Goal: Task Accomplishment & Management: Use online tool/utility

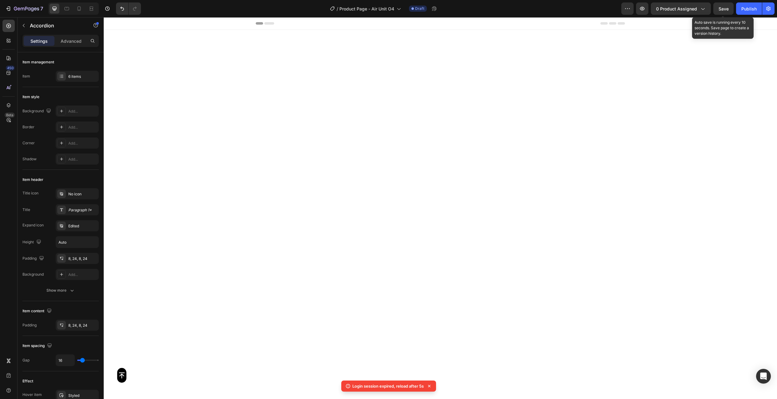
scroll to position [1537, 0]
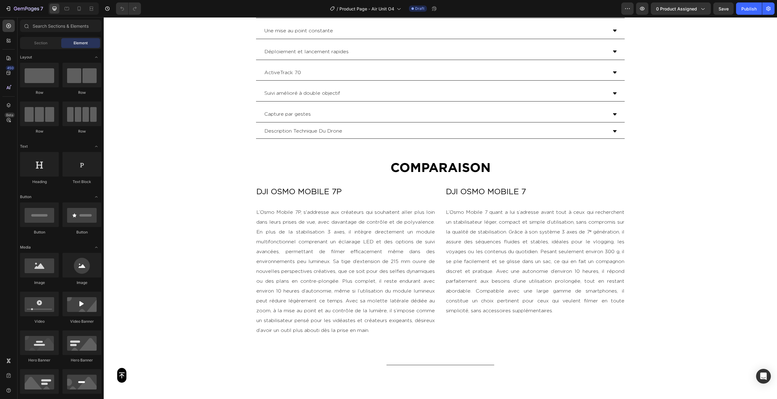
scroll to position [1062, 0]
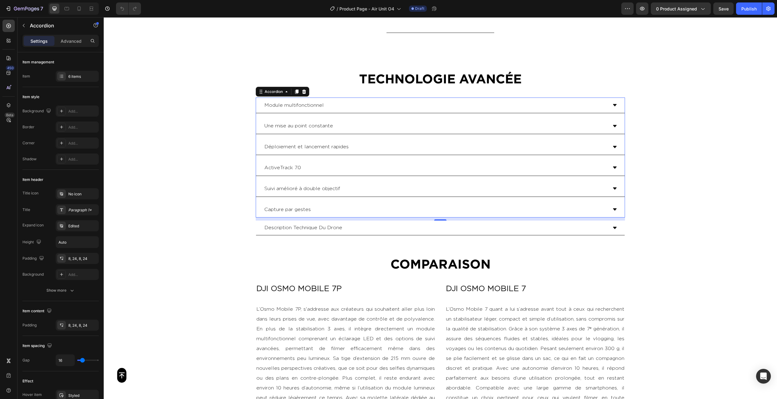
click at [325, 205] on div "Capture par gestes" at bounding box center [435, 209] width 344 height 11
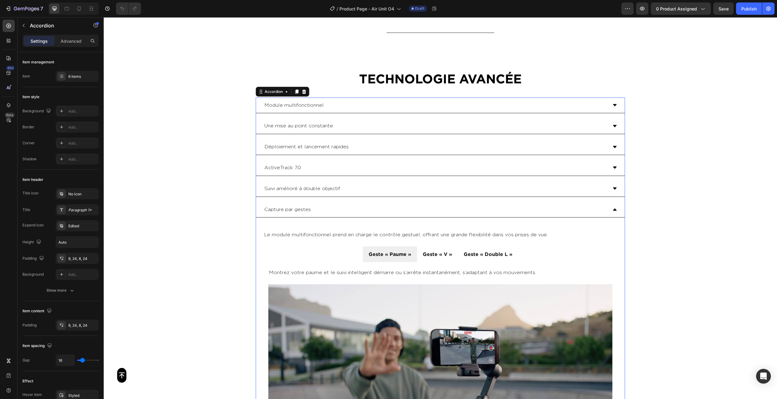
click at [325, 205] on div "Capture par gestes" at bounding box center [435, 209] width 344 height 11
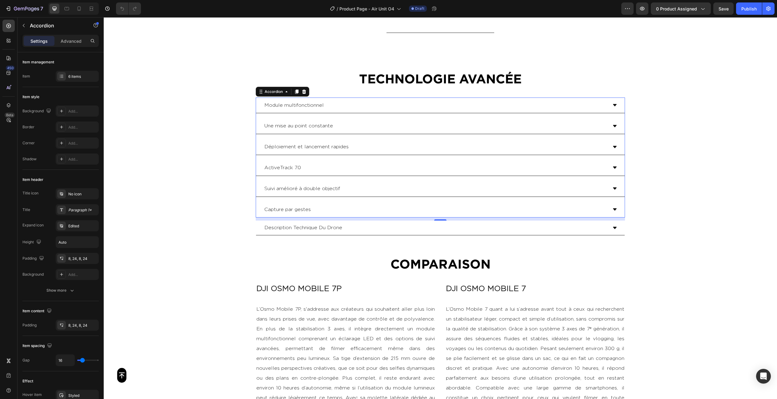
click at [357, 182] on div "Suivi amélioré à double objectif" at bounding box center [440, 189] width 369 height 16
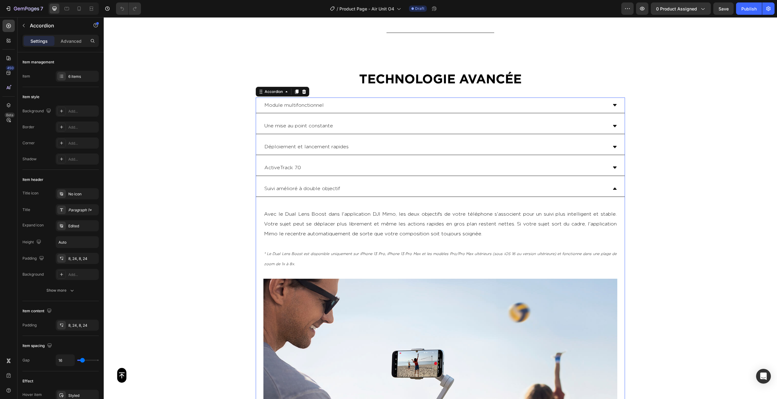
click at [357, 182] on div "Suivi amélioré à double objectif" at bounding box center [440, 189] width 369 height 16
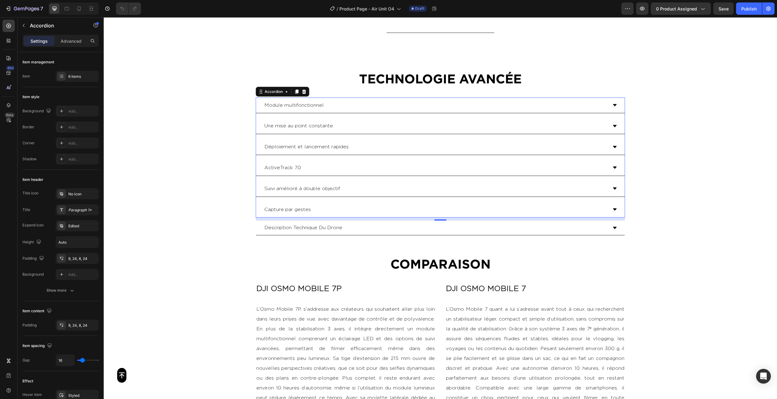
click at [348, 204] on div "Capture par gestes" at bounding box center [435, 209] width 344 height 11
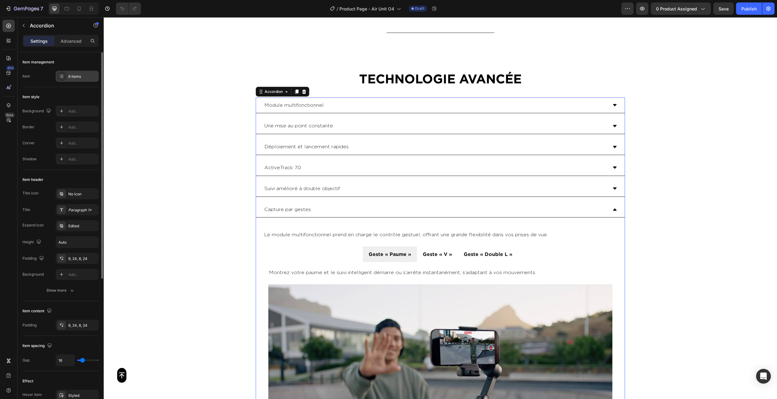
click at [73, 74] on div "6 items" at bounding box center [82, 77] width 29 height 6
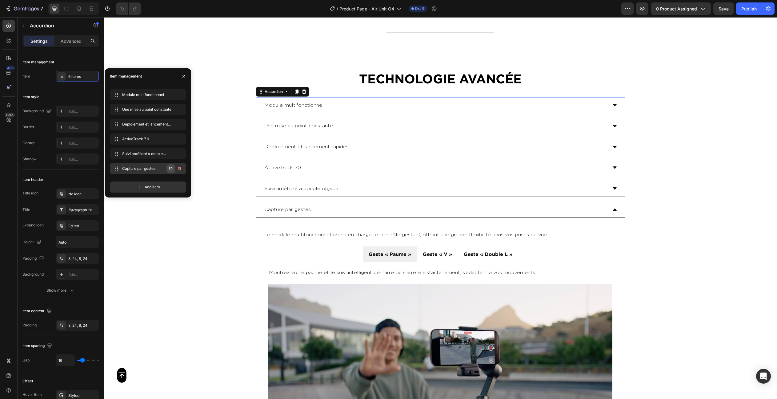
click at [168, 168] on icon "button" at bounding box center [170, 168] width 5 height 5
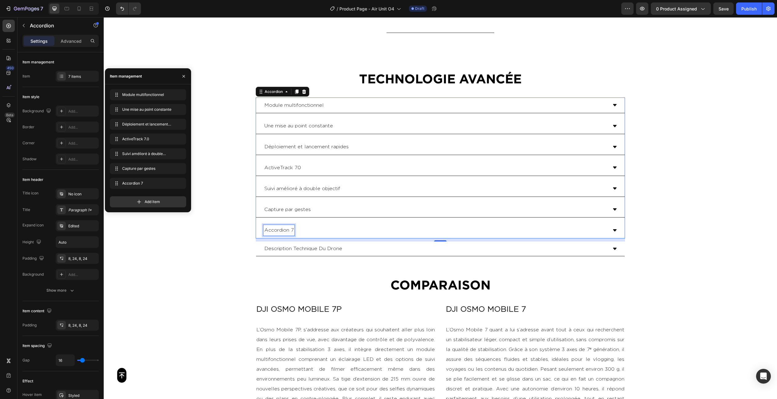
click at [285, 230] on p "Accordion 7" at bounding box center [278, 230] width 29 height 9
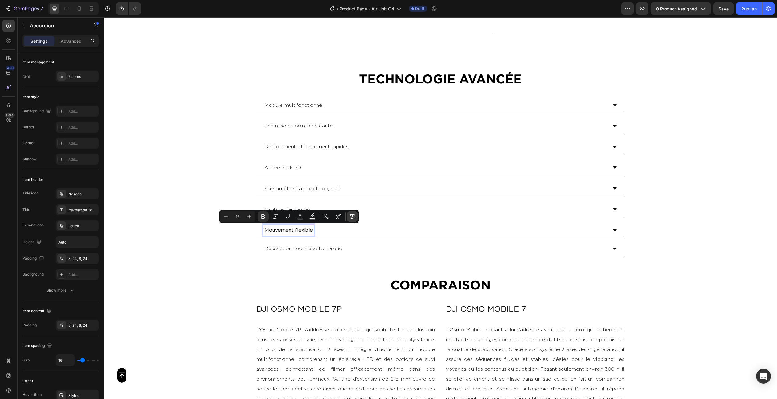
click at [353, 218] on icon "Editor contextual toolbar" at bounding box center [352, 217] width 6 height 6
click at [403, 231] on div "Mouvement flexible" at bounding box center [435, 230] width 344 height 11
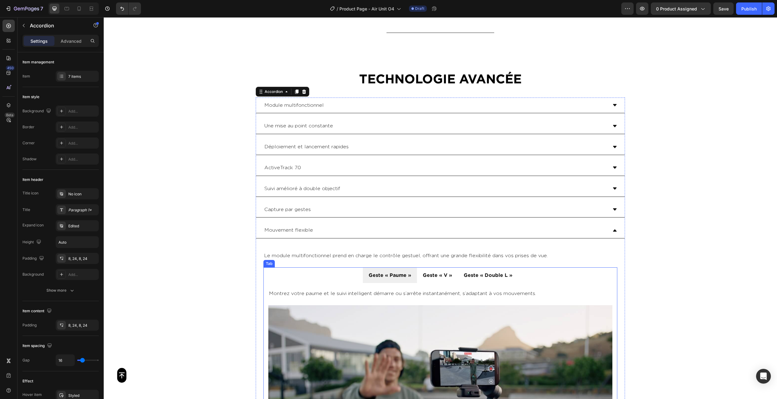
click at [386, 273] on p "Geste « Paume »" at bounding box center [390, 275] width 42 height 9
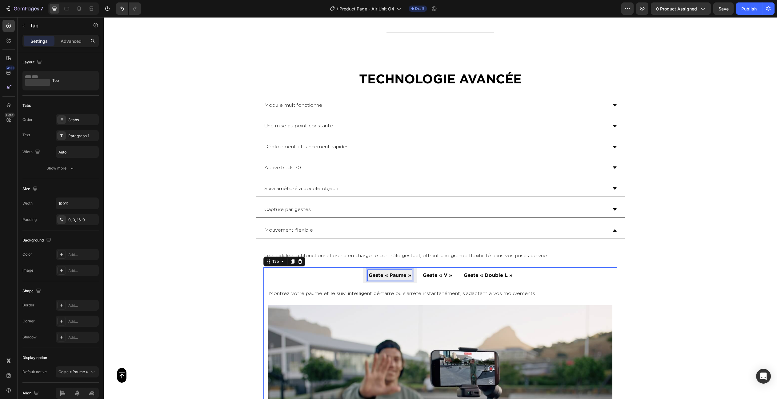
click at [386, 273] on p "Geste « Paume »" at bounding box center [390, 275] width 42 height 9
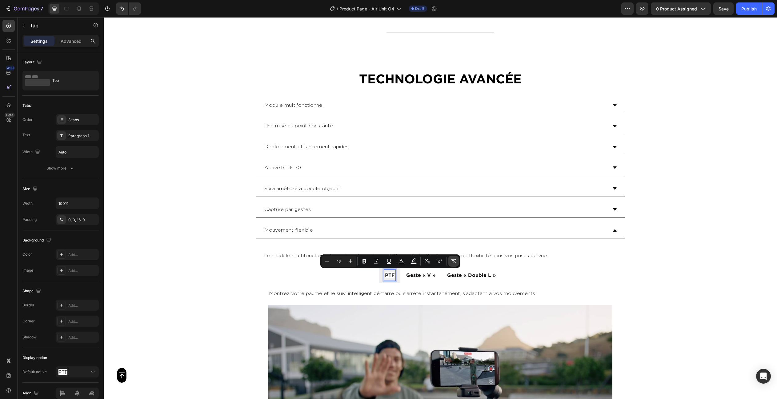
click at [452, 261] on icon "Editor contextual toolbar" at bounding box center [453, 261] width 6 height 6
click at [408, 274] on p "Geste « V »" at bounding box center [420, 275] width 29 height 9
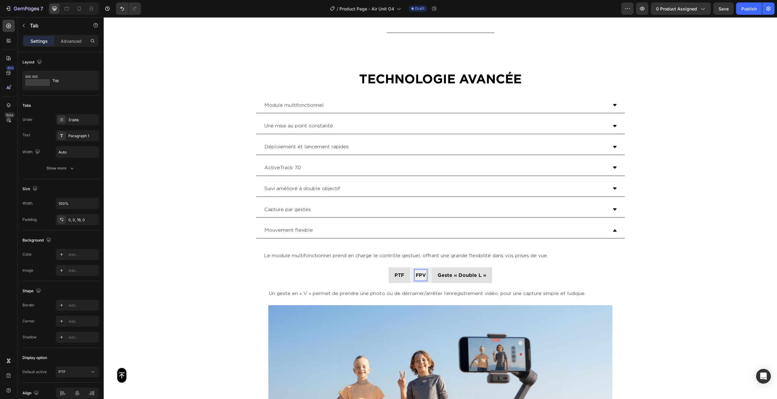
click at [442, 271] on p "Geste « Double L »" at bounding box center [462, 275] width 49 height 9
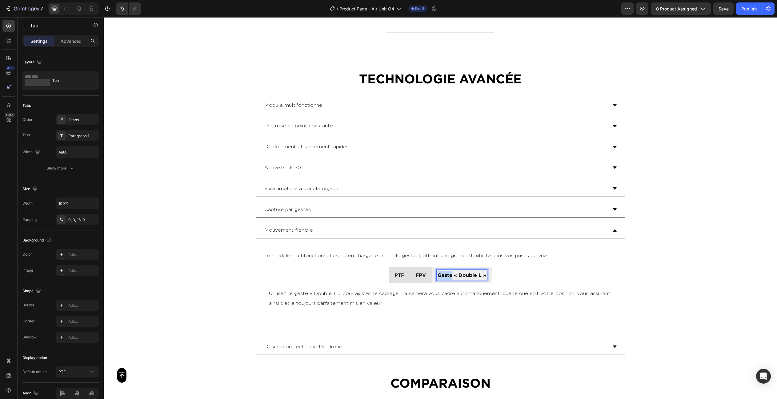
click at [442, 271] on p "Geste « Double L »" at bounding box center [462, 275] width 49 height 9
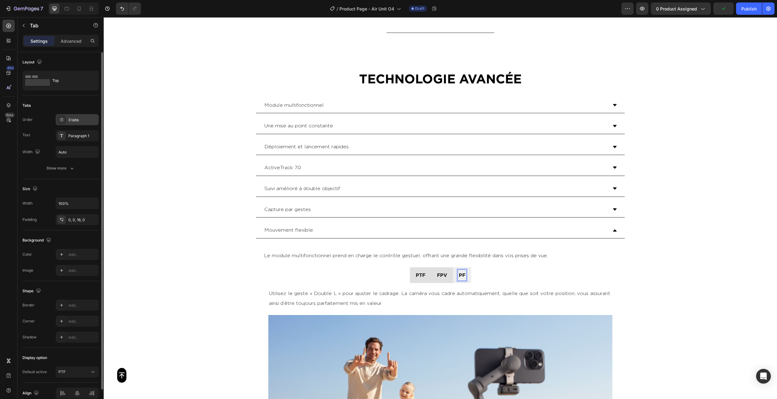
click at [70, 118] on div "3 tabs" at bounding box center [82, 120] width 29 height 6
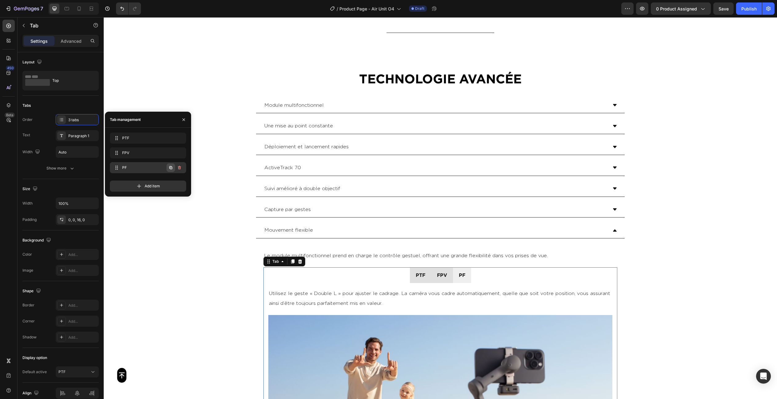
click at [170, 169] on icon "button" at bounding box center [170, 167] width 5 height 5
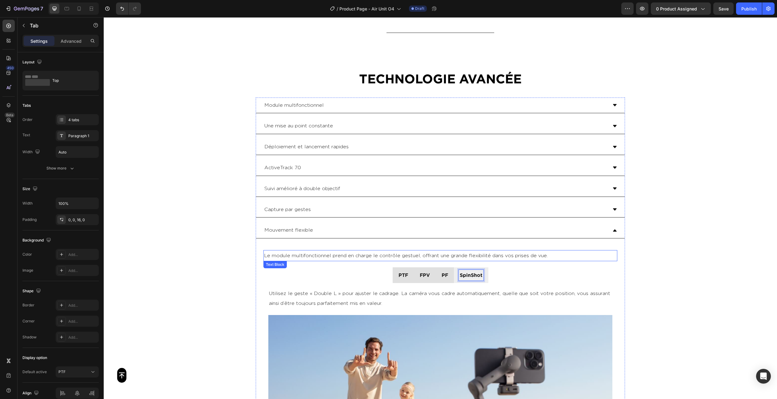
click at [370, 252] on p "Le module multifonctionnel prend en charge le contrôle gestuel, offrant une gra…" at bounding box center [440, 256] width 353 height 10
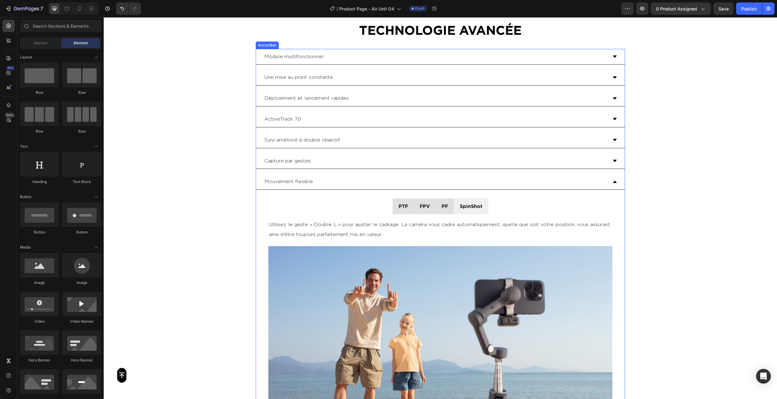
scroll to position [1111, 0]
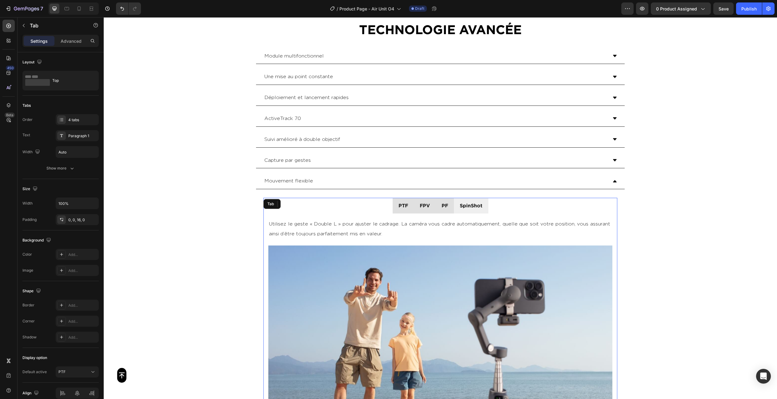
click at [410, 207] on li "PTF" at bounding box center [403, 206] width 21 height 16
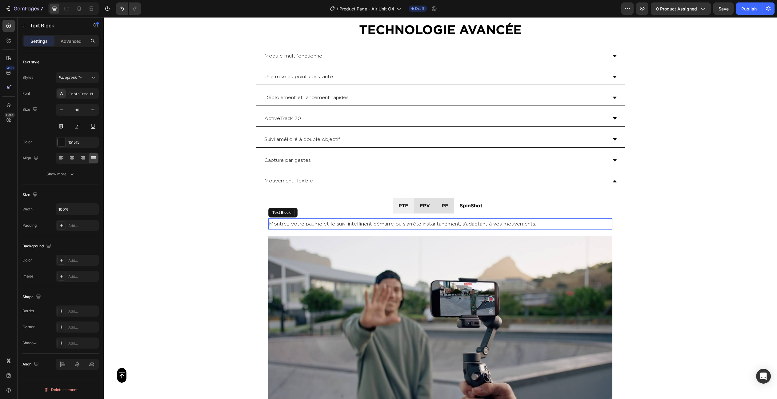
click at [406, 223] on p "Montrez votre paume et le suivi intelligent démarre ou s’arrête instantanément,…" at bounding box center [440, 224] width 343 height 10
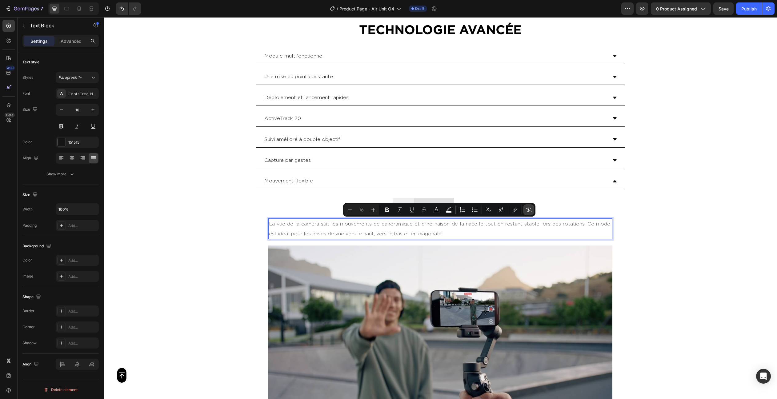
click at [528, 208] on icon "Editor contextual toolbar" at bounding box center [529, 210] width 6 height 6
click at [432, 267] on img at bounding box center [440, 362] width 344 height 232
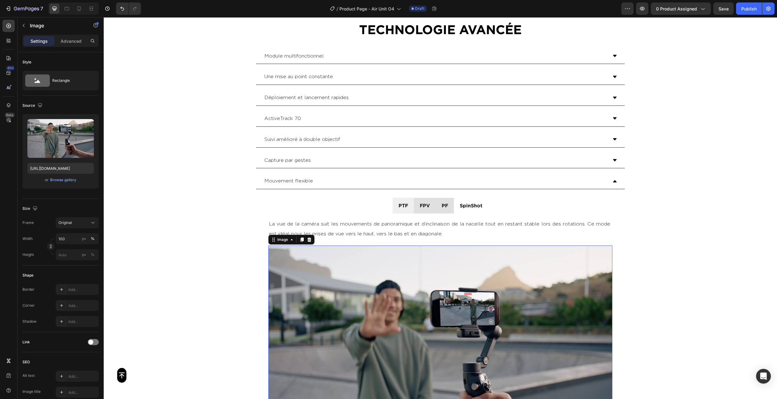
click at [386, 280] on img at bounding box center [440, 362] width 344 height 232
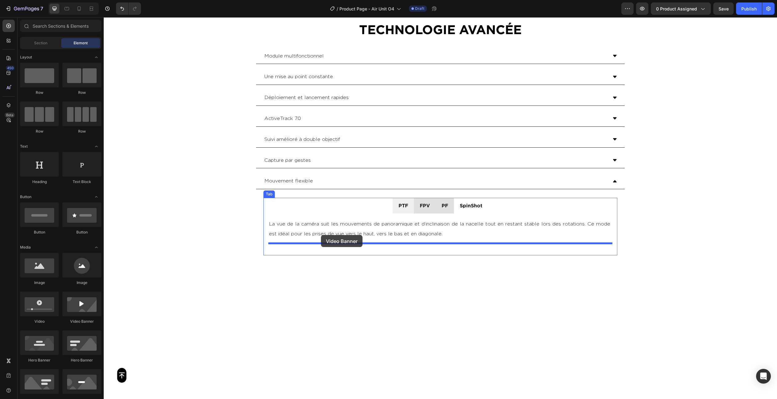
drag, startPoint x: 179, startPoint y: 324, endPoint x: 321, endPoint y: 237, distance: 166.9
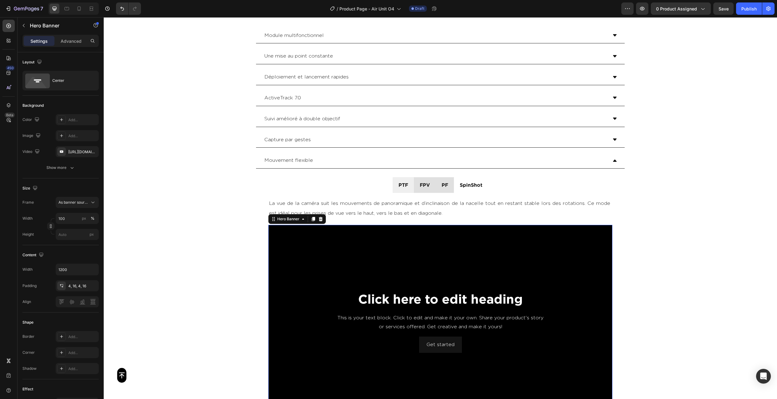
scroll to position [1138, 0]
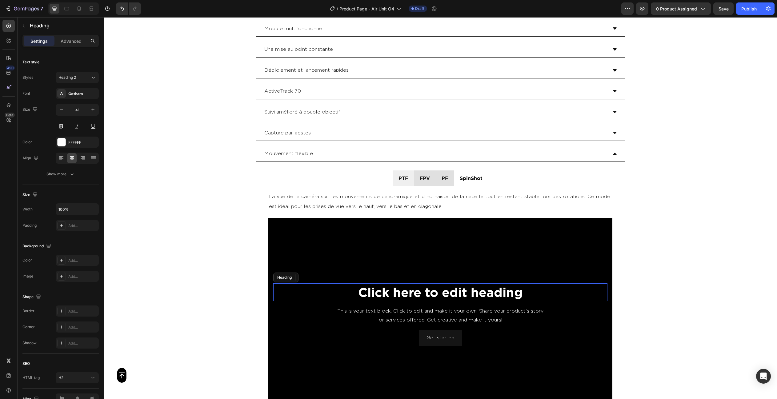
click at [407, 293] on h2 "Click here to edit heading" at bounding box center [440, 292] width 334 height 18
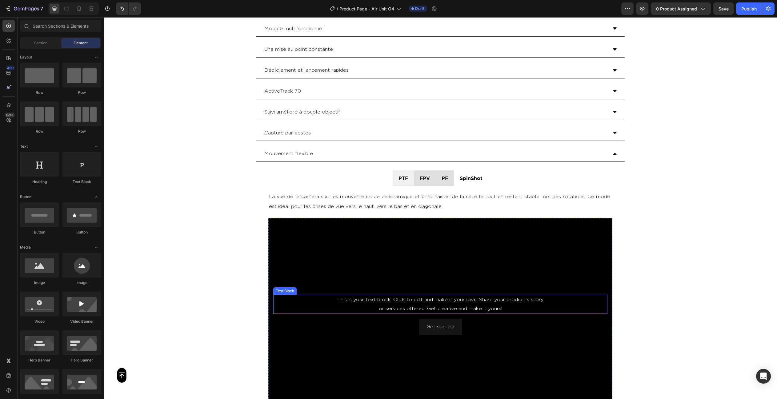
click at [407, 303] on div "This is your text block. Click to edit and make it your own. Share your product…" at bounding box center [440, 304] width 334 height 19
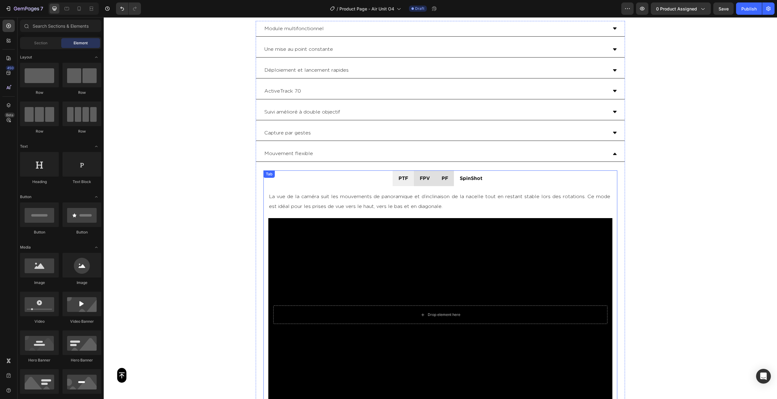
click at [432, 176] on li "FPV" at bounding box center [425, 178] width 22 height 16
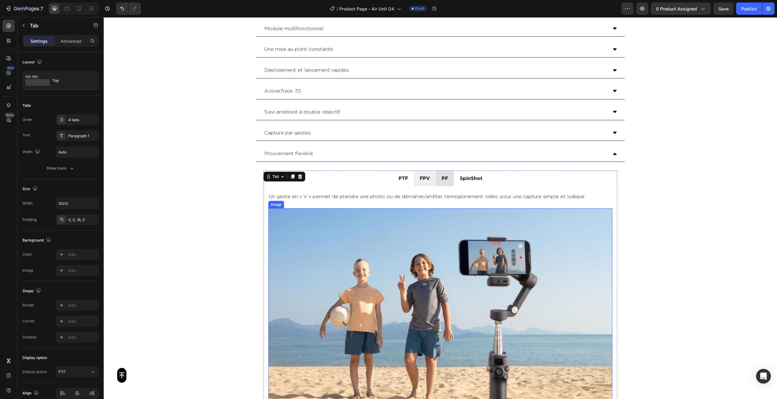
click at [423, 236] on img at bounding box center [440, 324] width 344 height 232
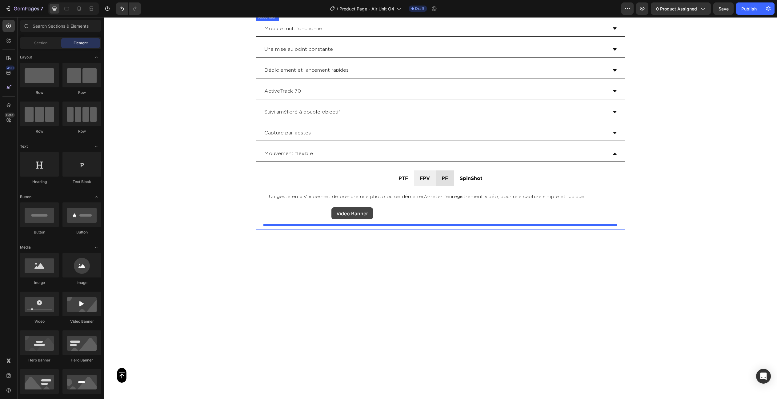
drag, startPoint x: 183, startPoint y: 321, endPoint x: 331, endPoint y: 207, distance: 187.0
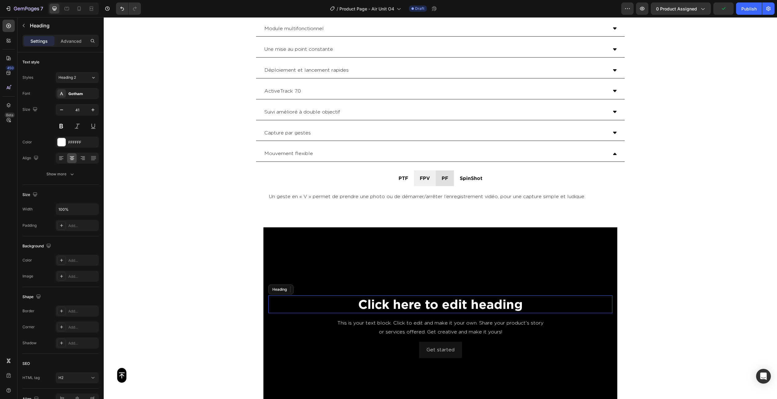
click at [405, 301] on h2 "Click here to edit heading" at bounding box center [440, 304] width 344 height 18
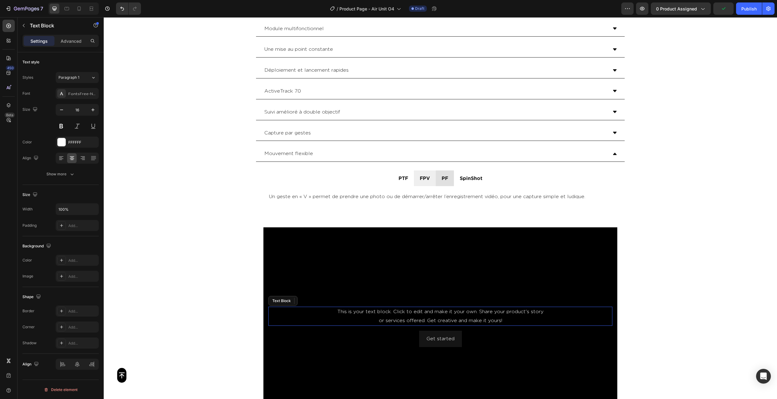
click at [413, 316] on div "This is your text block. Click to edit and make it your own. Share your product…" at bounding box center [440, 316] width 344 height 19
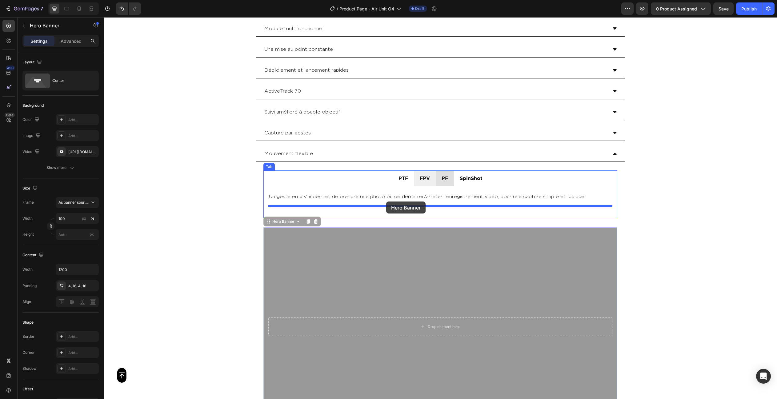
drag, startPoint x: 391, startPoint y: 284, endPoint x: 386, endPoint y: 202, distance: 82.6
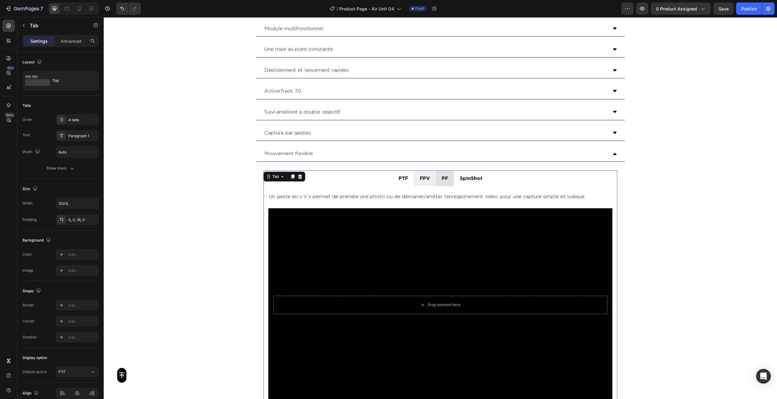
click at [440, 182] on li "PF" at bounding box center [445, 178] width 18 height 16
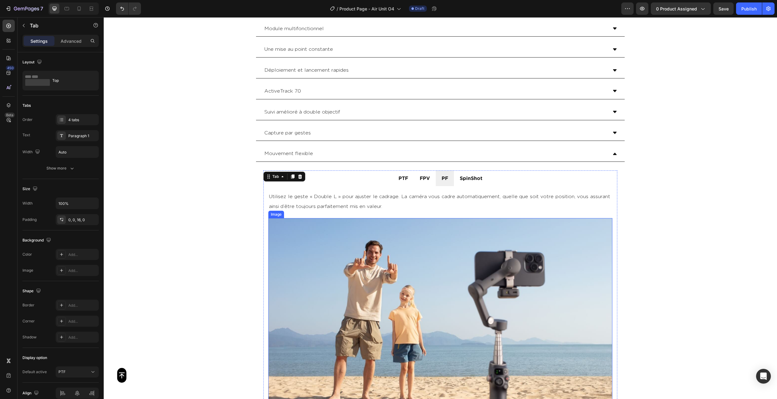
click at [408, 255] on img at bounding box center [440, 334] width 344 height 232
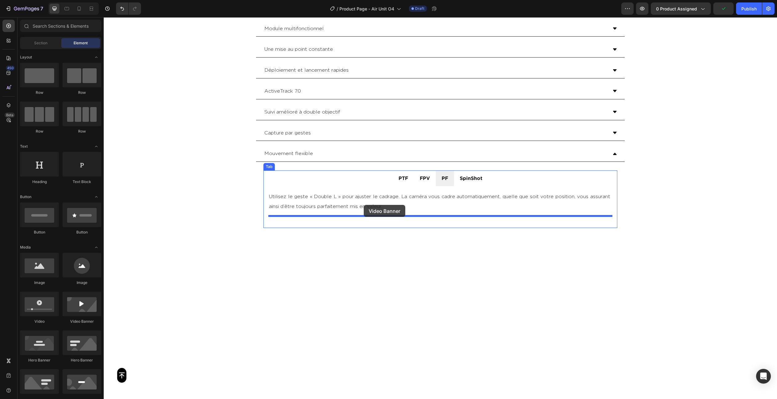
drag, startPoint x: 183, startPoint y: 332, endPoint x: 364, endPoint y: 205, distance: 220.8
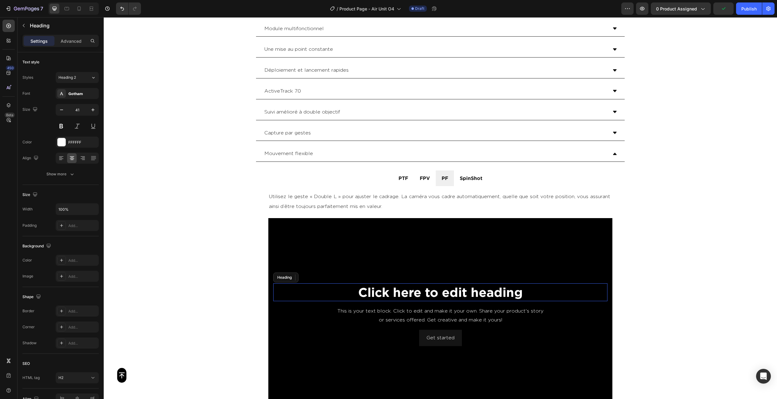
click at [437, 294] on h2 "Click here to edit heading" at bounding box center [440, 292] width 334 height 18
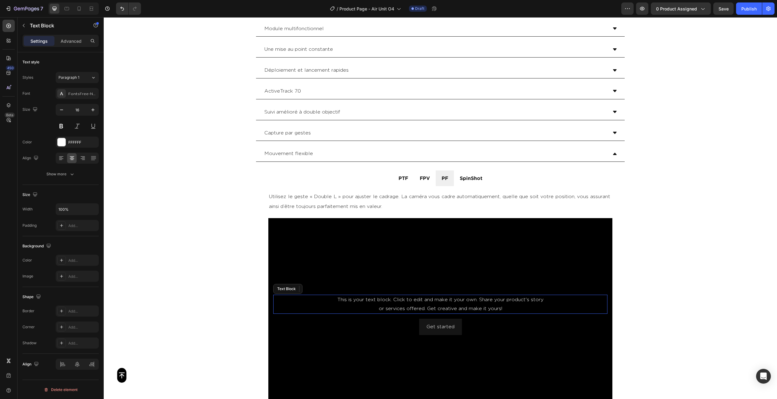
click at [423, 301] on div "This is your text block. Click to edit and make it your own. Share your product…" at bounding box center [440, 304] width 334 height 19
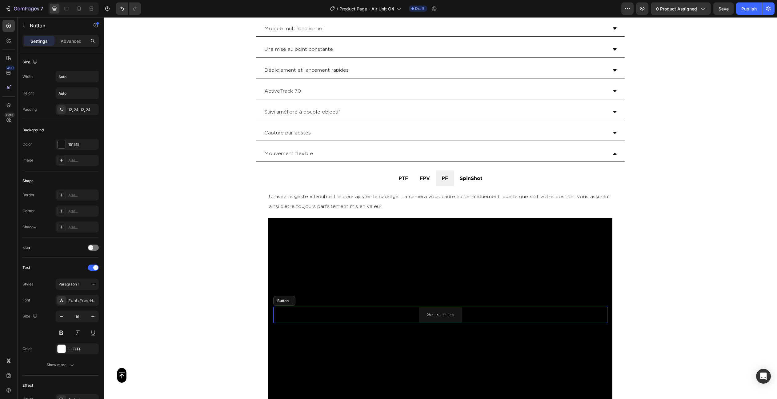
click at [409, 309] on div "Get started Button" at bounding box center [440, 315] width 334 height 16
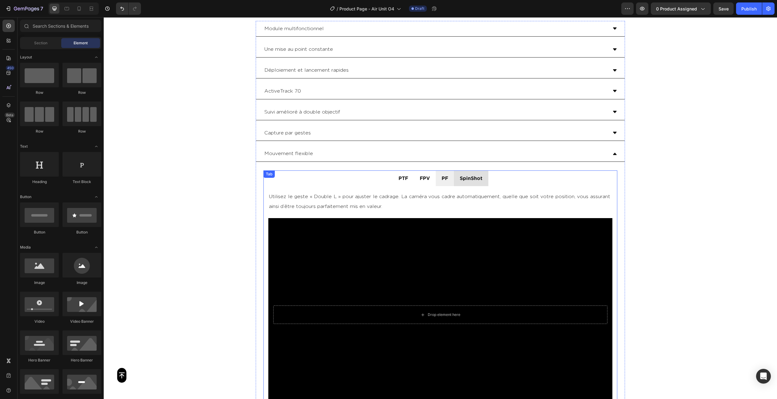
click at [473, 182] on div "SpinShot" at bounding box center [471, 178] width 25 height 11
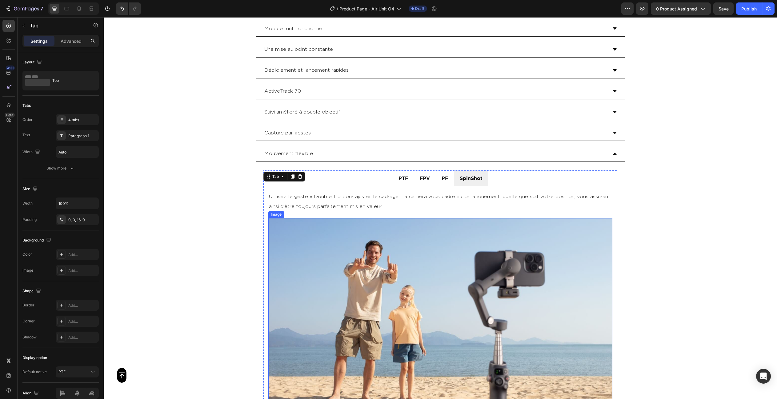
click at [390, 249] on img at bounding box center [440, 334] width 344 height 232
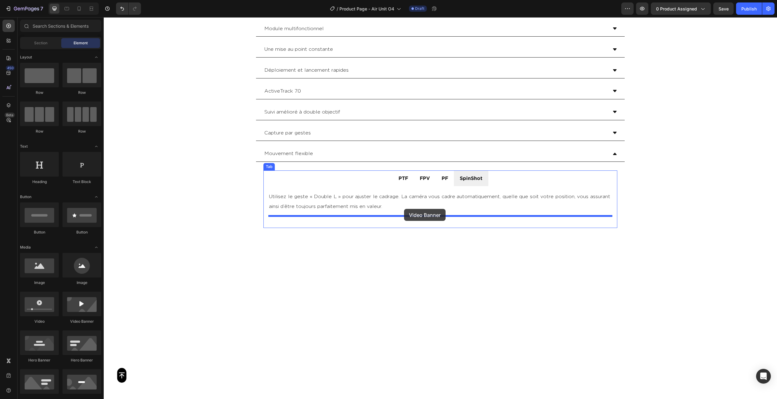
drag, startPoint x: 188, startPoint y: 316, endPoint x: 404, endPoint y: 209, distance: 241.1
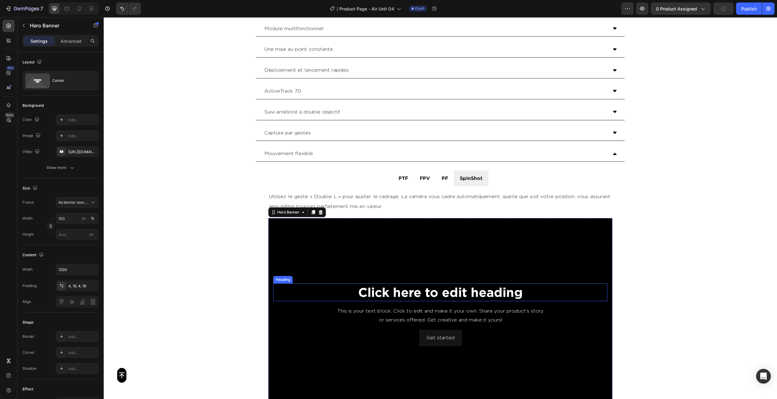
click at [450, 295] on h2 "Click here to edit heading" at bounding box center [440, 292] width 334 height 18
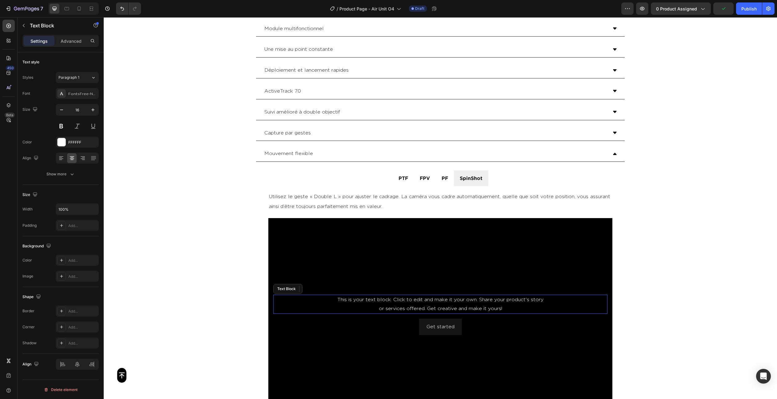
click at [450, 304] on div "This is your text block. Click to edit and make it your own. Share your product…" at bounding box center [440, 304] width 334 height 19
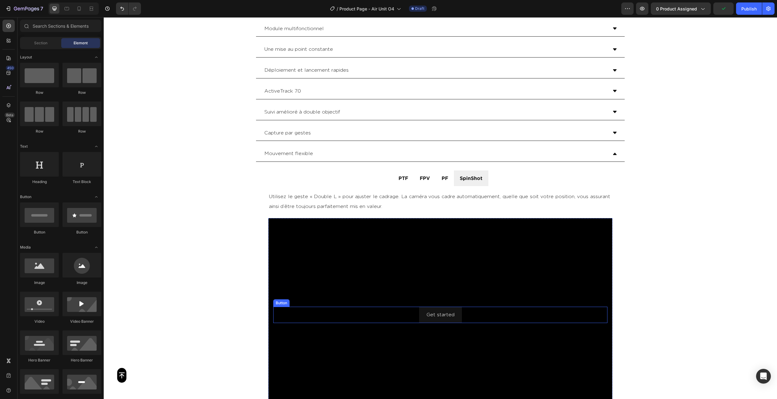
click at [481, 312] on div "Get started Button" at bounding box center [440, 315] width 334 height 16
click at [405, 178] on p "PTF" at bounding box center [403, 178] width 10 height 9
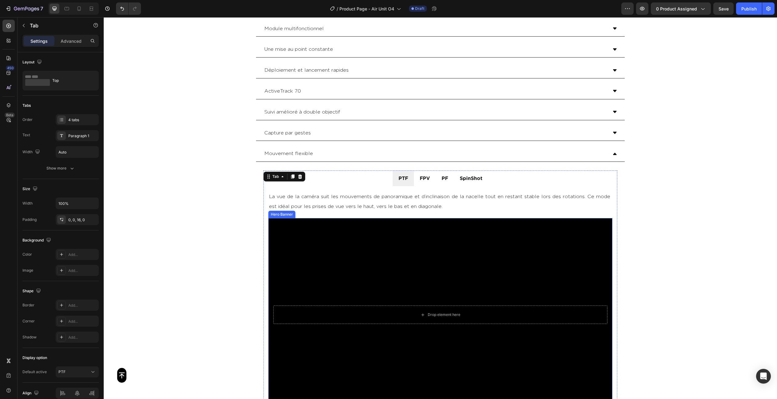
click at [404, 245] on div "Background Image" at bounding box center [440, 315] width 344 height 194
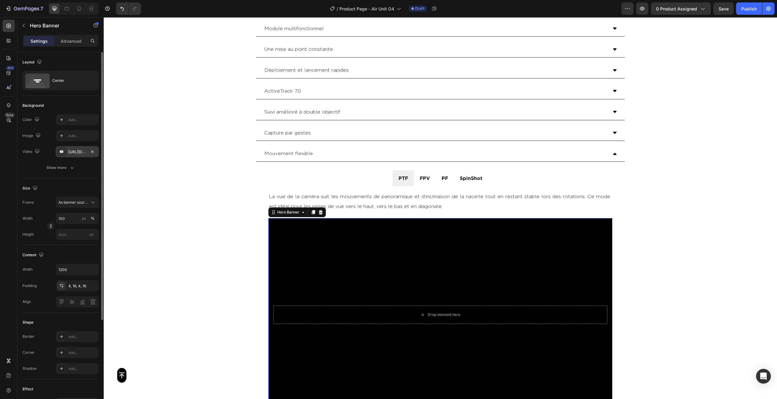
click at [80, 155] on div "[URL][DOMAIN_NAME]" at bounding box center [77, 151] width 43 height 11
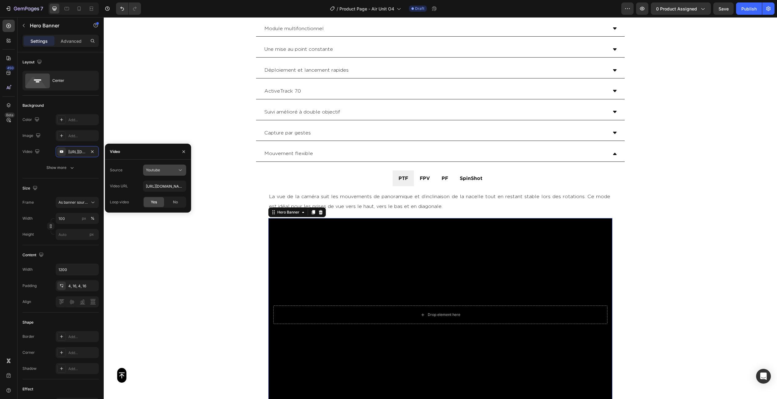
click at [155, 175] on button "Youtube" at bounding box center [164, 170] width 43 height 11
click at [162, 185] on span "Video hosting" at bounding box center [157, 185] width 23 height 6
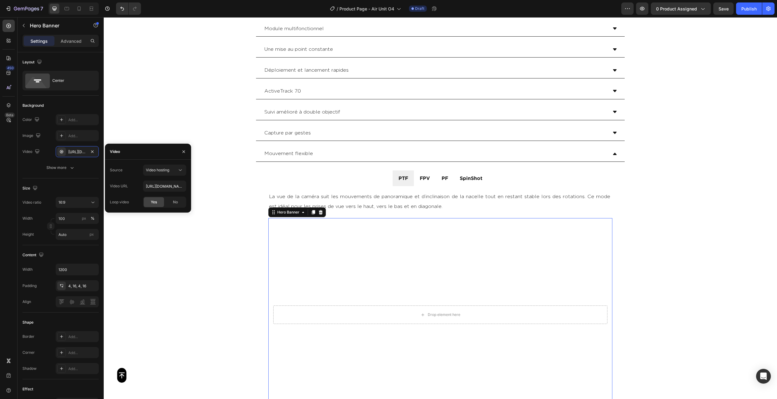
click at [348, 259] on video "Background Image" at bounding box center [440, 315] width 344 height 194
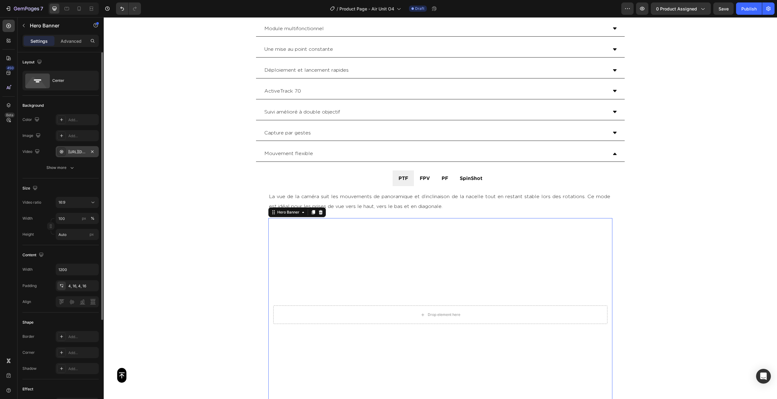
click at [70, 150] on div "[URL][DOMAIN_NAME]" at bounding box center [77, 152] width 18 height 6
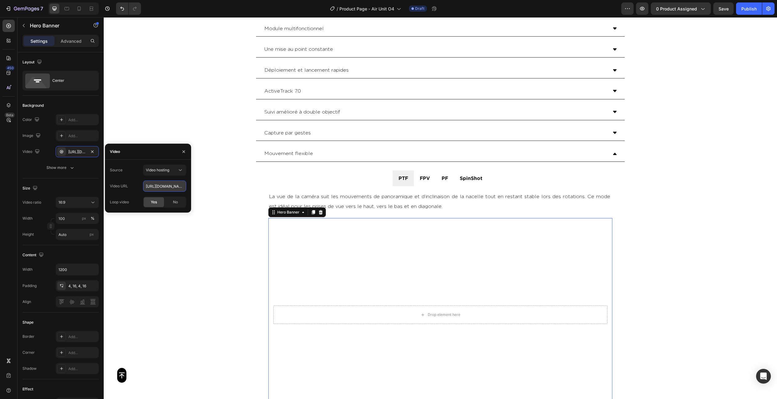
click at [155, 186] on input "[URL][DOMAIN_NAME]" at bounding box center [164, 186] width 43 height 11
paste input "6b1337cdf91947b3ae60f727965f95b1"
type input "[URL][DOMAIN_NAME]"
click at [42, 155] on div "Video [URL][DOMAIN_NAME]" at bounding box center [60, 151] width 76 height 11
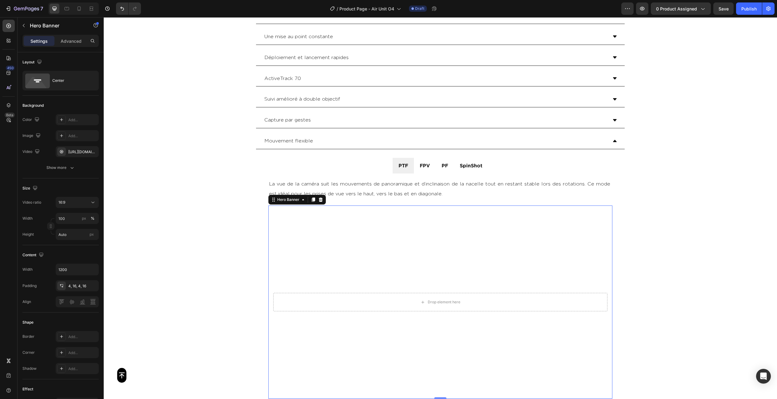
scroll to position [1156, 0]
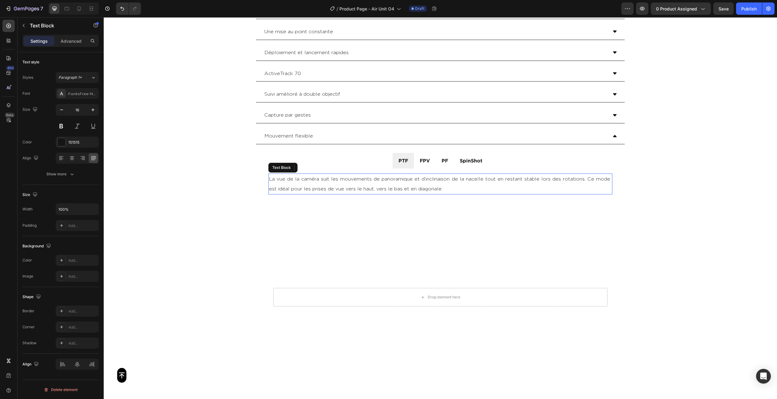
click at [402, 185] on p "La vue de la caméra suit les mouvements de panoramique et d’inclinaison de la n…" at bounding box center [440, 184] width 343 height 20
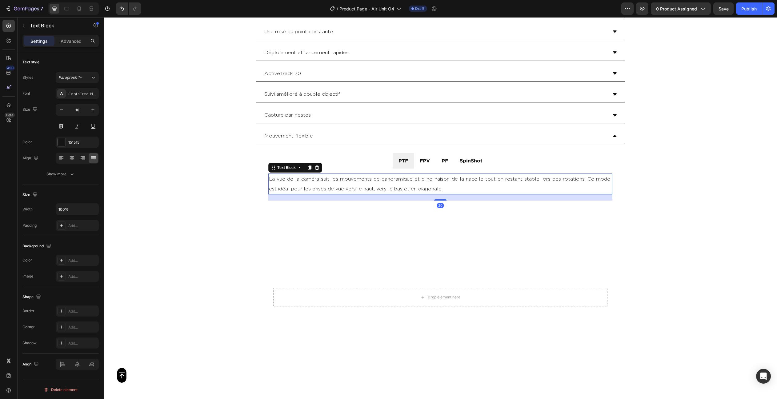
click at [613, 183] on div "La vue de la caméra suit les mouvements de panoramique et d’inclinaison de la n…" at bounding box center [440, 284] width 354 height 230
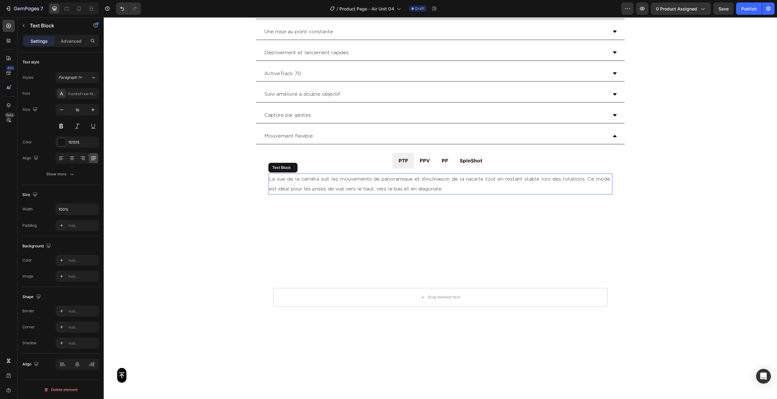
drag, startPoint x: 461, startPoint y: 185, endPoint x: 449, endPoint y: 191, distance: 13.5
click at [461, 185] on p "La vue de la caméra suit les mouvements de panoramique et d’inclinaison de la n…" at bounding box center [440, 184] width 343 height 20
drag, startPoint x: 442, startPoint y: 198, endPoint x: 444, endPoint y: 187, distance: 11.6
click at [444, 187] on div "La vue de la caméra suit les mouvements de panoramique et d’inclinaison de la n…" at bounding box center [440, 184] width 344 height 21
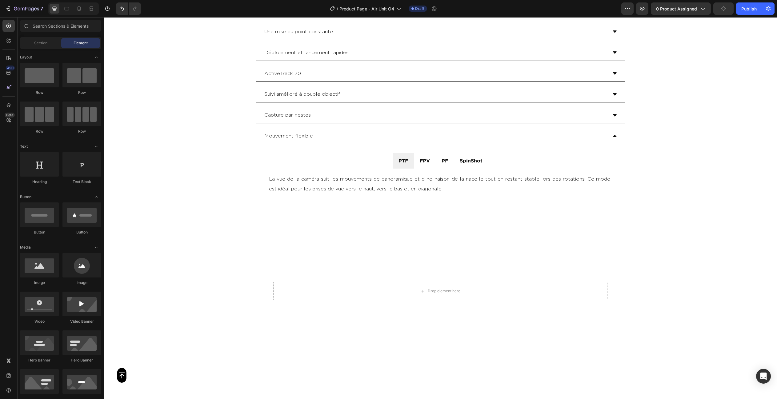
click at [710, 209] on div "Button Sticky Module multifonctionnel Une mise au point constante [GEOGRAPHIC_D…" at bounding box center [440, 52] width 673 height 2357
click at [432, 165] on li "FPV" at bounding box center [425, 161] width 22 height 16
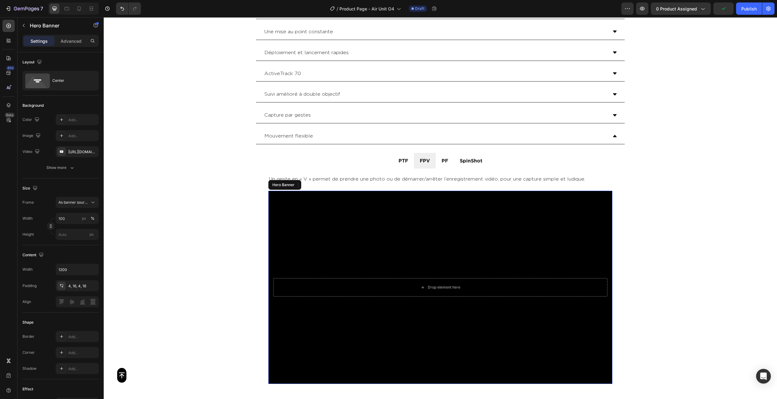
click at [434, 217] on div "Background Image" at bounding box center [440, 288] width 344 height 194
click at [77, 150] on div "[URL][DOMAIN_NAME]" at bounding box center [77, 152] width 18 height 6
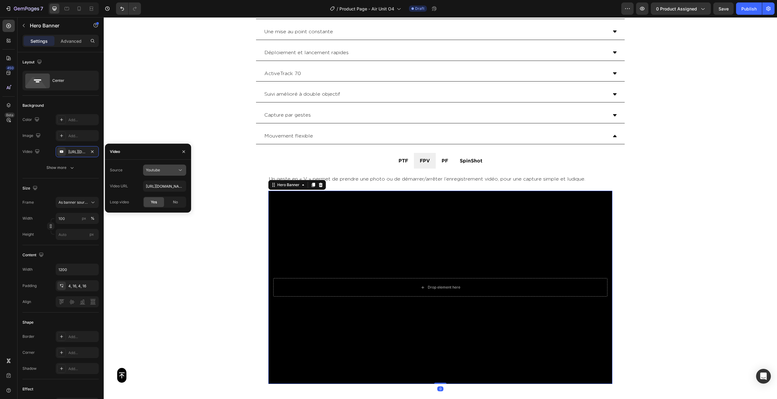
click at [162, 172] on div "Youtube" at bounding box center [161, 170] width 31 height 6
click at [165, 184] on span "Video hosting" at bounding box center [157, 185] width 23 height 6
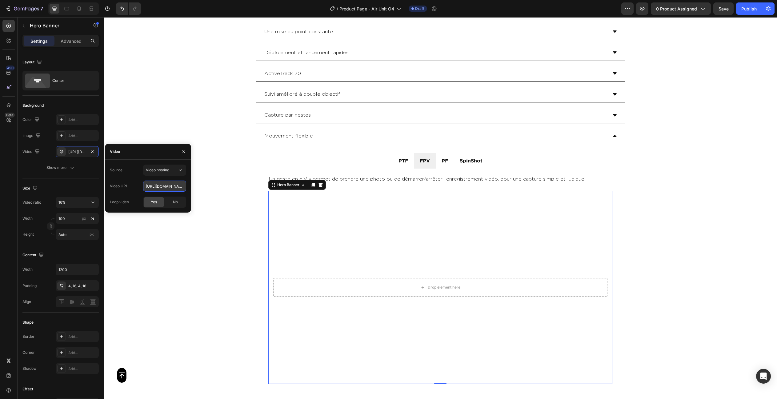
click at [156, 188] on input "[URL][DOMAIN_NAME]" at bounding box center [164, 186] width 43 height 11
paste input "2f88182942c74b658a59d4e3a791ea4f"
type input "[URL][DOMAIN_NAME]"
click at [42, 157] on div "Video [URL][DOMAIN_NAME]" at bounding box center [60, 151] width 76 height 11
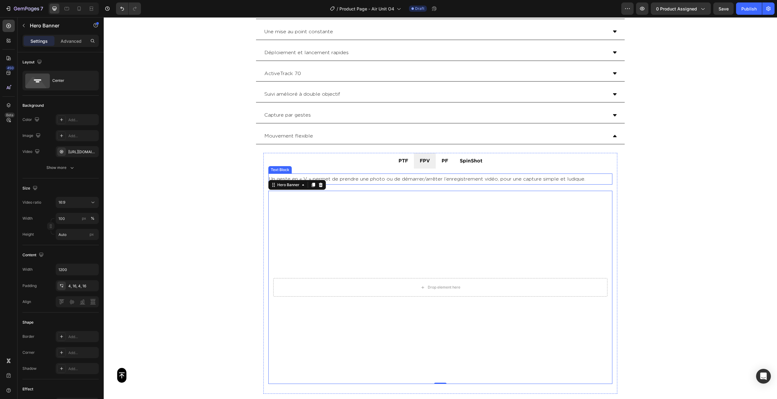
click at [434, 178] on p "Un geste en « V » permet de prendre une photo ou de démarrer/arrêter l’enregist…" at bounding box center [440, 179] width 343 height 10
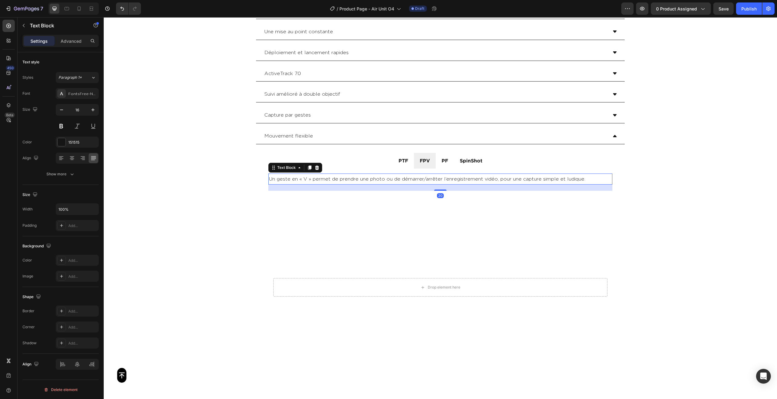
drag, startPoint x: 436, startPoint y: 188, endPoint x: 435, endPoint y: 173, distance: 14.5
click at [435, 174] on div "Un geste en « V » permet de prendre une photo ou de démarrer/arrêter l’enregist…" at bounding box center [440, 179] width 344 height 11
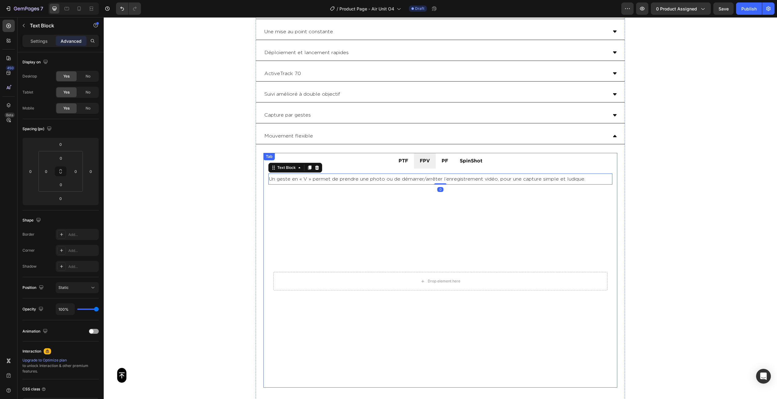
click at [443, 162] on p "PF" at bounding box center [445, 160] width 6 height 9
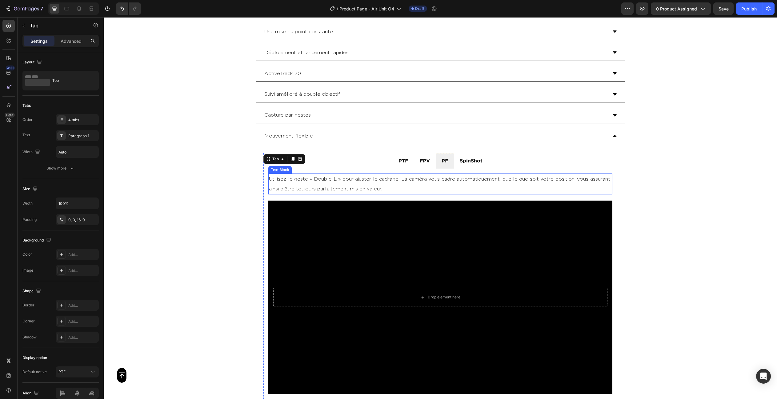
click at [387, 183] on p "Utilisez le geste « Double L » pour ajuster le cadrage. La caméra vous cadre au…" at bounding box center [440, 184] width 343 height 20
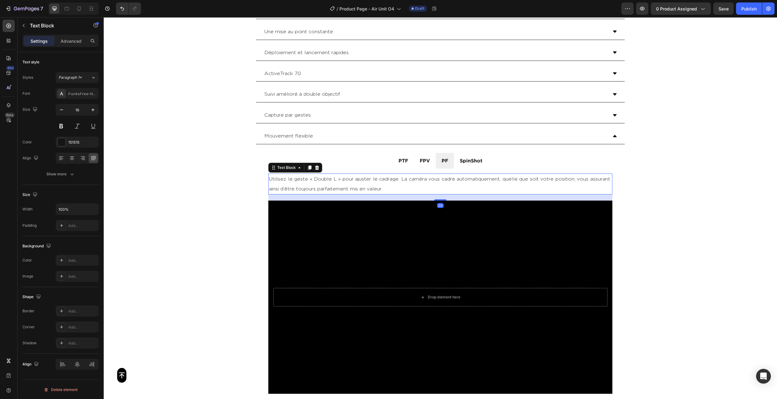
drag, startPoint x: 435, startPoint y: 198, endPoint x: 434, endPoint y: 188, distance: 9.6
click at [434, 186] on div "Utilisez le geste « Double L » pour ajuster le cadrage. La caméra vous cadre au…" at bounding box center [440, 184] width 344 height 21
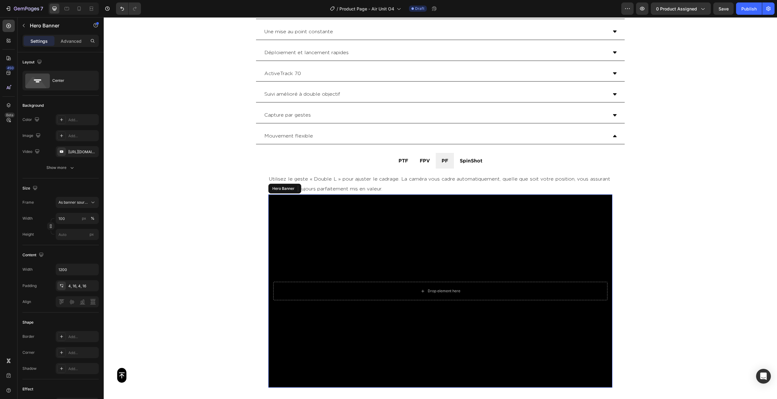
click at [426, 202] on div "Background Image" at bounding box center [440, 291] width 344 height 194
click at [70, 149] on div "[URL][DOMAIN_NAME]" at bounding box center [77, 152] width 18 height 6
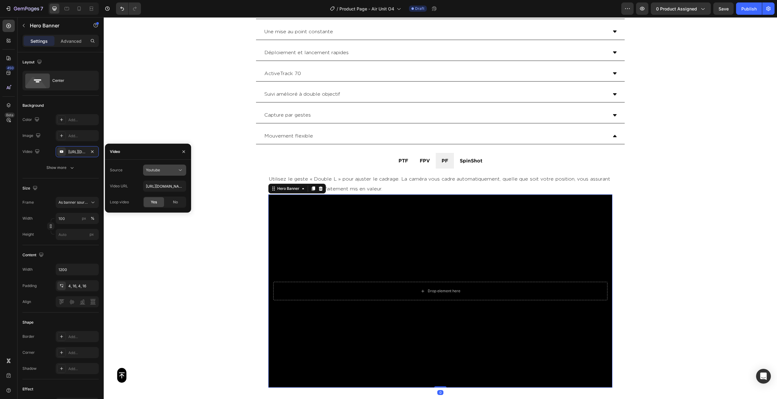
click at [154, 171] on span "Youtube" at bounding box center [153, 170] width 14 height 5
click at [160, 185] on span "Video hosting" at bounding box center [157, 185] width 23 height 6
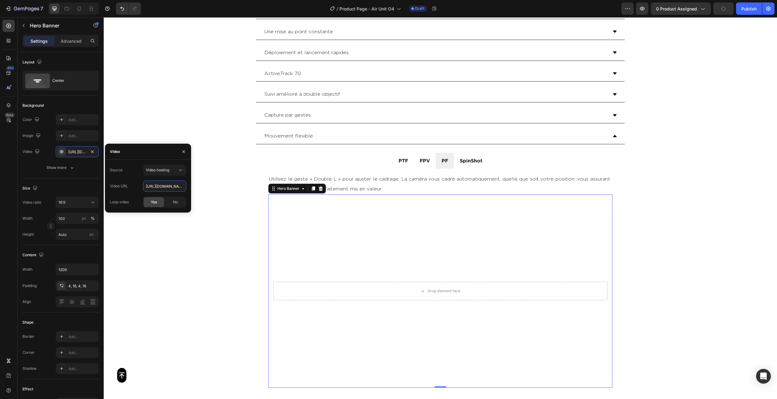
click at [160, 185] on input "[URL][DOMAIN_NAME]" at bounding box center [164, 186] width 43 height 11
paste input "bf4201f45d5443bbb4e6fbdadc08786d"
type input "[URL][DOMAIN_NAME]"
click at [55, 177] on div "Background The changes might be hidden by the video. Color Add... Image Add... …" at bounding box center [60, 137] width 76 height 83
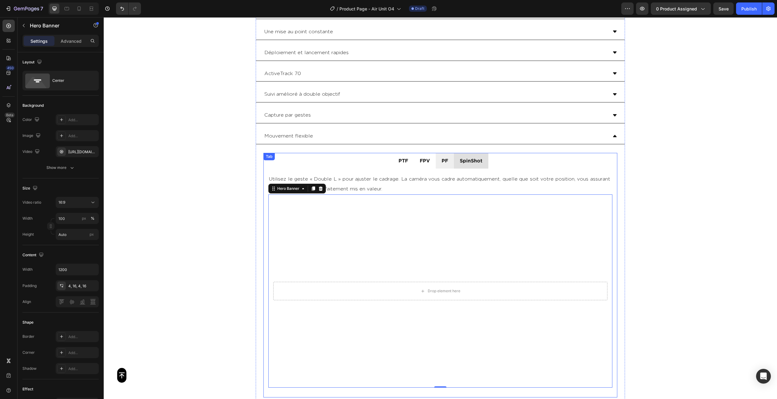
click at [465, 165] on li "SpinShot" at bounding box center [471, 161] width 34 height 16
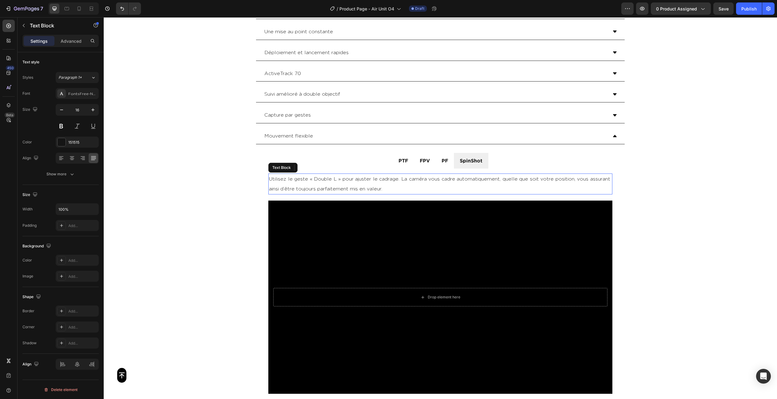
click at [378, 182] on p "Utilisez le geste « Double L » pour ajuster le cadrage. La caméra vous cadre au…" at bounding box center [440, 184] width 343 height 20
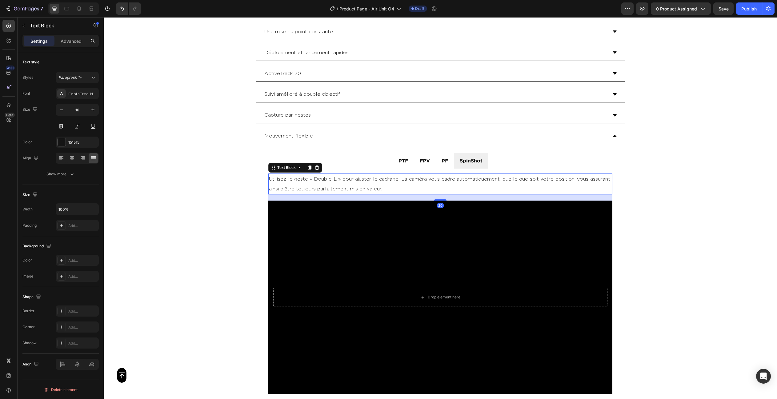
drag, startPoint x: 435, startPoint y: 198, endPoint x: 432, endPoint y: 185, distance: 13.3
click at [432, 185] on div "Utilisez le geste « Double L » pour ajuster le cadrage. La caméra vous cadre au…" at bounding box center [440, 184] width 344 height 21
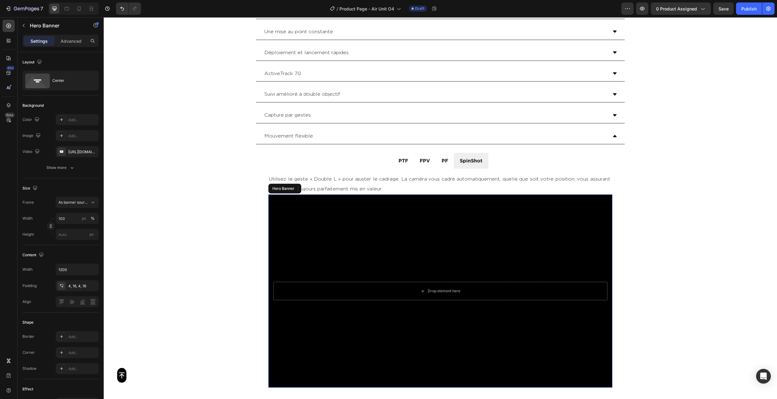
click at [415, 213] on div "Background Image" at bounding box center [440, 291] width 344 height 194
click at [71, 147] on div "[URL][DOMAIN_NAME]" at bounding box center [77, 151] width 43 height 11
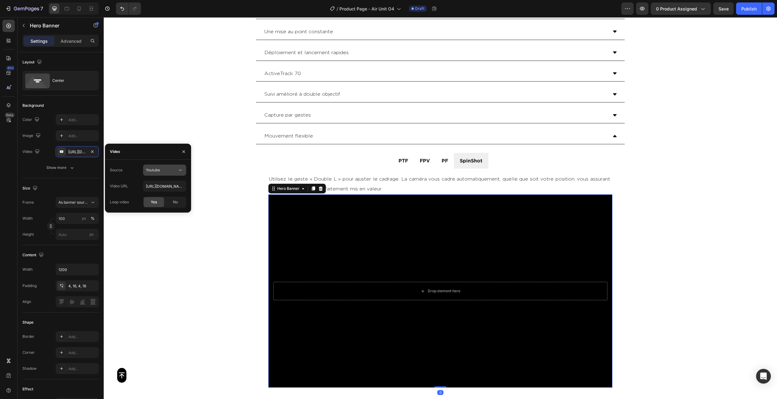
click at [162, 167] on div "Youtube" at bounding box center [165, 170] width 38 height 6
click at [159, 185] on span "Video hosting" at bounding box center [157, 185] width 23 height 6
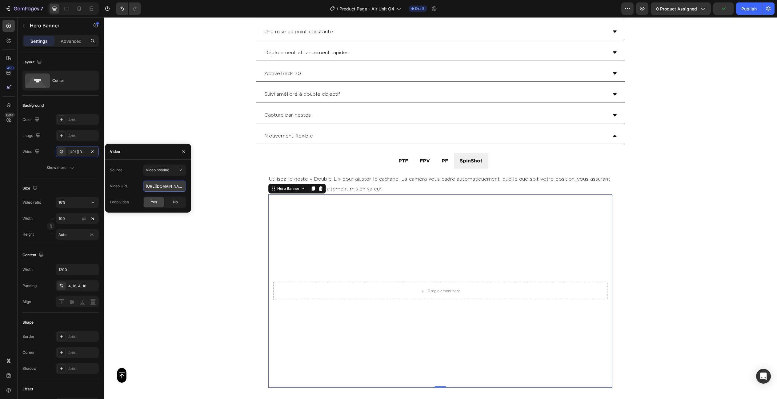
click at [172, 187] on input "[URL][DOMAIN_NAME]" at bounding box center [164, 186] width 43 height 11
paste input "0c07982cfa8f45208abe5d5f5eceaa2"
type input "[URL][DOMAIN_NAME]"
click at [53, 144] on div "The changes might be hidden by the video. Color Add... Image Add... Video [URL]…" at bounding box center [60, 135] width 76 height 43
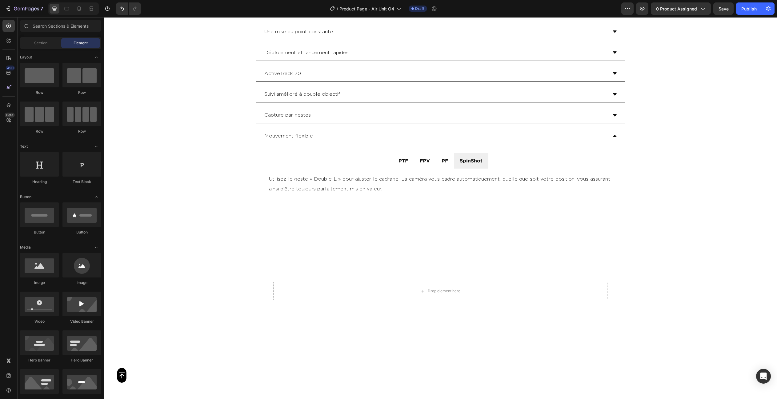
click at [656, 177] on div "Button Sticky Module multifonctionnel Une mise au point constante [GEOGRAPHIC_D…" at bounding box center [440, 52] width 673 height 2357
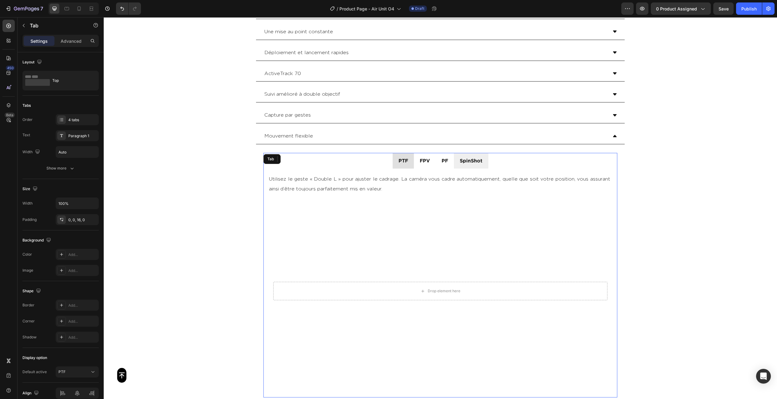
click at [405, 166] on li "PTF" at bounding box center [403, 161] width 21 height 16
click at [421, 166] on li "FPV" at bounding box center [425, 161] width 22 height 16
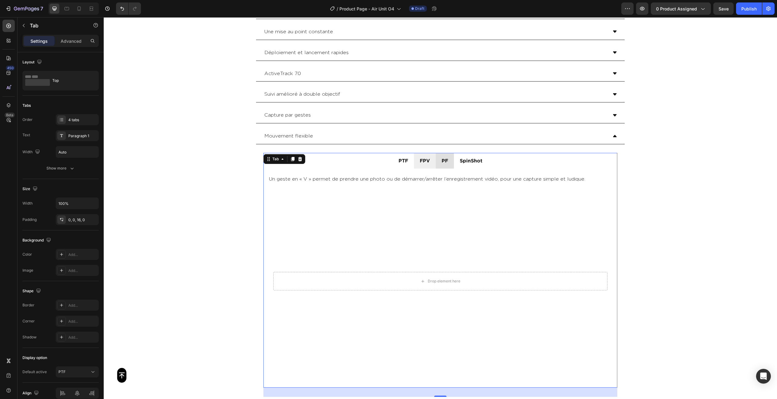
click at [449, 165] on li "PF" at bounding box center [445, 161] width 18 height 16
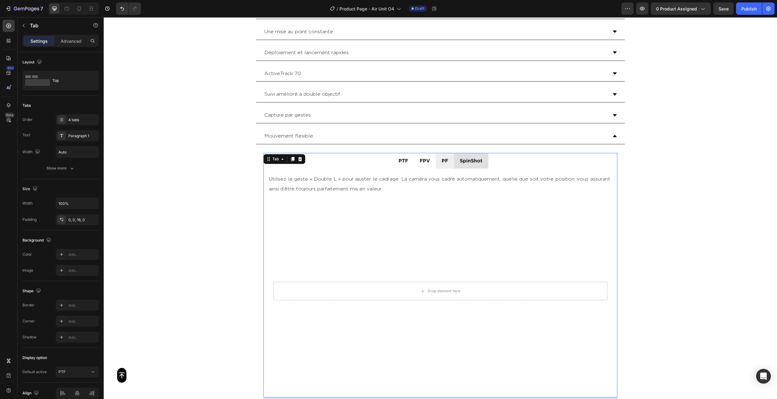
click at [476, 165] on li "SpinShot" at bounding box center [471, 161] width 34 height 16
click at [439, 165] on li "PF" at bounding box center [445, 161] width 18 height 16
click at [464, 164] on li "SpinShot" at bounding box center [471, 161] width 34 height 16
click at [442, 166] on li "PF" at bounding box center [445, 161] width 18 height 16
click at [429, 165] on li "FPV" at bounding box center [425, 161] width 22 height 16
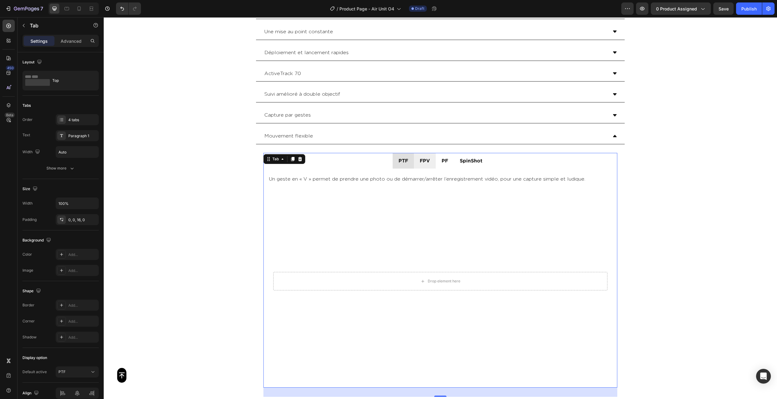
click at [408, 165] on li "PTF" at bounding box center [403, 161] width 21 height 16
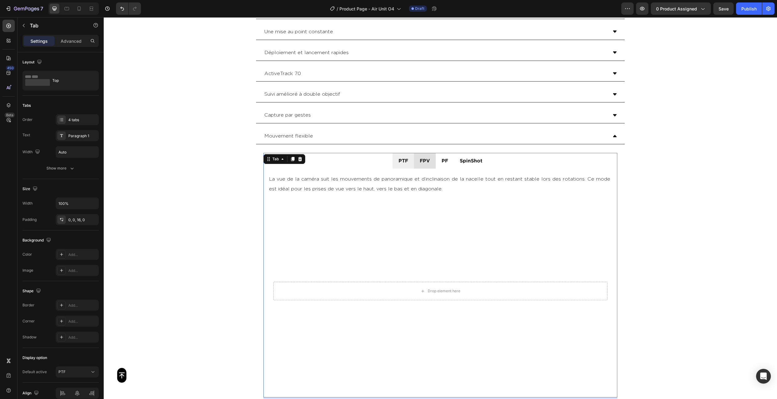
click at [418, 164] on li "FPV" at bounding box center [425, 161] width 22 height 16
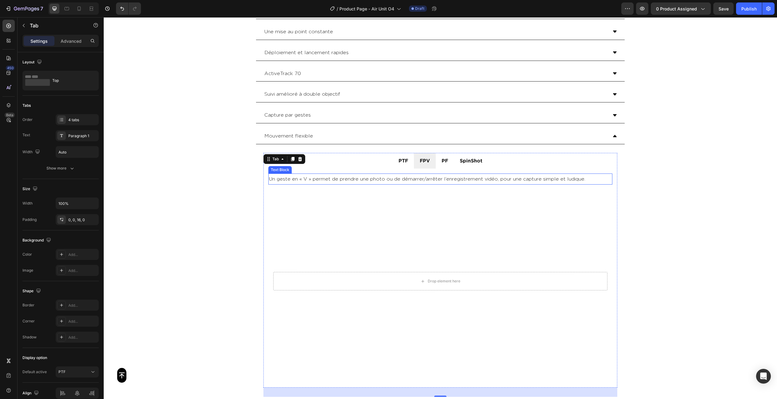
click at [422, 178] on p "Un geste en « V » permet de prendre une photo ou de démarrer/arrêter l’enregist…" at bounding box center [440, 179] width 343 height 10
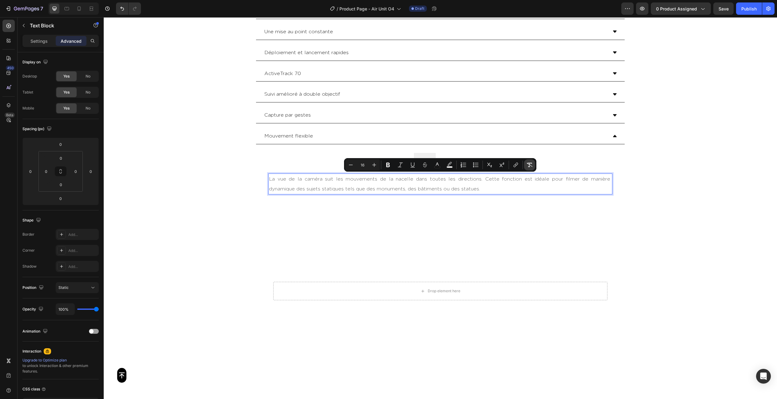
click at [529, 164] on icon "Editor contextual toolbar" at bounding box center [529, 165] width 6 height 6
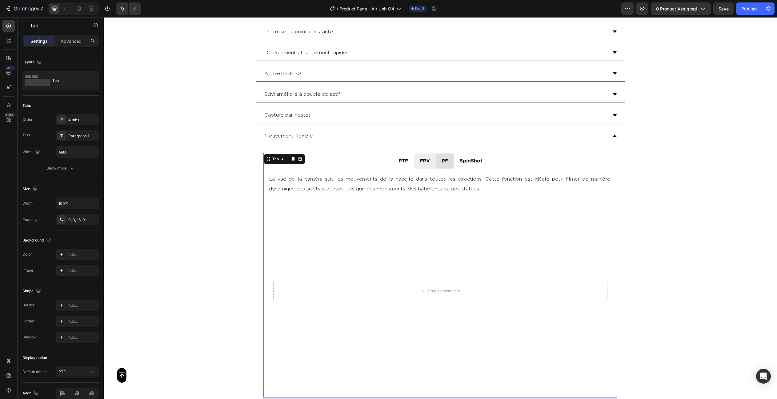
click at [444, 163] on div "PF" at bounding box center [445, 160] width 8 height 11
click at [432, 182] on p "Utilisez le geste « Double L » pour ajuster le cadrage. La caméra vous cadre au…" at bounding box center [440, 184] width 343 height 20
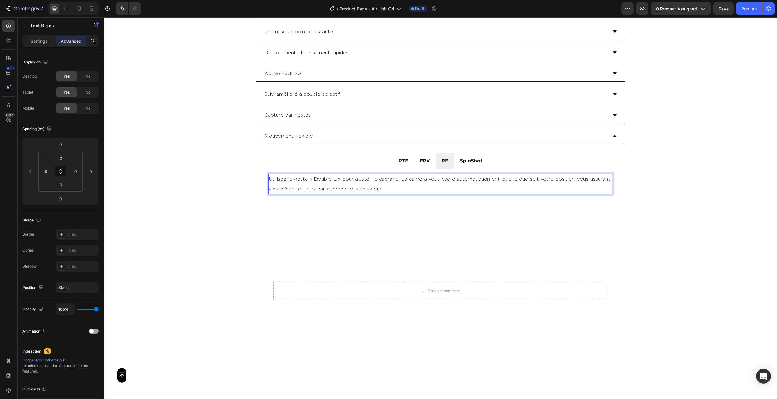
click at [432, 182] on p "Utilisez le geste « Double L » pour ajuster le cadrage. La caméra vous cadre au…" at bounding box center [440, 184] width 343 height 20
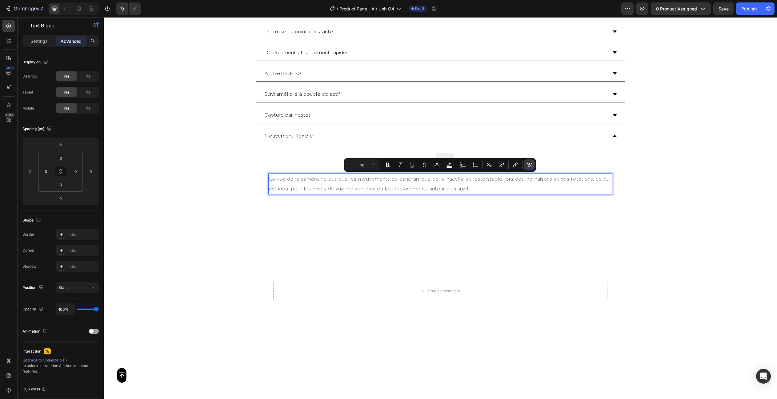
click at [533, 165] on button "Remove Format" at bounding box center [529, 164] width 11 height 11
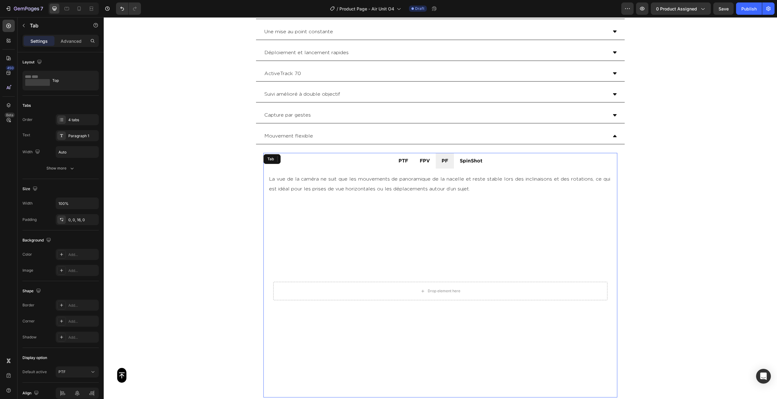
click at [558, 162] on ul "PTF FPV PF SpinShot" at bounding box center [440, 161] width 354 height 16
click at [481, 164] on li "SpinShot" at bounding box center [471, 161] width 34 height 16
click at [483, 182] on p "Utilisez le geste « Double L » pour ajuster le cadrage. La caméra vous cadre au…" at bounding box center [440, 184] width 343 height 20
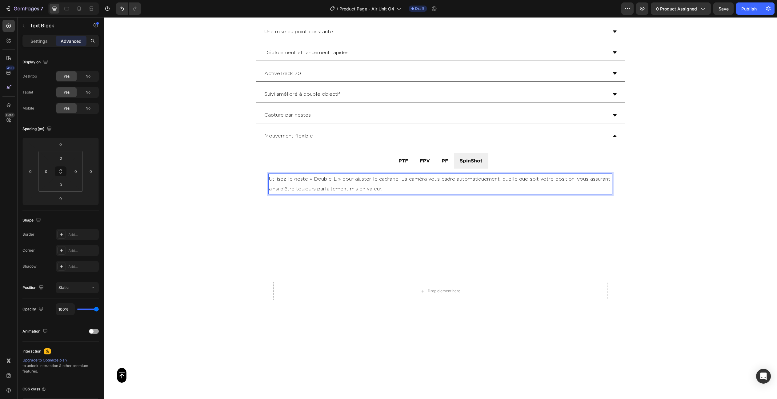
click at [483, 182] on p "Utilisez le geste « Double L » pour ajuster le cadrage. La caméra vous cadre au…" at bounding box center [440, 184] width 343 height 20
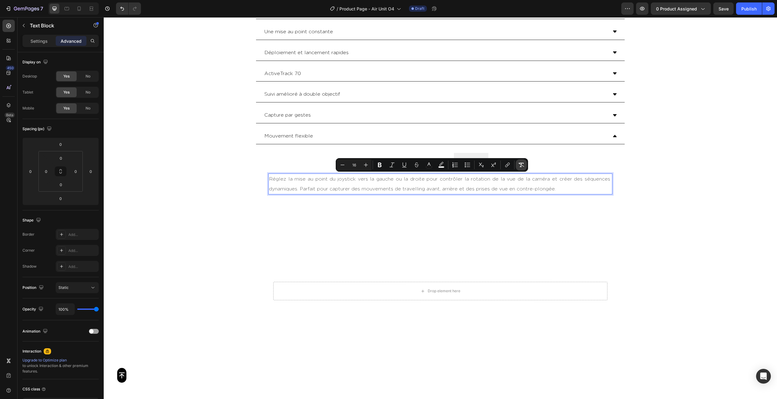
drag, startPoint x: 525, startPoint y: 165, endPoint x: 559, endPoint y: 157, distance: 35.1
click at [525, 165] on button "Remove Format" at bounding box center [521, 164] width 11 height 11
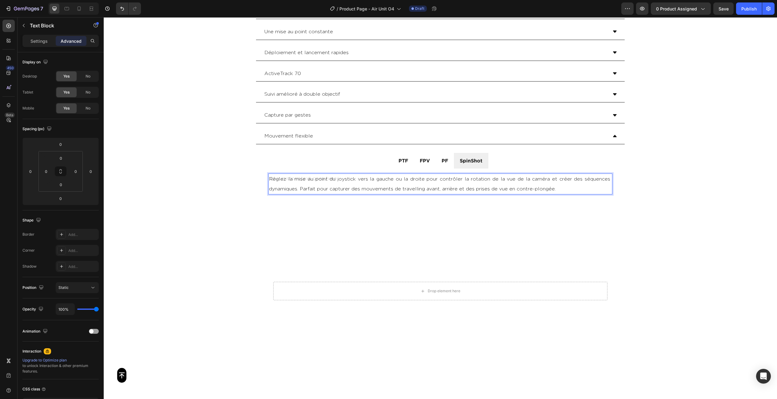
click at [689, 176] on div "Button Sticky Module multifonctionnel Une mise au point constante [GEOGRAPHIC_D…" at bounding box center [440, 52] width 673 height 2357
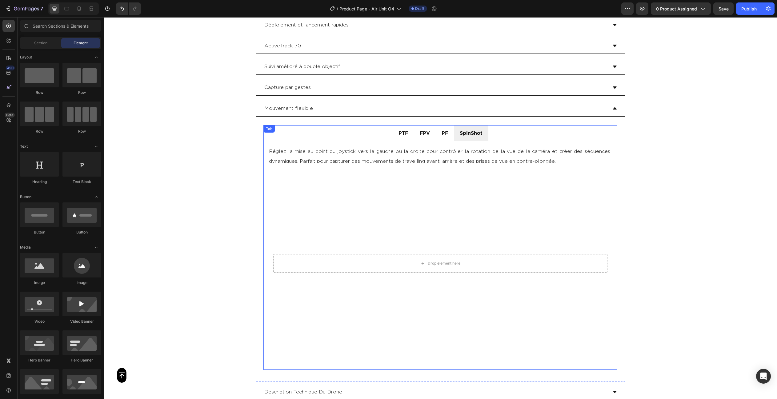
scroll to position [1184, 0]
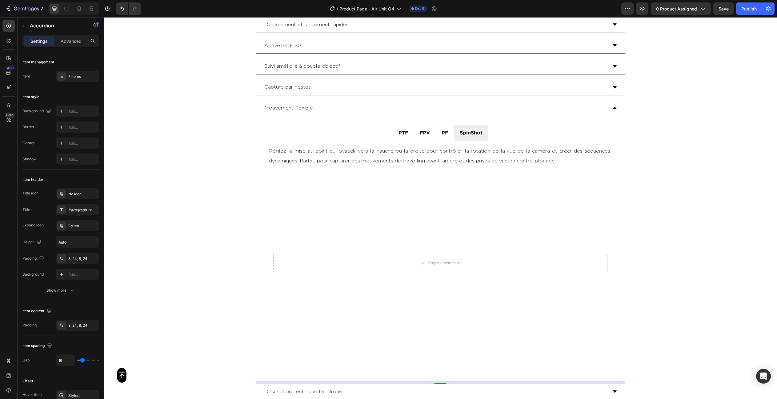
click at [327, 88] on div "Capture par gestes" at bounding box center [435, 87] width 344 height 11
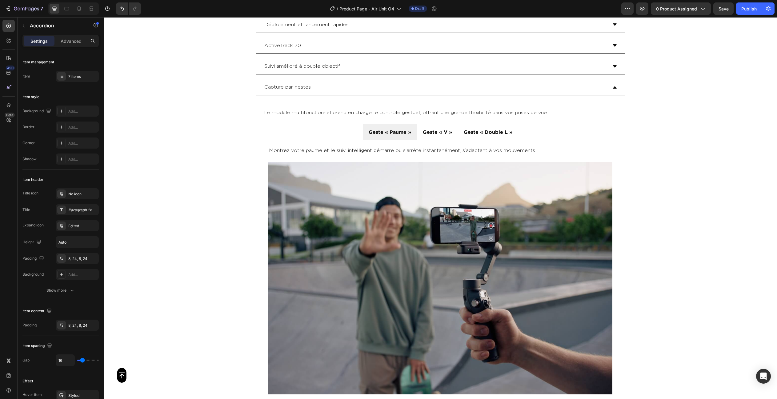
click at [327, 88] on div "Capture par gestes" at bounding box center [435, 87] width 344 height 11
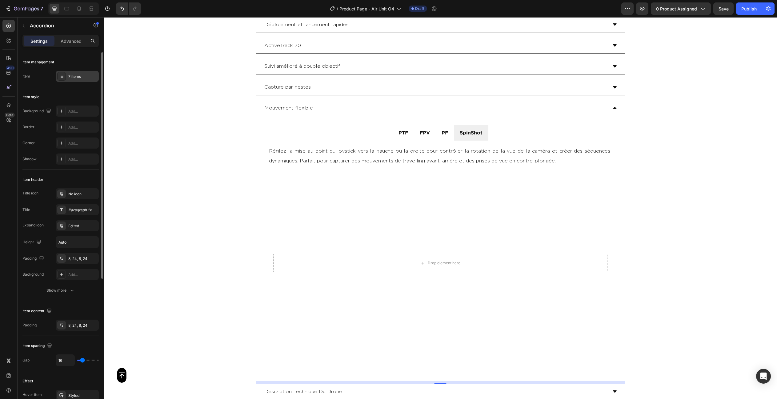
click at [74, 76] on div "7 items" at bounding box center [82, 77] width 29 height 6
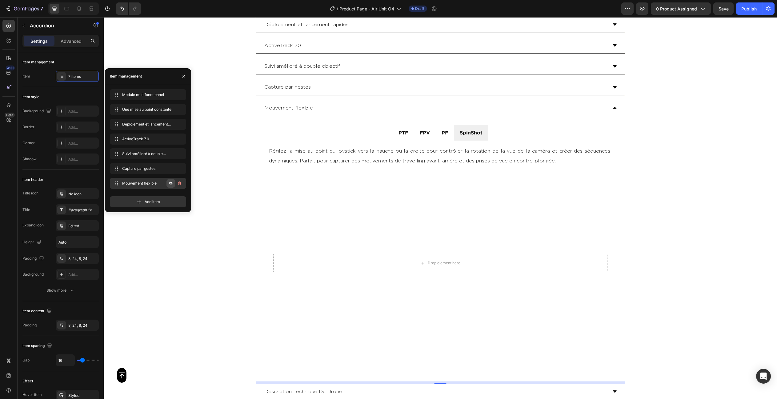
click at [170, 183] on icon "button" at bounding box center [170, 183] width 5 height 5
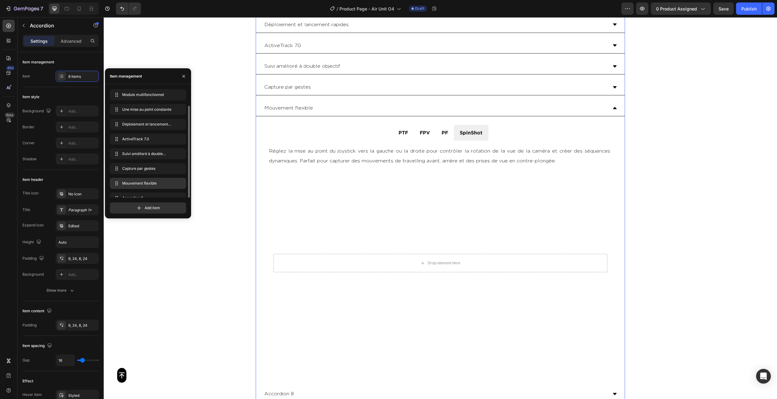
scroll to position [9, 0]
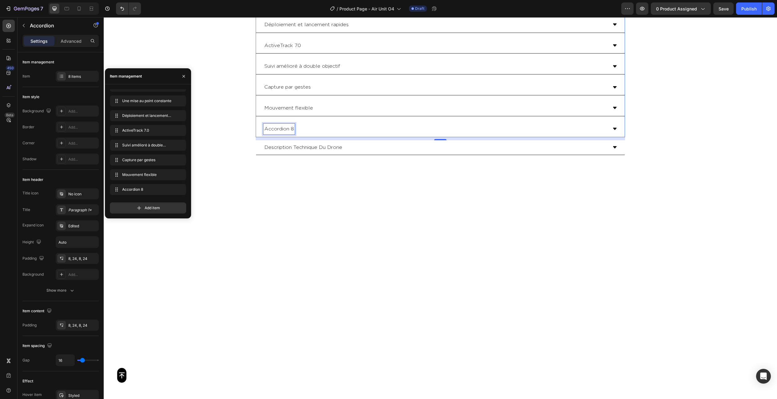
click at [277, 129] on p "Accordion 8" at bounding box center [279, 129] width 30 height 9
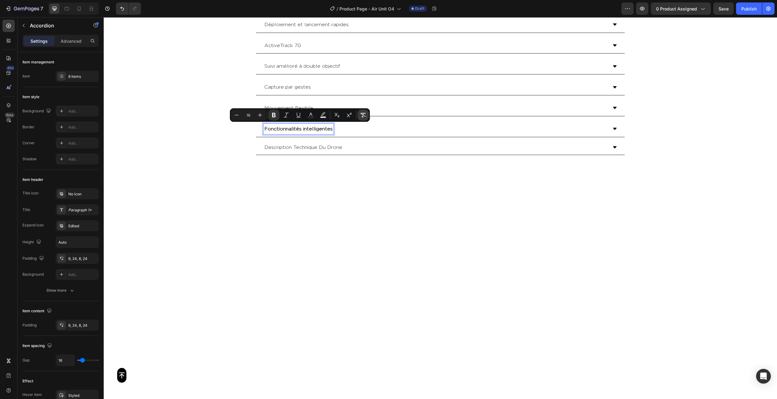
click at [361, 114] on icon "Editor contextual toolbar" at bounding box center [363, 115] width 6 height 6
click at [383, 130] on div "Fonctionnalités intelligentes" at bounding box center [435, 129] width 344 height 11
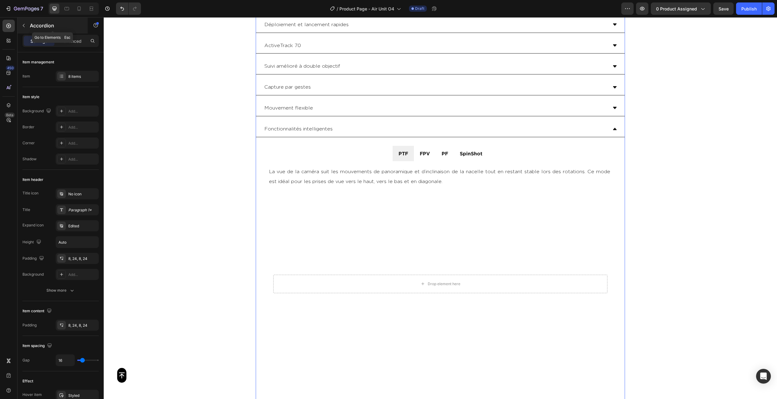
click at [23, 24] on icon "button" at bounding box center [23, 25] width 5 height 5
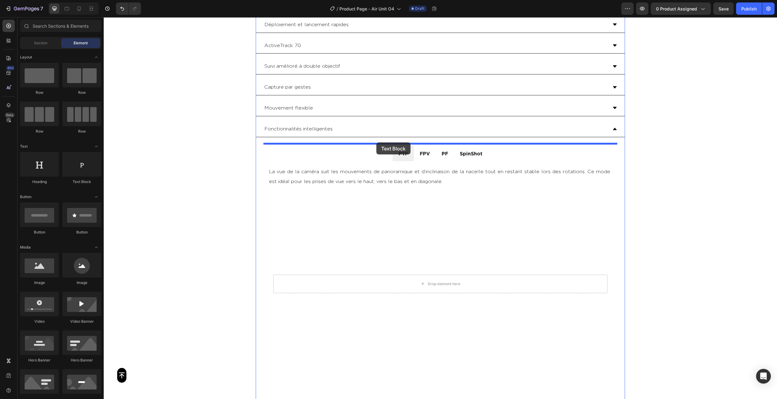
drag, startPoint x: 192, startPoint y: 190, endPoint x: 376, endPoint y: 142, distance: 189.9
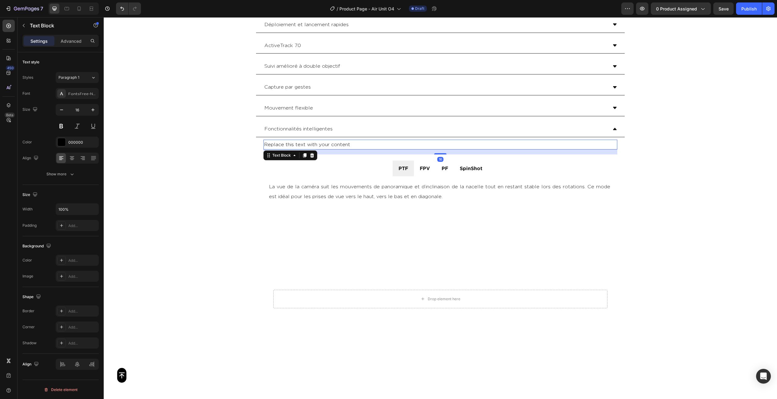
click at [367, 142] on div "Replace this text with your content" at bounding box center [440, 145] width 354 height 10
click at [367, 142] on p "Replace this text with your content" at bounding box center [440, 144] width 353 height 9
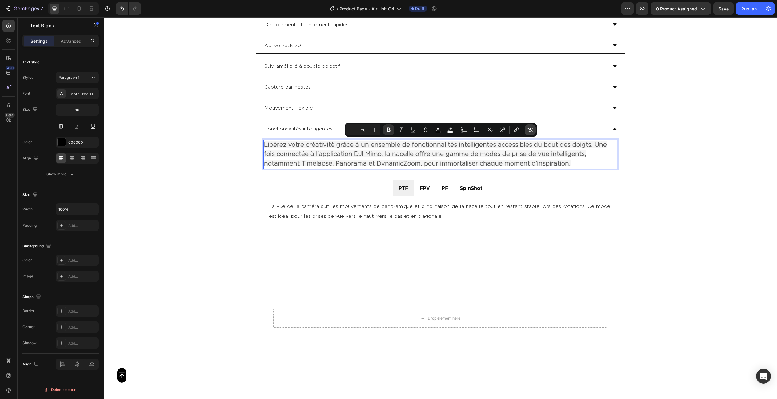
click at [532, 130] on icon "Editor contextual toolbar" at bounding box center [530, 130] width 6 height 6
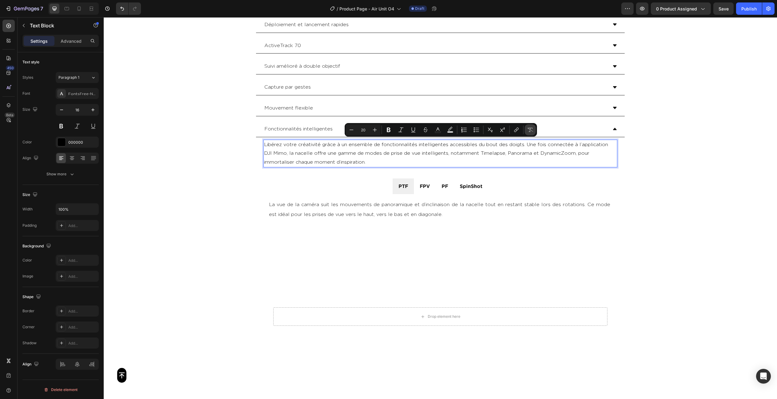
type input "16"
drag, startPoint x: 697, startPoint y: 150, endPoint x: 442, endPoint y: 171, distance: 255.3
click at [697, 150] on div "Button Sticky Module multifonctionnel Une mise au point constante [GEOGRAPHIC_D…" at bounding box center [440, 51] width 673 height 2410
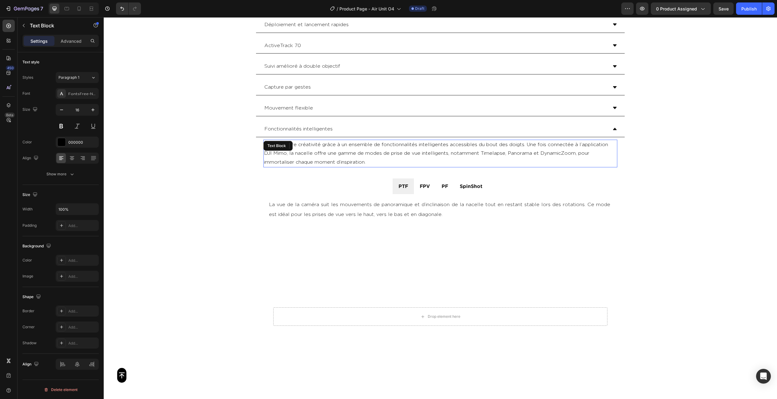
click at [406, 153] on p "Libérez votre créativité grâce à un ensemble de fonctionnalités intelligentes a…" at bounding box center [440, 153] width 353 height 26
drag, startPoint x: 439, startPoint y: 168, endPoint x: 440, endPoint y: 155, distance: 13.0
click at [440, 155] on div "Libérez votre créativité grâce à un ensemble de fonctionnalités intelligentes a…" at bounding box center [440, 154] width 354 height 28
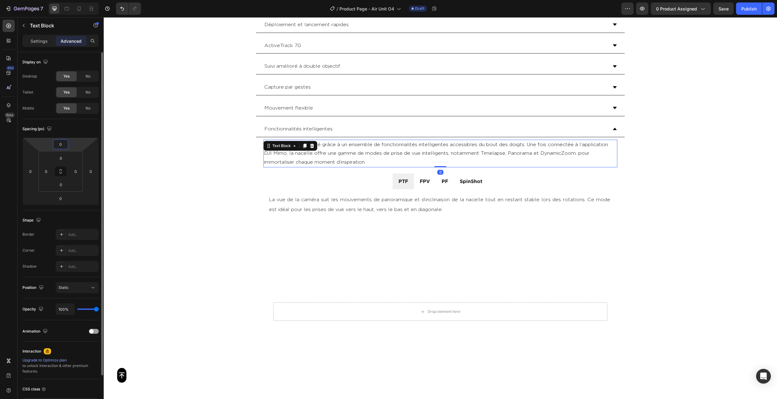
click at [62, 144] on input "0" at bounding box center [60, 144] width 12 height 9
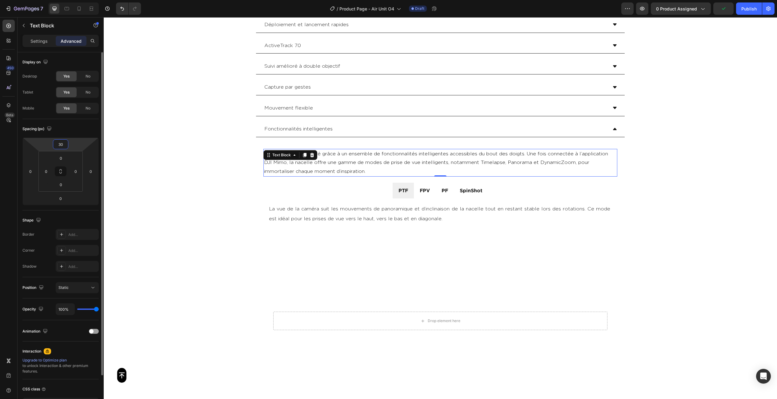
type input "30"
click at [703, 137] on div "Button Sticky Module multifonctionnel Une mise au point constante [GEOGRAPHIC_D…" at bounding box center [440, 53] width 673 height 2415
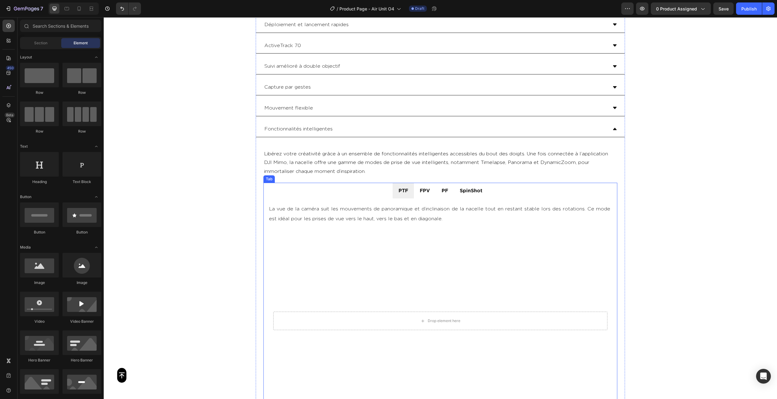
click at [404, 190] on p "PTF" at bounding box center [403, 190] width 10 height 9
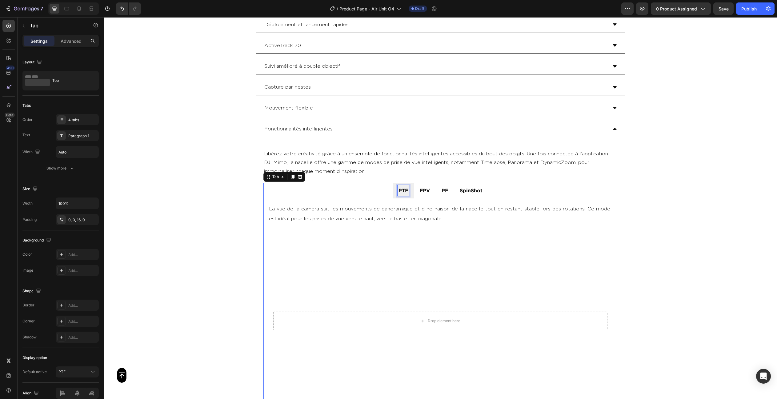
click at [404, 190] on p "PTF" at bounding box center [403, 190] width 10 height 9
click at [434, 188] on p "FPV" at bounding box center [433, 190] width 10 height 9
click at [462, 186] on p "PF" at bounding box center [460, 190] width 6 height 9
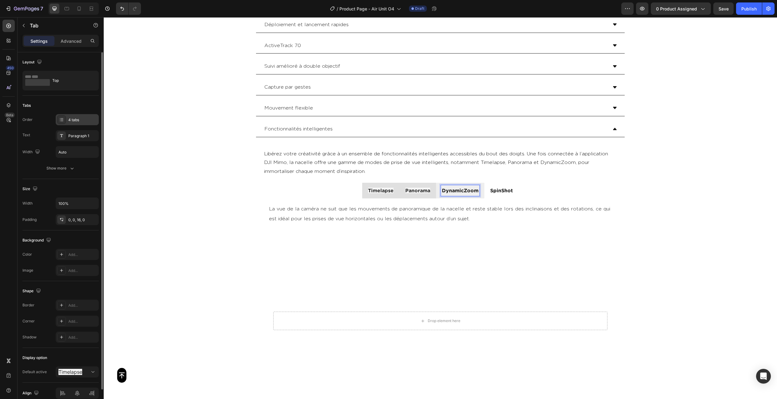
click at [73, 118] on div "4 tabs" at bounding box center [82, 120] width 29 height 6
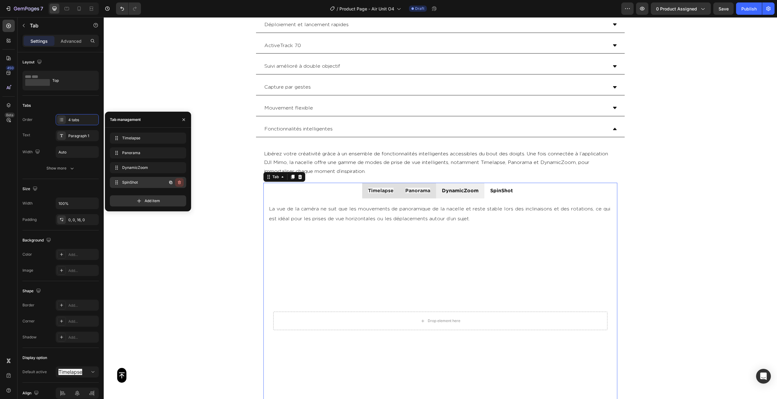
click at [179, 184] on icon "button" at bounding box center [179, 183] width 3 height 4
click at [179, 184] on div "Delete" at bounding box center [175, 183] width 11 height 6
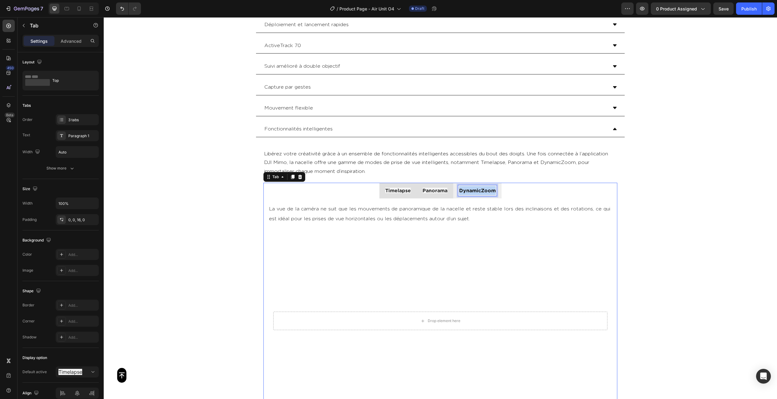
click at [479, 188] on p "DynamicZoom" at bounding box center [477, 190] width 37 height 9
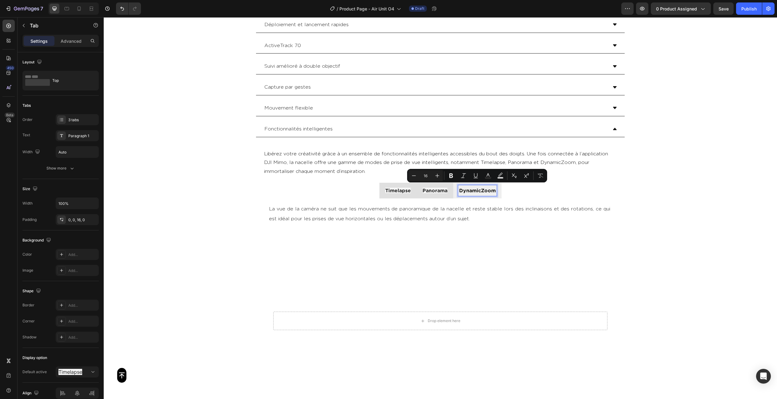
click at [434, 189] on span "Panorama" at bounding box center [434, 191] width 25 height 6
click at [498, 172] on button "Remove Format" at bounding box center [497, 175] width 11 height 11
click at [393, 189] on span "Timelapse" at bounding box center [398, 191] width 26 height 6
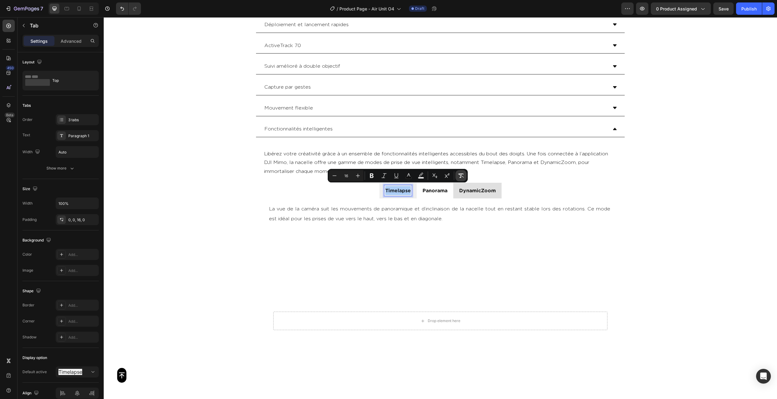
click at [460, 174] on icon "Editor contextual toolbar" at bounding box center [461, 176] width 6 height 6
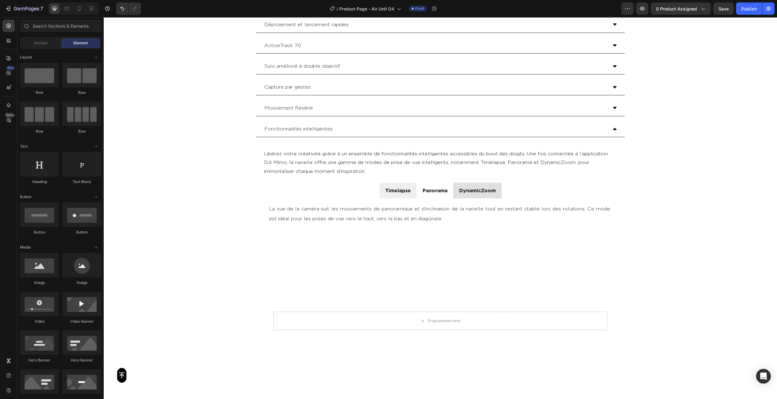
click at [656, 187] on div "Button Sticky Module multifonctionnel Une mise au point constante [GEOGRAPHIC_D…" at bounding box center [440, 53] width 673 height 2415
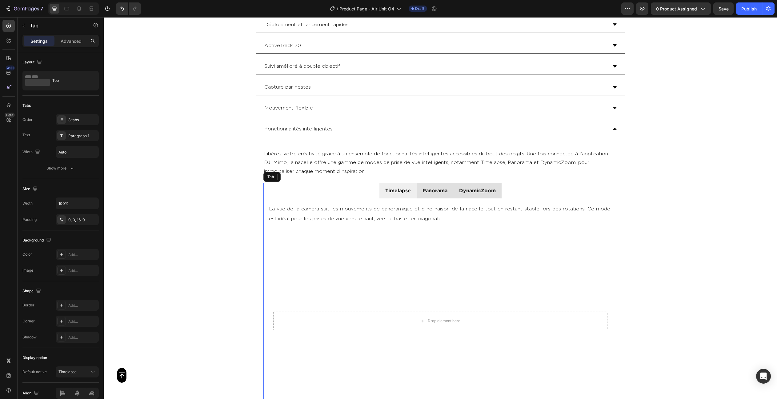
click at [426, 194] on li "Panorama" at bounding box center [435, 191] width 37 height 16
click at [481, 194] on li "DynamicZoom" at bounding box center [477, 191] width 48 height 16
click at [409, 195] on li "Timelapse" at bounding box center [397, 191] width 37 height 16
click at [373, 216] on p "La vue de la caméra suit les mouvements de panoramique et d’inclinaison de la n…" at bounding box center [440, 214] width 343 height 20
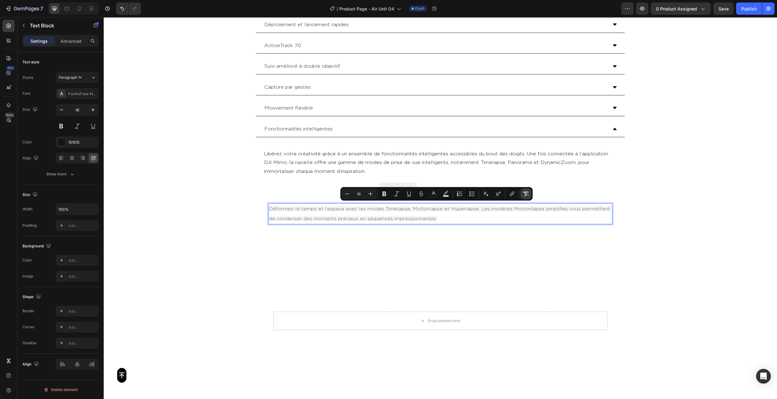
click at [529, 192] on button "Remove Format" at bounding box center [525, 193] width 11 height 11
click at [424, 185] on div "Panorama" at bounding box center [435, 190] width 27 height 11
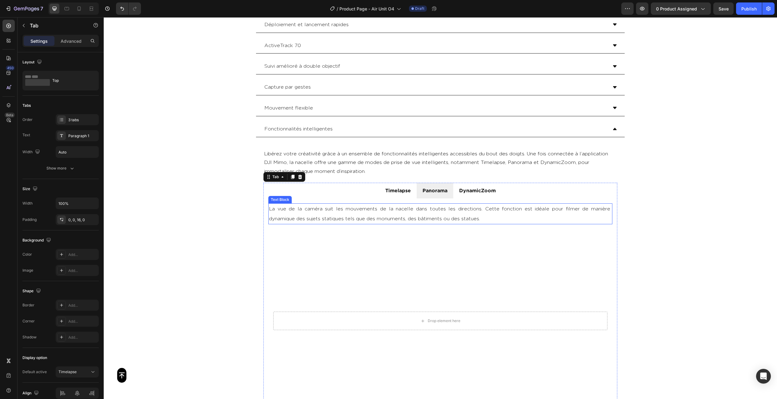
click at [430, 210] on p "La vue de la caméra suit les mouvements de la nacelle dans toutes les direction…" at bounding box center [440, 214] width 343 height 20
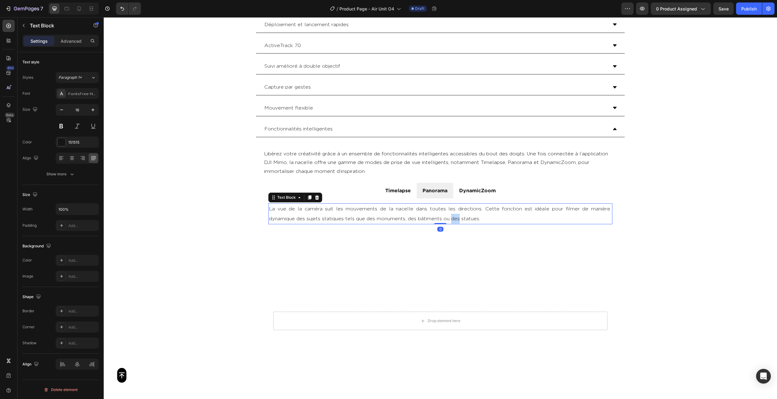
click at [430, 210] on p "La vue de la caméra suit les mouvements de la nacelle dans toutes les direction…" at bounding box center [440, 214] width 343 height 20
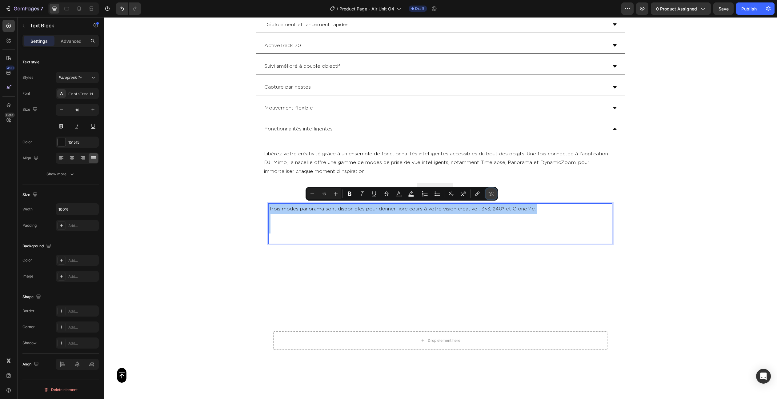
click at [494, 192] on button "Remove Format" at bounding box center [491, 193] width 11 height 11
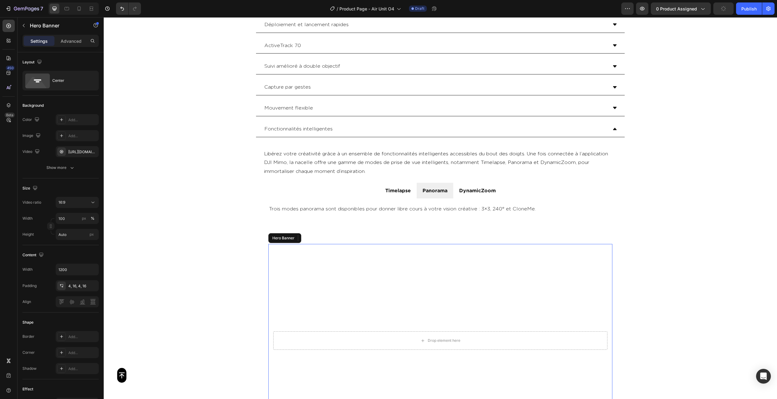
click at [428, 244] on video "Background Image" at bounding box center [440, 341] width 344 height 194
click at [421, 234] on p "Rich Text Editor. Editing area: main" at bounding box center [440, 229] width 343 height 30
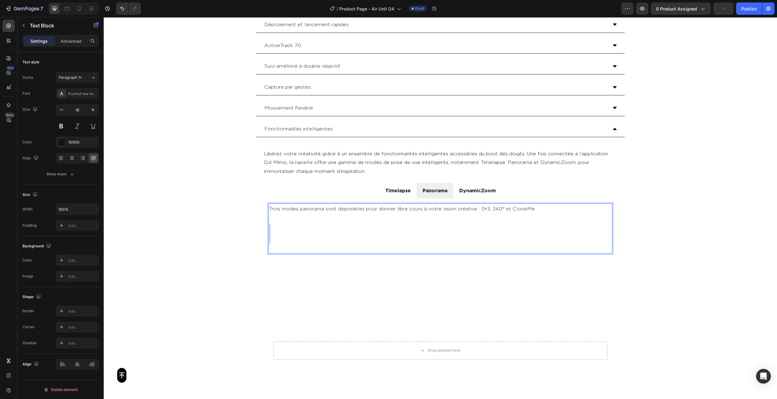
click at [421, 234] on p "Rich Text Editor. Editing area: main" at bounding box center [440, 233] width 343 height 39
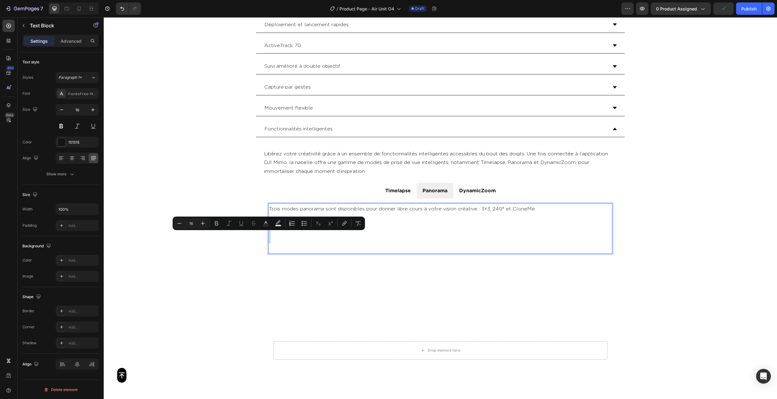
click at [421, 238] on p "Rich Text Editor. Editing area: main" at bounding box center [440, 233] width 343 height 39
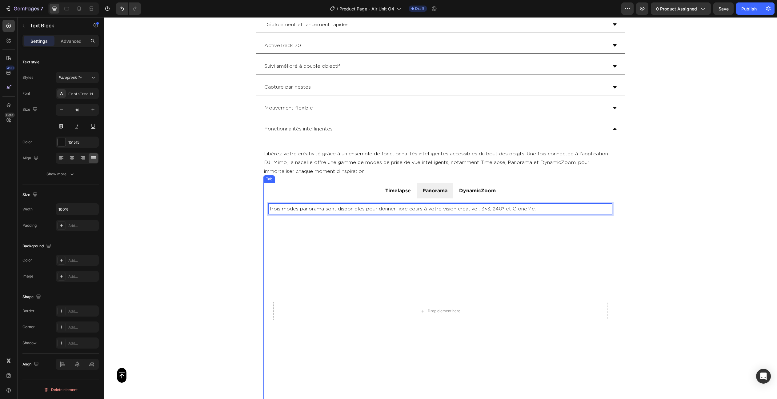
click at [489, 193] on div "DynamicZoom" at bounding box center [477, 190] width 38 height 11
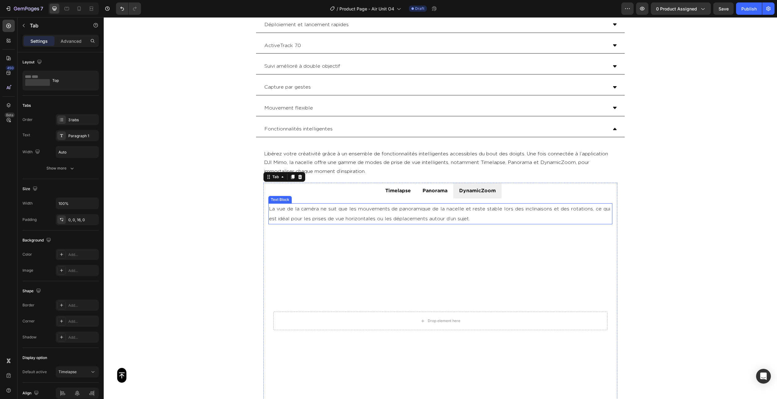
click at [452, 215] on p "La vue de la caméra ne suit que les mouvements de panoramique de la nacelle et …" at bounding box center [440, 214] width 343 height 20
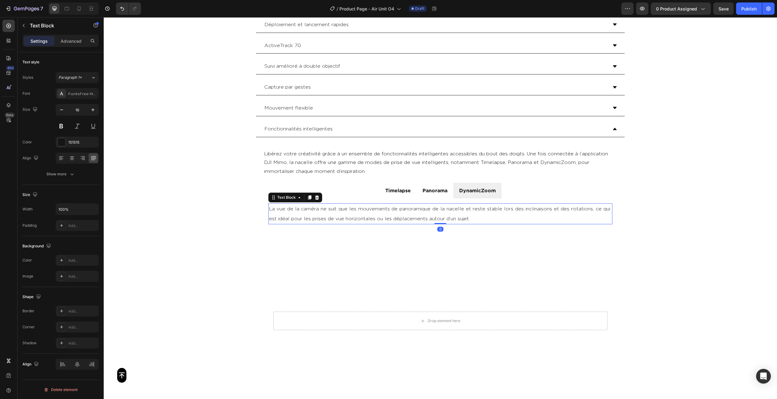
click at [452, 215] on p "La vue de la caméra ne suit que les mouvements de panoramique de la nacelle et …" at bounding box center [440, 214] width 343 height 20
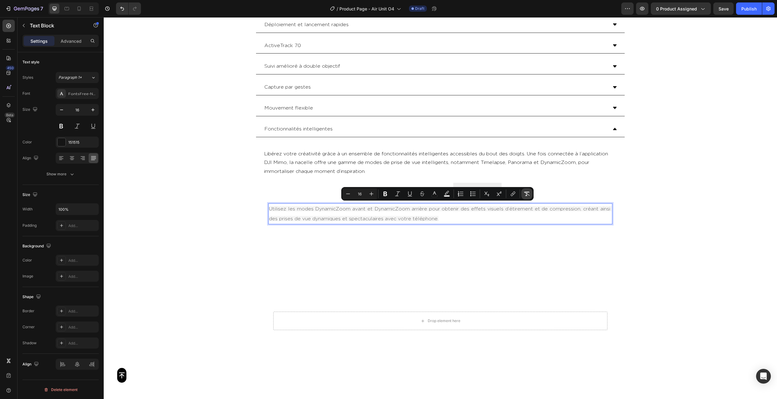
click at [532, 192] on button "Remove Format" at bounding box center [526, 193] width 11 height 11
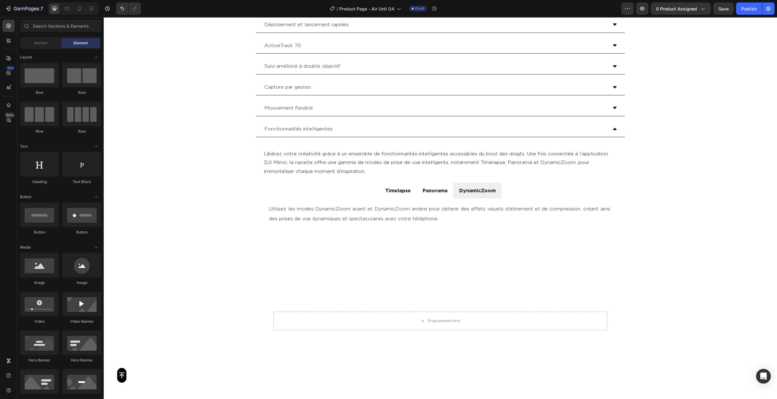
click at [646, 191] on div "Button Sticky Module multifonctionnel Une mise au point constante [GEOGRAPHIC_D…" at bounding box center [440, 53] width 673 height 2415
click at [430, 194] on li "Panorama" at bounding box center [435, 191] width 37 height 16
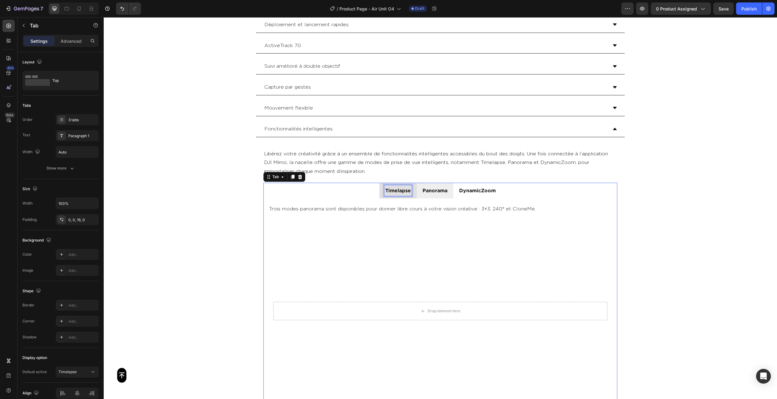
click at [409, 193] on div "Timelapse" at bounding box center [397, 190] width 27 height 11
click at [428, 192] on div "Panorama" at bounding box center [435, 190] width 27 height 11
click at [461, 193] on div "DynamicZoom" at bounding box center [477, 190] width 38 height 11
click at [415, 191] on li "Timelapse" at bounding box center [397, 191] width 37 height 16
click at [398, 189] on p "Timelapse" at bounding box center [398, 190] width 26 height 9
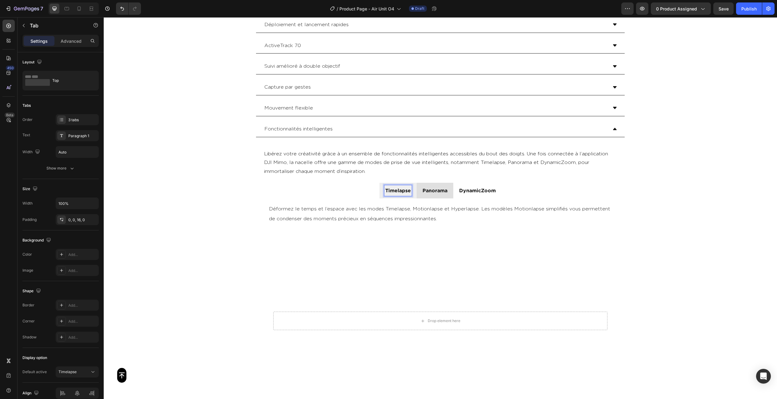
click at [427, 193] on li "Panorama" at bounding box center [435, 191] width 37 height 16
click at [386, 194] on li "Timelapse" at bounding box center [397, 191] width 37 height 16
click at [696, 198] on div "Button Sticky Module multifonctionnel Une mise au point constante [GEOGRAPHIC_D…" at bounding box center [440, 53] width 673 height 2415
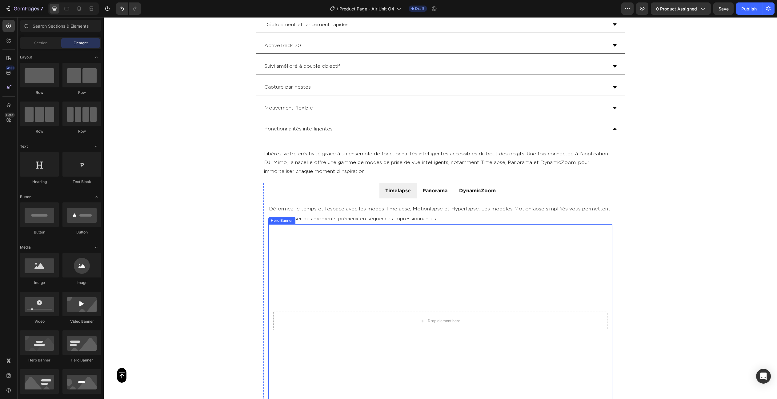
scroll to position [1229, 0]
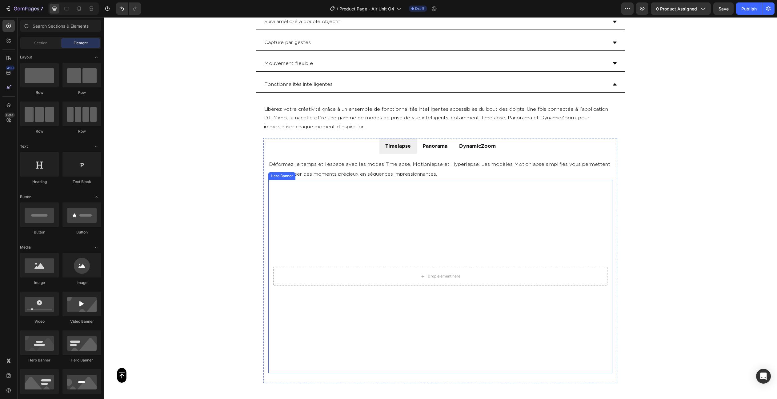
click at [423, 233] on video "Background Image" at bounding box center [440, 277] width 344 height 194
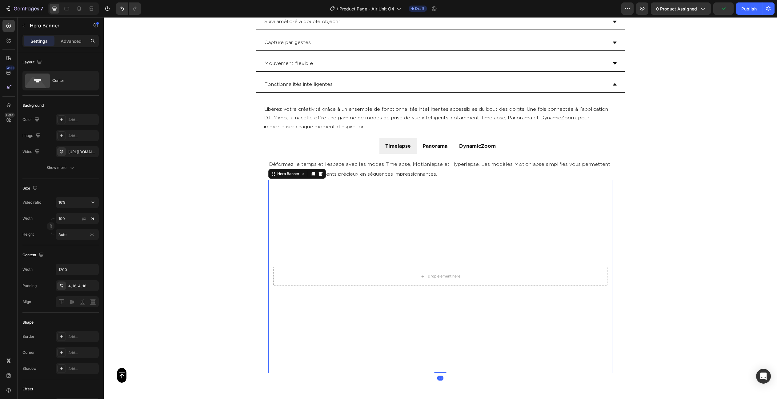
scroll to position [1230, 0]
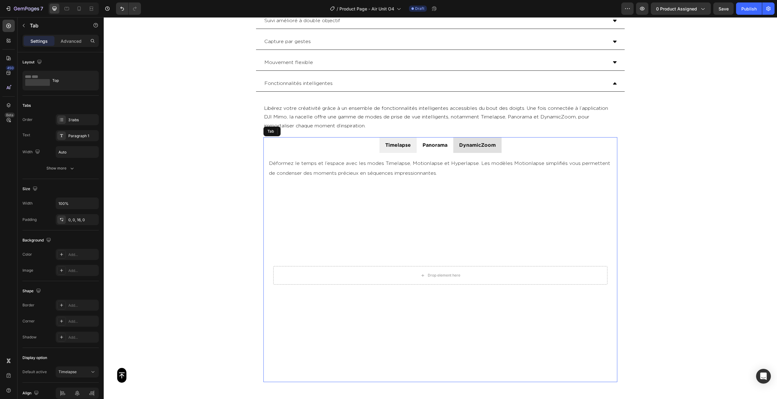
click at [474, 146] on p "DynamicZoom" at bounding box center [477, 145] width 37 height 9
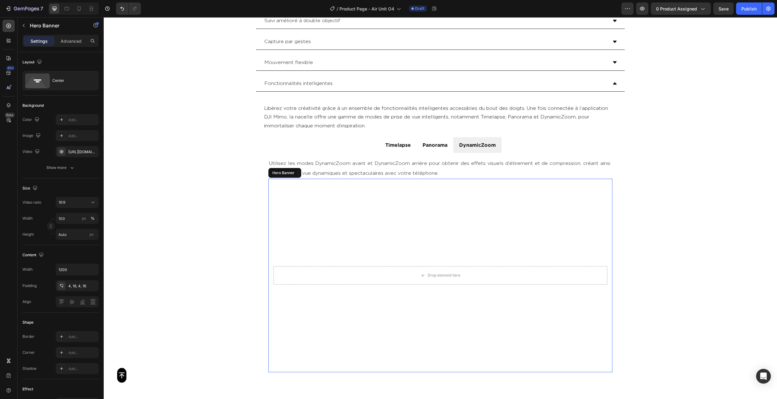
click at [452, 225] on video "Background Image" at bounding box center [440, 276] width 344 height 194
click at [77, 150] on div "[URL][DOMAIN_NAME]" at bounding box center [77, 152] width 18 height 6
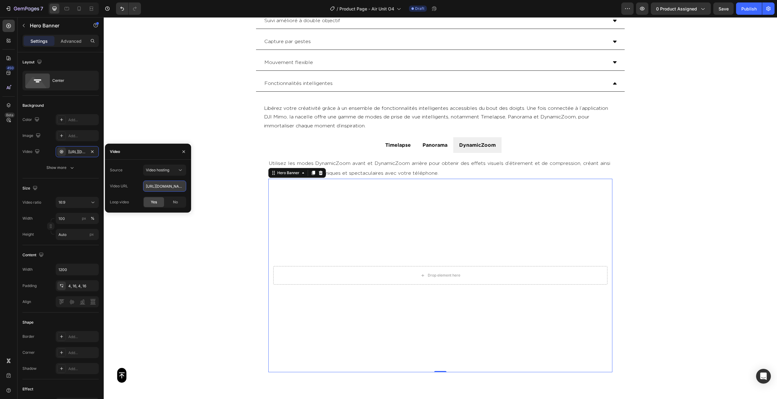
click at [162, 186] on input "[URL][DOMAIN_NAME]" at bounding box center [164, 186] width 43 height 11
paste input "40796541741145e995563cc901f3b0db"
type input "[URL][DOMAIN_NAME]"
click at [68, 181] on div "Size Video ratio 16:9 Width 100 px % Height Auto px" at bounding box center [60, 211] width 76 height 67
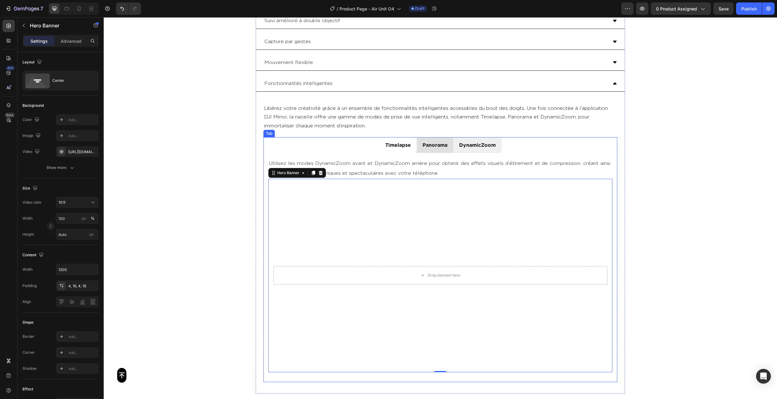
click at [443, 147] on div "Panorama" at bounding box center [435, 145] width 27 height 11
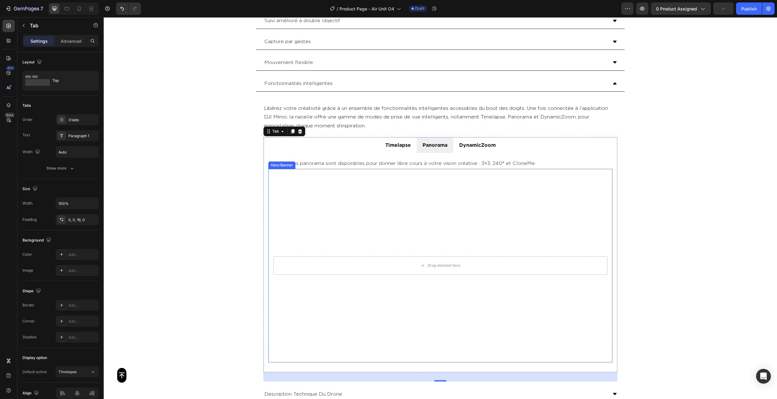
click at [374, 203] on video "Background Image" at bounding box center [440, 266] width 344 height 194
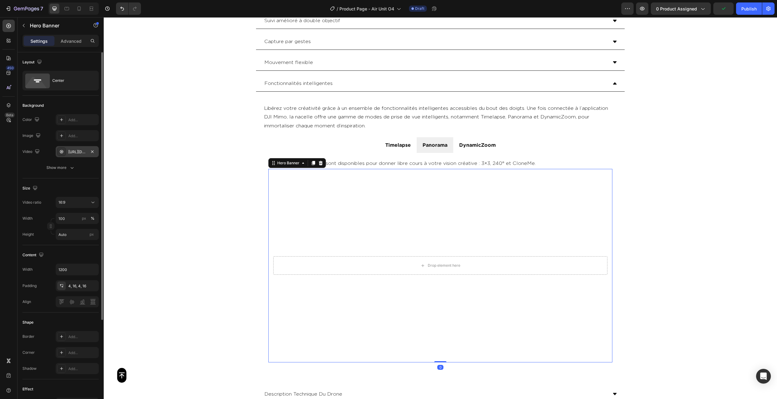
click at [73, 151] on div "[URL][DOMAIN_NAME]" at bounding box center [77, 152] width 18 height 6
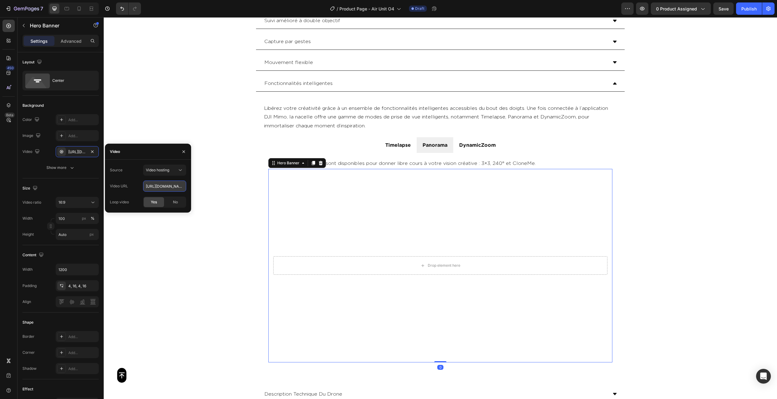
click at [159, 182] on input "[URL][DOMAIN_NAME]" at bounding box center [164, 186] width 43 height 11
paste input "590674781ef4820813fcf7df53311c5"
type input "[URL][DOMAIN_NAME]"
click at [79, 178] on div "Background The changes might be hidden by the video. Color Add... Image Add... …" at bounding box center [60, 137] width 76 height 83
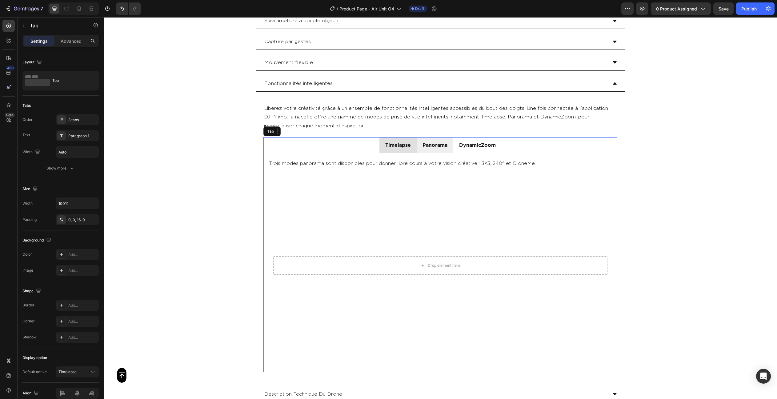
click at [399, 147] on div "Timelapse" at bounding box center [397, 145] width 27 height 11
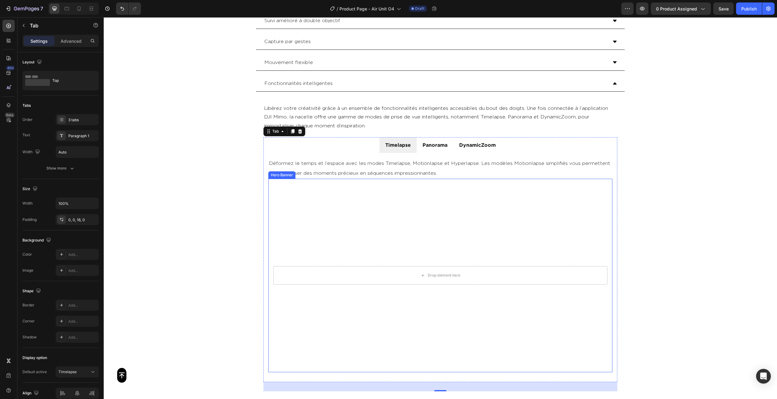
click at [443, 201] on video "Background Image" at bounding box center [440, 276] width 344 height 194
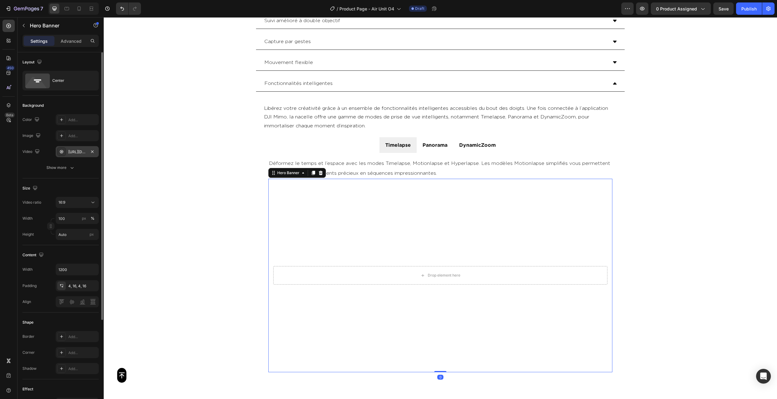
click at [71, 152] on div "[URL][DOMAIN_NAME]" at bounding box center [77, 152] width 18 height 6
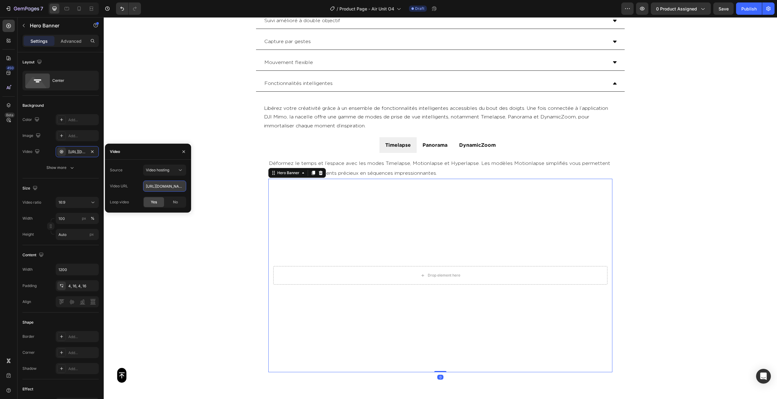
click at [155, 187] on input "[URL][DOMAIN_NAME]" at bounding box center [164, 186] width 43 height 11
paste input "d1e63f67e304c638412b064c55eafa2"
type input "[URL][DOMAIN_NAME]"
click at [88, 182] on div "Size Video ratio 16:9 Width 100 px % Height Auto px" at bounding box center [60, 211] width 76 height 67
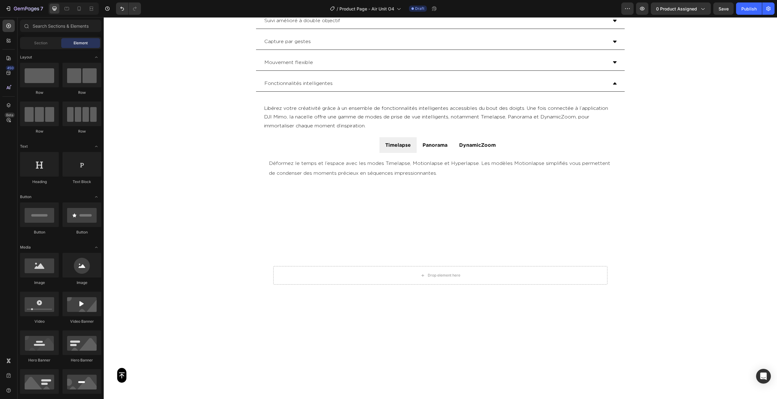
click at [658, 147] on div "Button Sticky Module multifonctionnel Une mise au point constante [GEOGRAPHIC_D…" at bounding box center [440, 7] width 673 height 2415
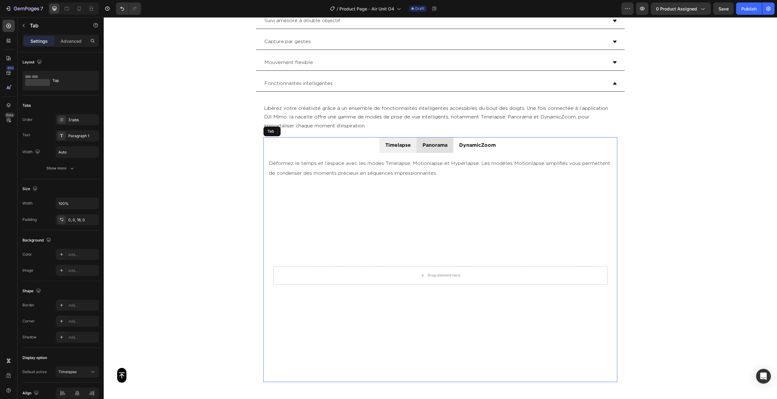
click at [432, 147] on div "Panorama" at bounding box center [435, 145] width 27 height 11
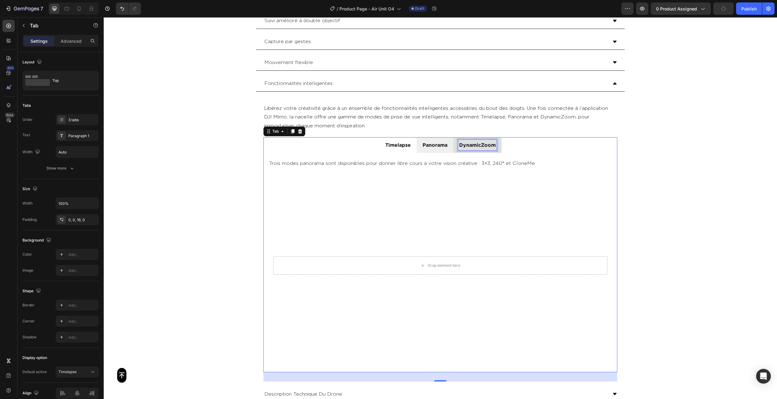
click at [479, 147] on div "DynamicZoom" at bounding box center [477, 145] width 38 height 11
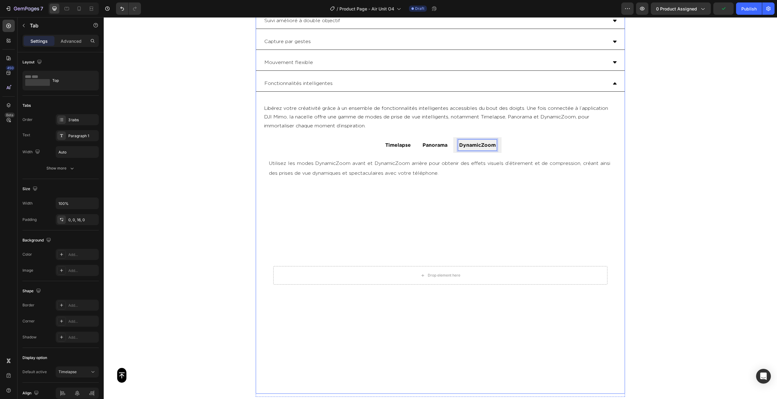
click at [385, 86] on div "Fonctionnalités intelligentes" at bounding box center [435, 83] width 344 height 11
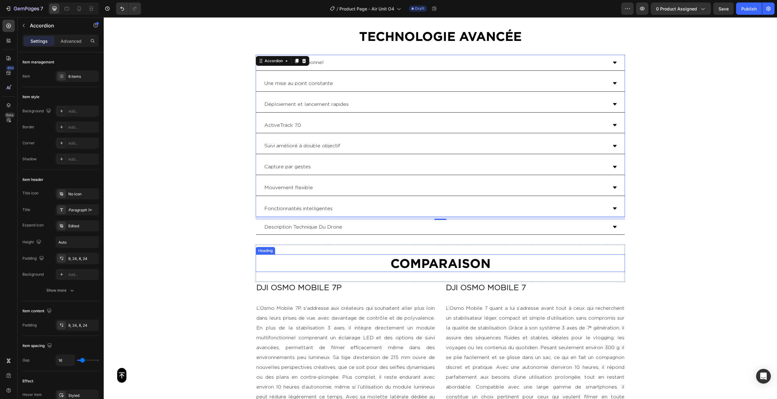
scroll to position [1107, 0]
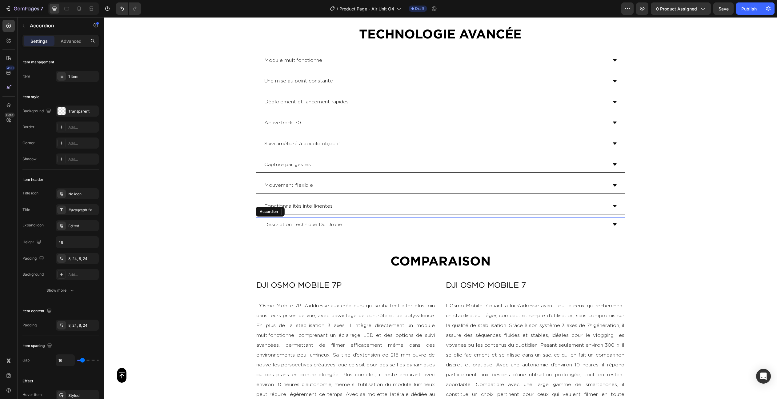
click at [337, 224] on p "Description Technique Du Drone" at bounding box center [303, 224] width 78 height 9
click at [398, 226] on div "Description Technique Du Stabilisateur" at bounding box center [435, 224] width 344 height 11
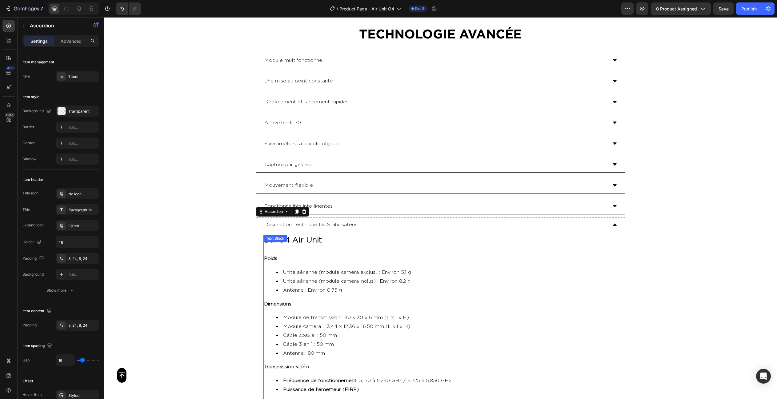
click at [318, 268] on li "Unité aérienne (module caméra exclus) : Environ 5,1 g" at bounding box center [446, 272] width 340 height 9
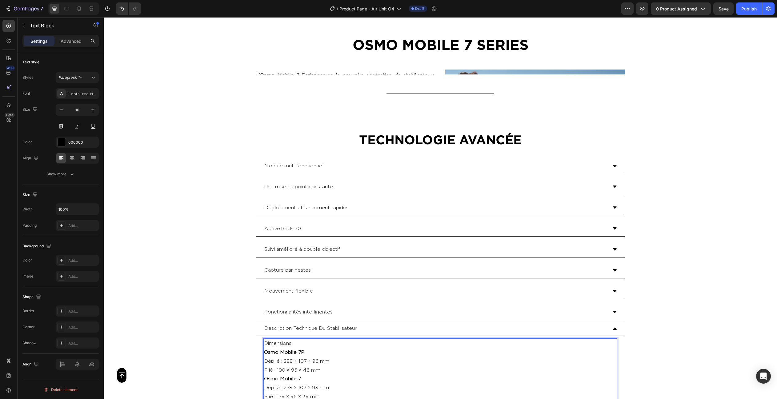
scroll to position [1120, 0]
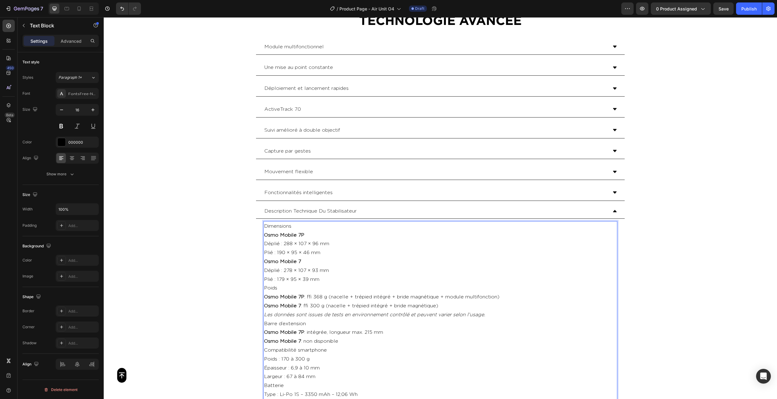
click at [280, 222] on p "Dimensions" at bounding box center [440, 226] width 353 height 9
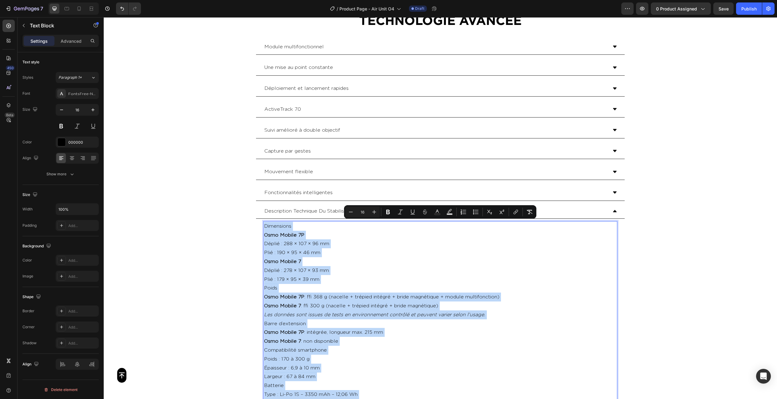
click at [282, 222] on p "Dimensions" at bounding box center [440, 226] width 353 height 9
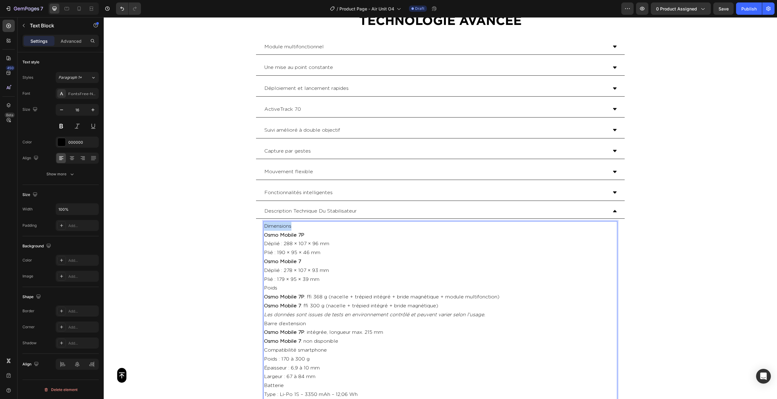
click at [282, 222] on p "Dimensions" at bounding box center [440, 226] width 353 height 9
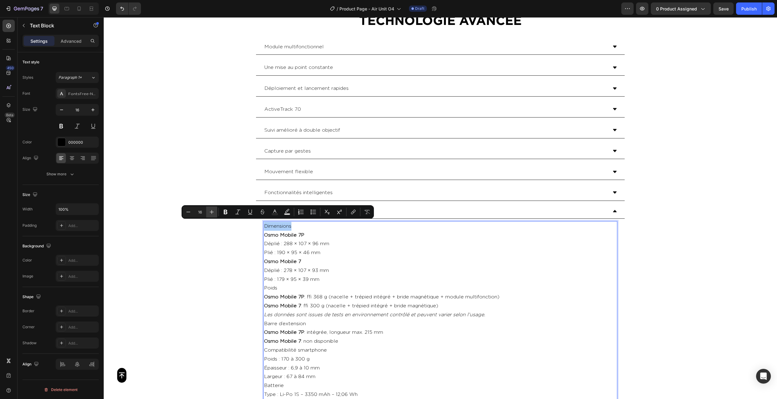
click at [209, 211] on icon "Editor contextual toolbar" at bounding box center [212, 212] width 6 height 6
type input "20"
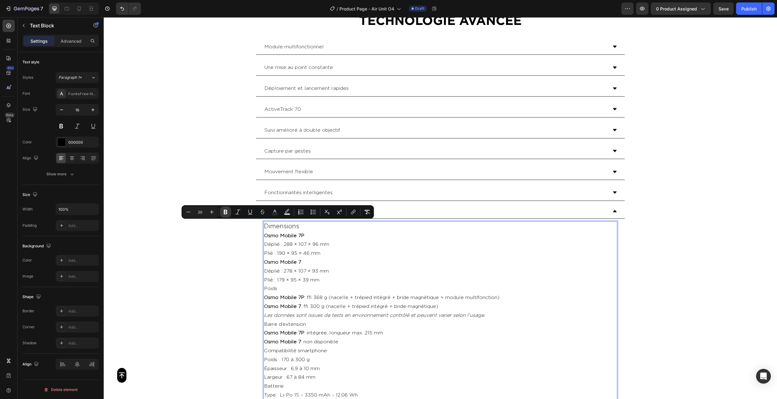
click at [228, 211] on icon "Editor contextual toolbar" at bounding box center [225, 212] width 6 height 6
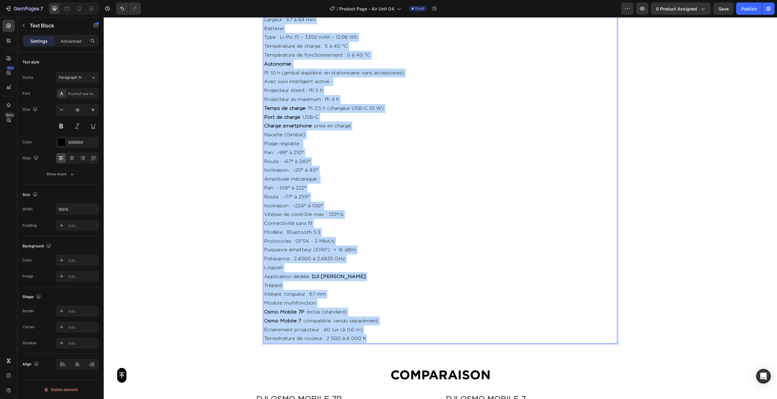
scroll to position [1497, 0]
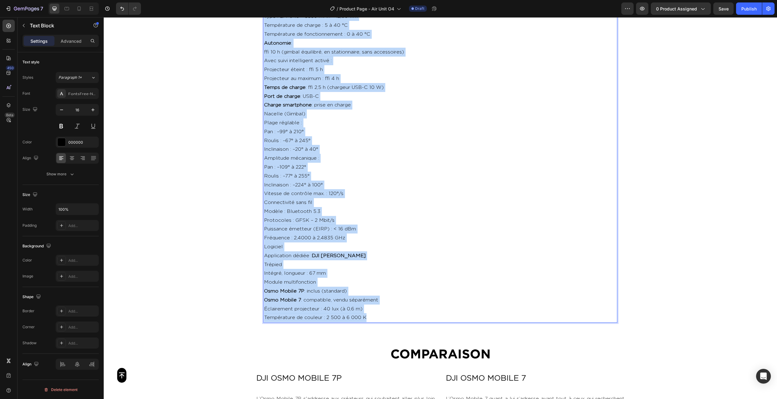
drag, startPoint x: 264, startPoint y: 232, endPoint x: 317, endPoint y: 403, distance: 179.3
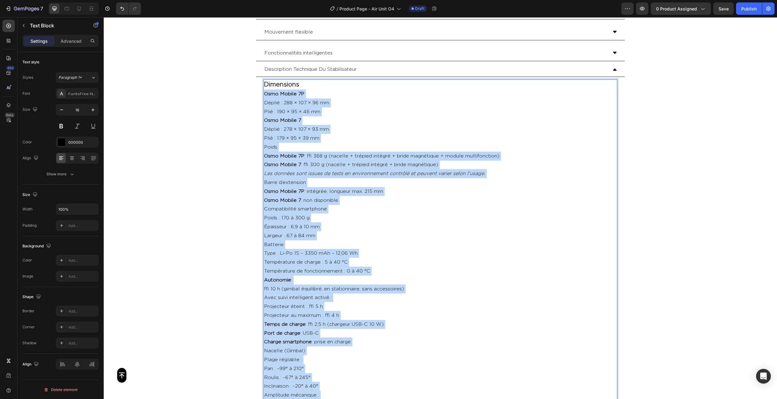
scroll to position [1258, 0]
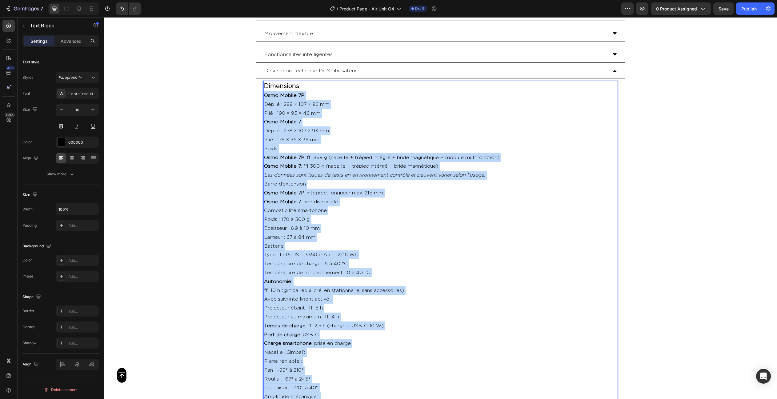
click at [279, 98] on p "Osmo Mobile 7P" at bounding box center [440, 95] width 353 height 9
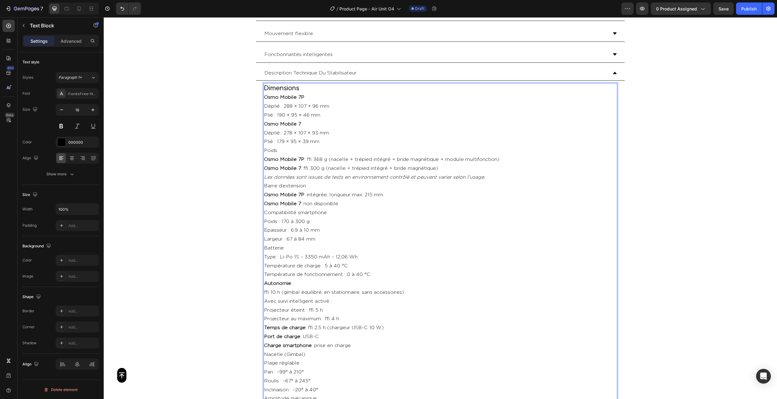
click at [272, 96] on strong "Osmo Mobile 7P" at bounding box center [284, 96] width 40 height 5
click at [267, 95] on strong "Osmo Mobile 7P" at bounding box center [284, 96] width 40 height 5
click at [230, 89] on div "Button Sticky Module multifonctionnel Une mise au point constante [GEOGRAPHIC_D…" at bounding box center [440, 70] width 673 height 2598
click at [270, 97] on strong "Osmo Mobile 7P" at bounding box center [284, 96] width 40 height 5
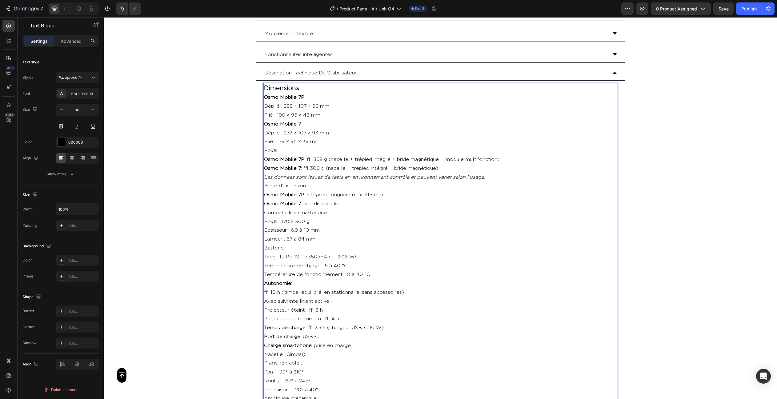
click at [268, 95] on strong "Osmo Mobile 7P" at bounding box center [284, 96] width 40 height 5
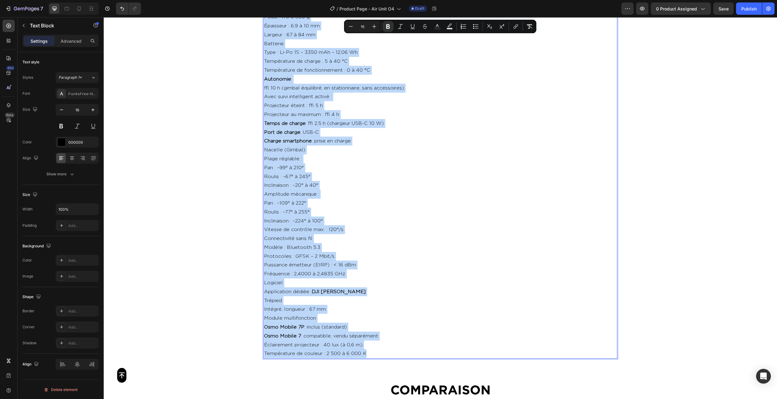
scroll to position [1491, 0]
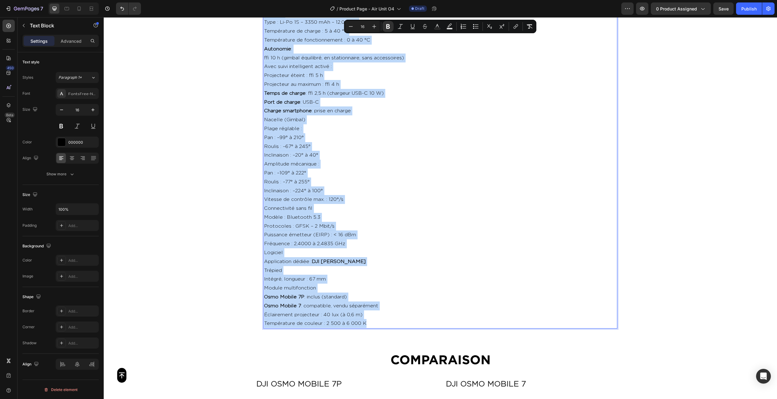
drag, startPoint x: 266, startPoint y: 95, endPoint x: 371, endPoint y: 314, distance: 243.3
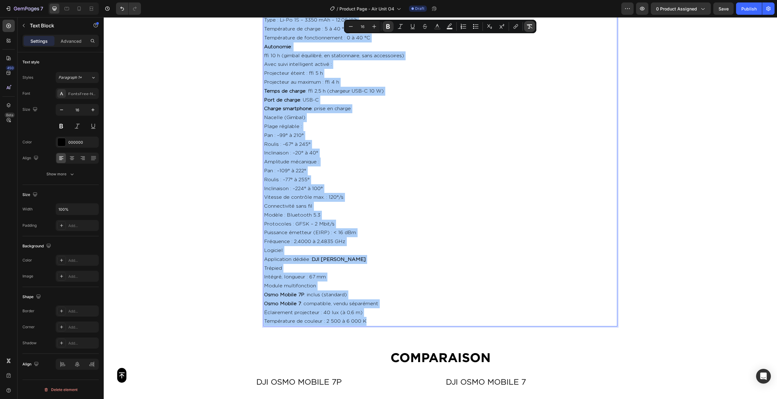
click at [530, 26] on icon "Editor contextual toolbar" at bounding box center [530, 26] width 6 height 4
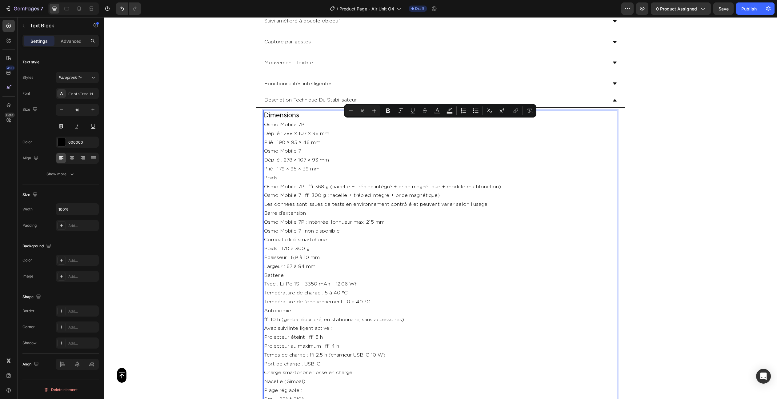
scroll to position [1230, 0]
click at [298, 125] on p "Osmo Mobile 7P" at bounding box center [440, 125] width 353 height 9
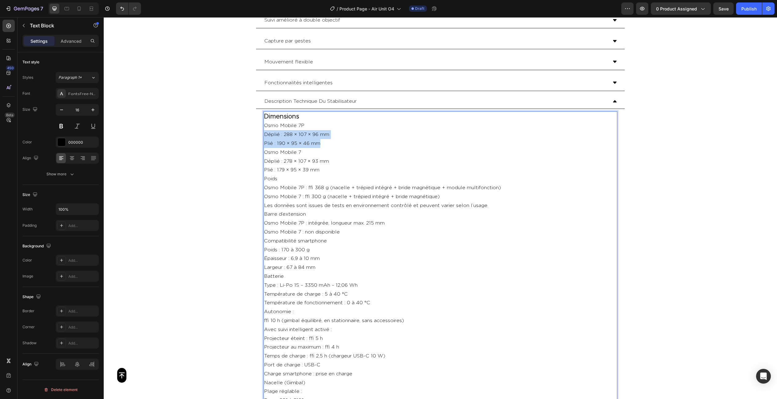
drag, startPoint x: 265, startPoint y: 131, endPoint x: 323, endPoint y: 140, distance: 58.2
click at [323, 140] on div "Dimensions Osmo Mobile 7P Déplié : 288 × 107 × 96 mm Plié : 190 × 95 × 46 mm Os…" at bounding box center [440, 351] width 354 height 480
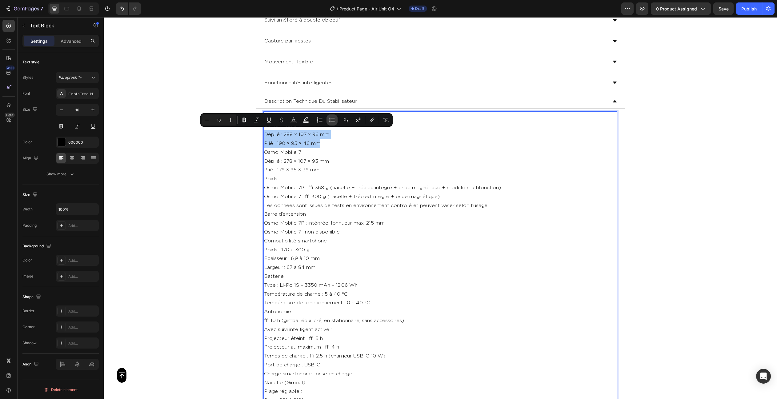
click at [332, 122] on icon "Editor contextual toolbar" at bounding box center [332, 120] width 6 height 6
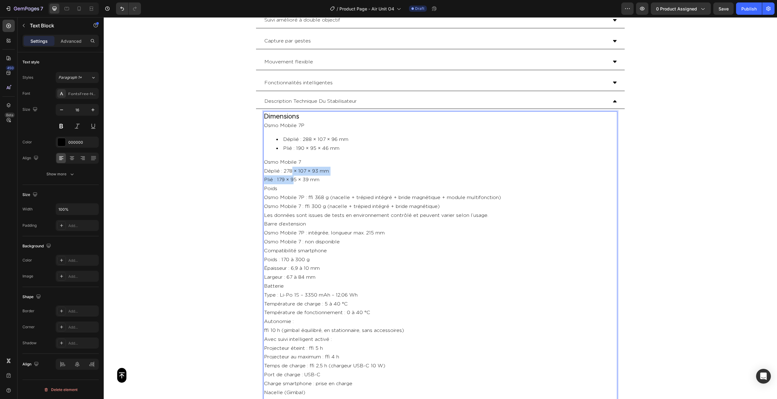
click at [293, 175] on div "Dimensions Osmo Mobile 7P Déplié : 288 × 107 × 96 mm Plié : 190 × 95 × 46 mm Os…" at bounding box center [440, 356] width 354 height 490
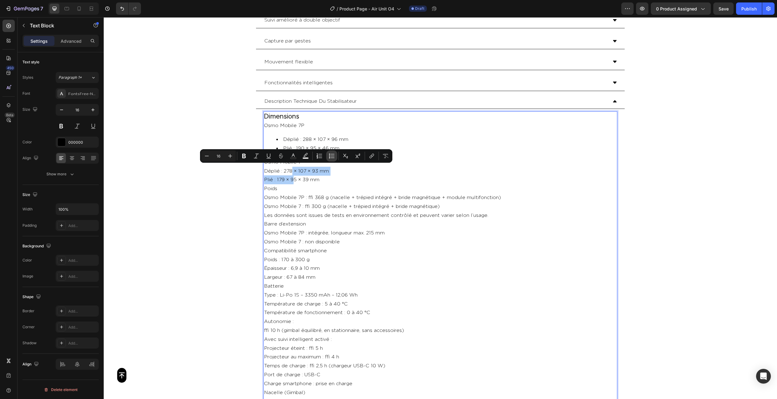
click at [334, 157] on icon "Editor contextual toolbar" at bounding box center [332, 156] width 6 height 6
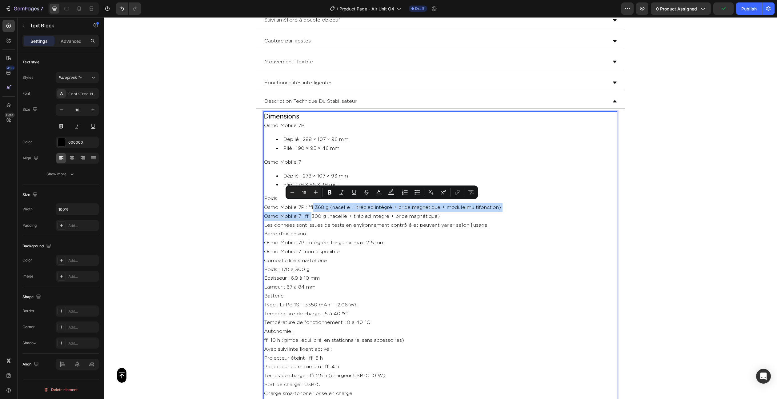
drag, startPoint x: 312, startPoint y: 202, endPoint x: 312, endPoint y: 213, distance: 10.5
click at [312, 213] on div "Dimensions Osmo Mobile 7P Déplié : 288 × 107 × 96 mm Plié : 190 × 95 × 46 mm Os…" at bounding box center [440, 361] width 354 height 500
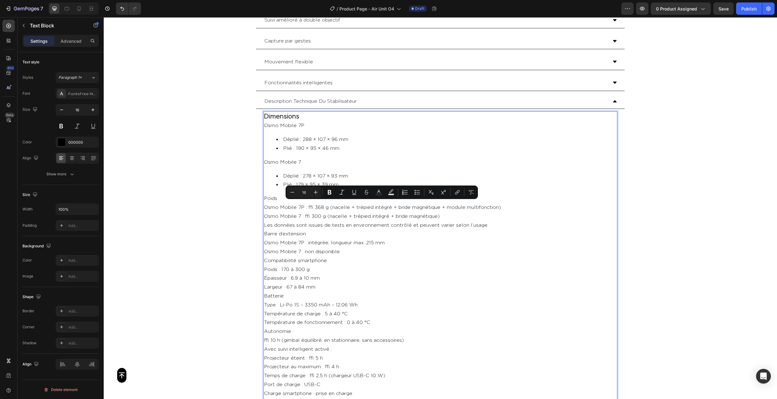
click at [270, 196] on p "Poids" at bounding box center [440, 198] width 353 height 9
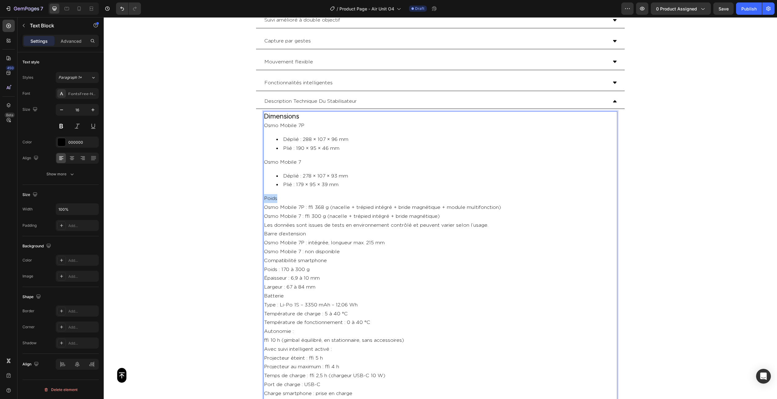
click at [270, 196] on p "Poids" at bounding box center [440, 198] width 353 height 9
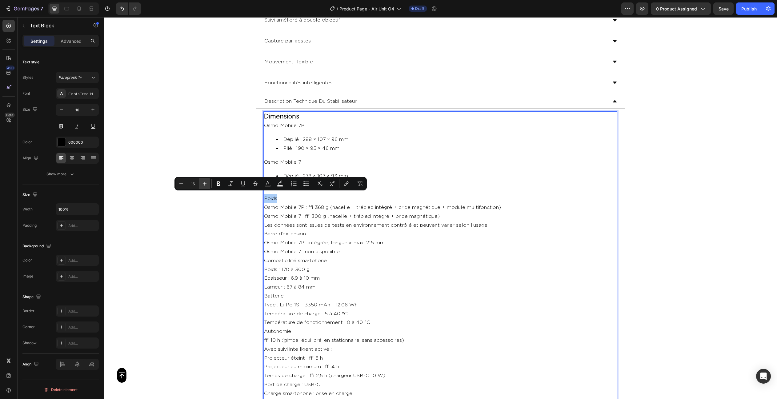
click at [202, 182] on icon "Editor contextual toolbar" at bounding box center [205, 184] width 6 height 6
type input "20"
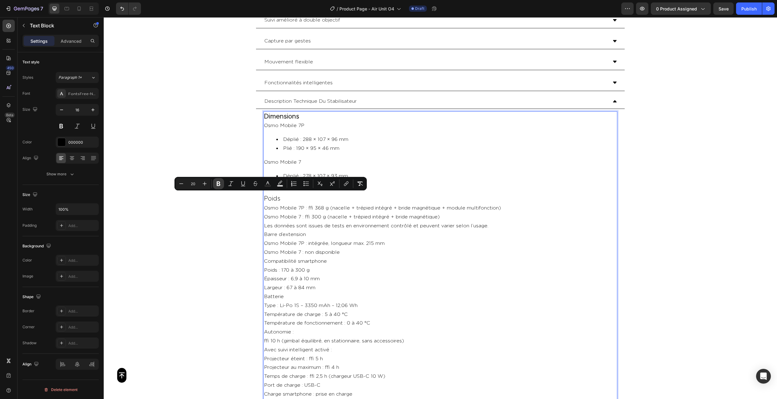
click at [220, 182] on icon "Editor contextual toolbar" at bounding box center [219, 184] width 4 height 5
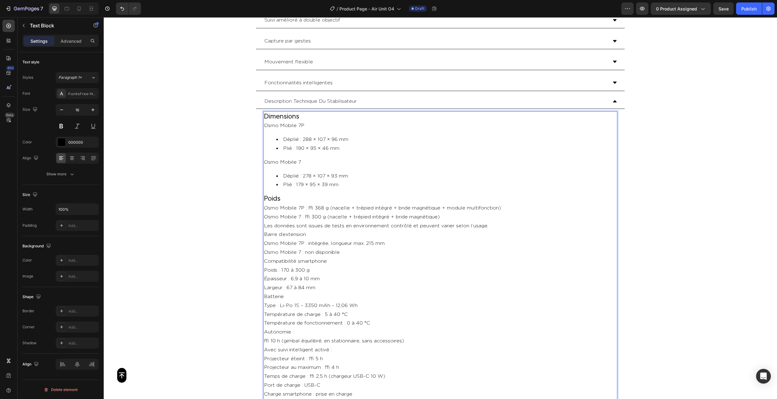
click at [505, 224] on p "Les données sont issues de tests en environnement contrôlé et peuvent varier se…" at bounding box center [440, 226] width 353 height 9
click at [267, 239] on p "Barre d’extension" at bounding box center [440, 243] width 353 height 9
click at [269, 239] on p "Barre d’extension" at bounding box center [440, 243] width 353 height 9
drag, startPoint x: 268, startPoint y: 238, endPoint x: 302, endPoint y: 239, distance: 34.2
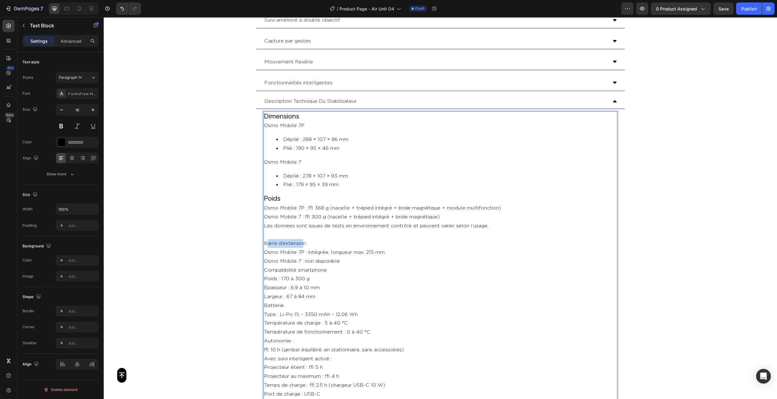
click at [302, 239] on p "Barre d’extension" at bounding box center [440, 243] width 353 height 9
drag, startPoint x: 305, startPoint y: 238, endPoint x: 262, endPoint y: 238, distance: 43.4
click at [262, 238] on div "Dimensions Osmo Mobile 7P Déplié : 288 × 107 × 96 mm Plié : 190 × 95 × 46 mm Os…" at bounding box center [440, 366] width 369 height 514
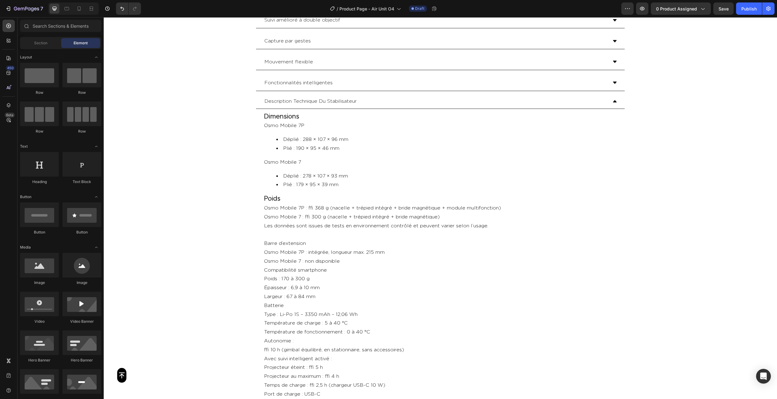
drag, startPoint x: 218, startPoint y: 217, endPoint x: 270, endPoint y: 234, distance: 54.0
click at [219, 218] on div "Button Sticky Module multifonctionnel Une mise au point constante [GEOGRAPHIC_D…" at bounding box center [440, 113] width 673 height 2627
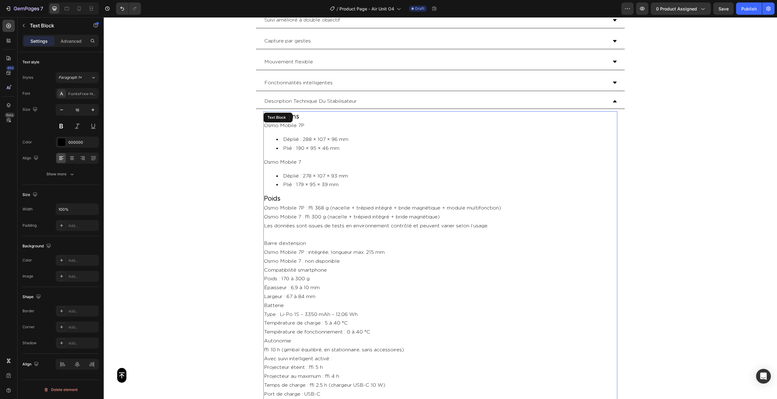
click at [282, 239] on p "Barre d’extension" at bounding box center [440, 243] width 353 height 9
drag, startPoint x: 305, startPoint y: 239, endPoint x: 264, endPoint y: 239, distance: 41.5
click at [264, 239] on div "Dimensions Osmo Mobile 7P Déplié : 288 × 107 × 96 mm Plié : 190 × 95 × 46 mm Os…" at bounding box center [440, 366] width 354 height 510
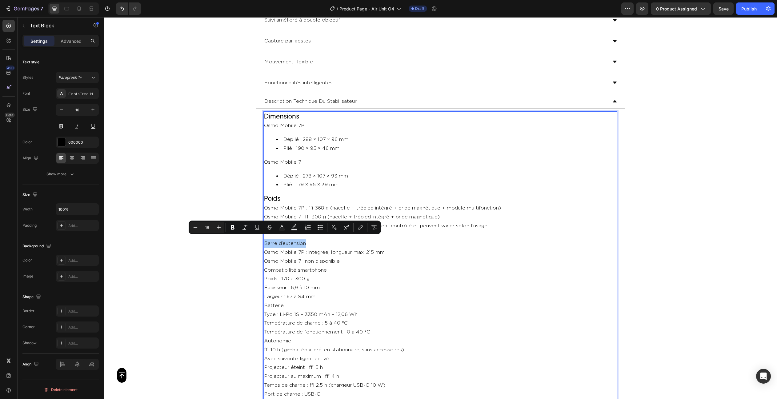
drag, startPoint x: 237, startPoint y: 228, endPoint x: 225, endPoint y: 227, distance: 12.3
click at [236, 228] on button "Bold" at bounding box center [232, 227] width 11 height 11
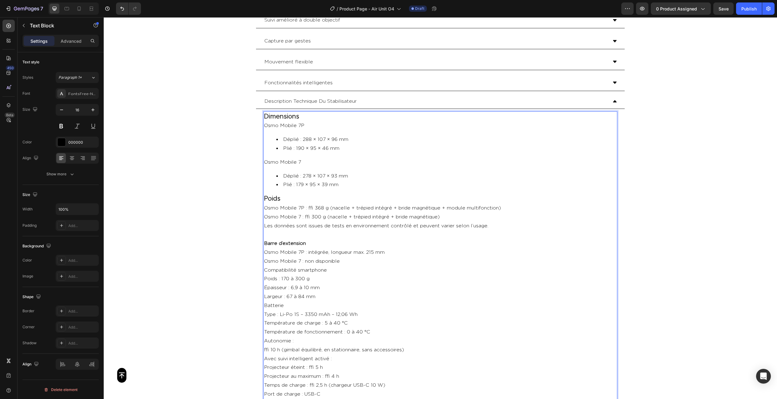
click at [221, 227] on div "Button Sticky Module multifonctionnel Une mise au point constante [GEOGRAPHIC_D…" at bounding box center [440, 113] width 673 height 2627
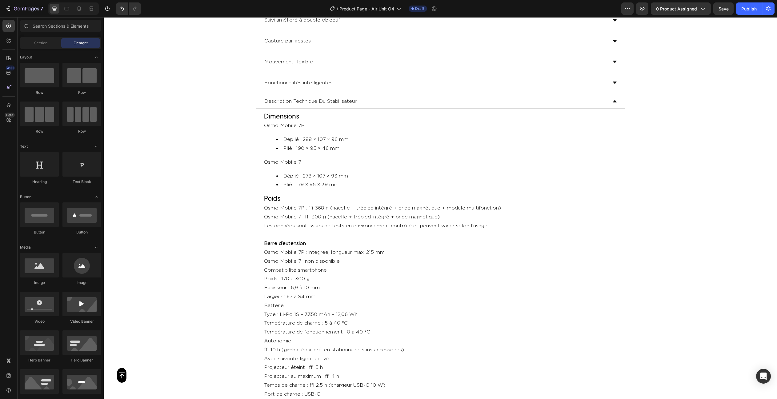
click at [221, 227] on div "Button Sticky Module multifonctionnel Une mise au point constante [GEOGRAPHIC_D…" at bounding box center [440, 113] width 673 height 2627
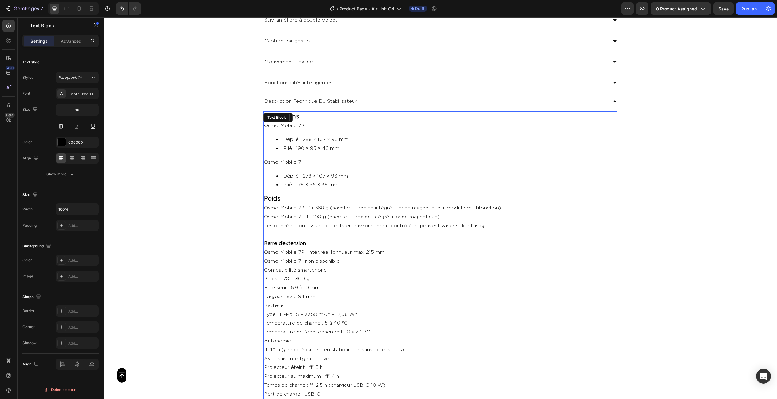
click at [273, 241] on strong "Barre d’extension" at bounding box center [285, 243] width 42 height 5
drag, startPoint x: 266, startPoint y: 238, endPoint x: 272, endPoint y: 238, distance: 5.8
click at [272, 241] on strong "Barre d’extension" at bounding box center [285, 243] width 42 height 5
drag, startPoint x: 264, startPoint y: 238, endPoint x: 312, endPoint y: 240, distance: 47.7
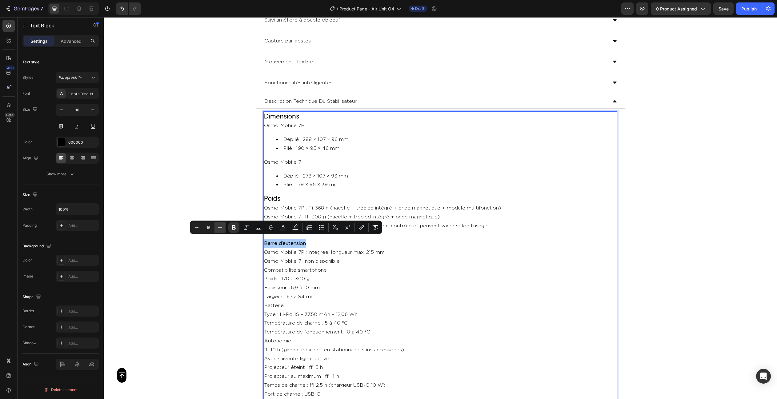
click at [216, 226] on button "Plus" at bounding box center [219, 227] width 11 height 11
type input "20"
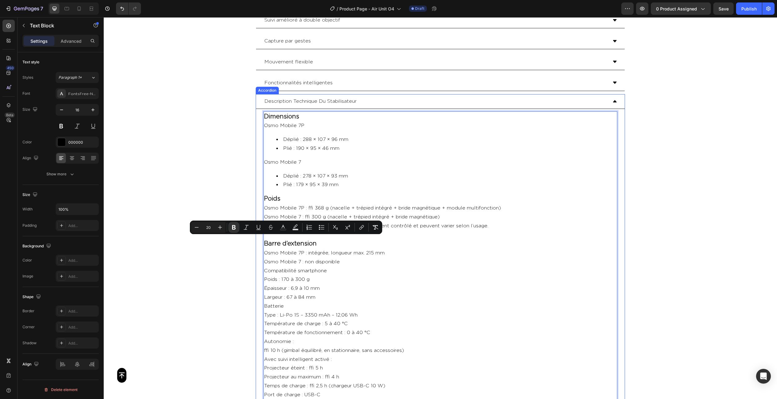
click at [262, 241] on div "Dimensions Osmo Mobile 7P Déplié : 288 × 107 × 96 mm Plié : 190 × 95 × 46 mm Os…" at bounding box center [440, 366] width 369 height 515
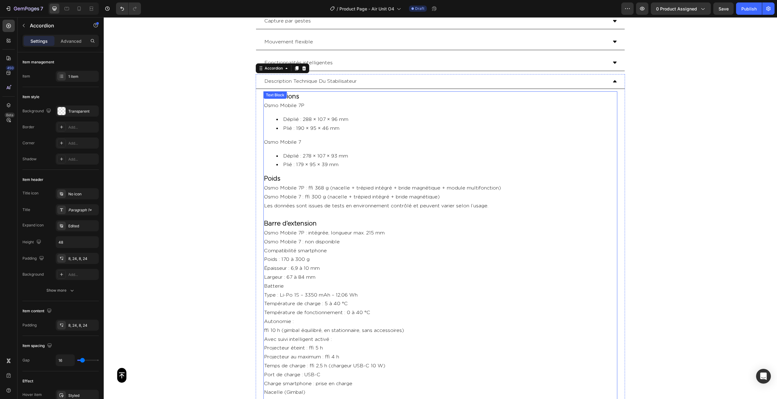
scroll to position [1251, 0]
click at [270, 184] on p "Osmo Mobile 7P : ≈ 368 g (nacelle + trépied intégré + bride magnétique + module…" at bounding box center [440, 187] width 353 height 9
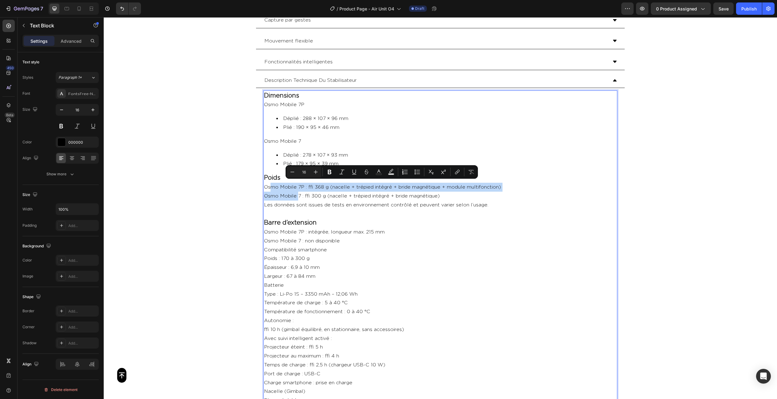
drag, startPoint x: 270, startPoint y: 183, endPoint x: 298, endPoint y: 194, distance: 29.7
click at [414, 172] on button "Bulleted List" at bounding box center [417, 171] width 11 height 11
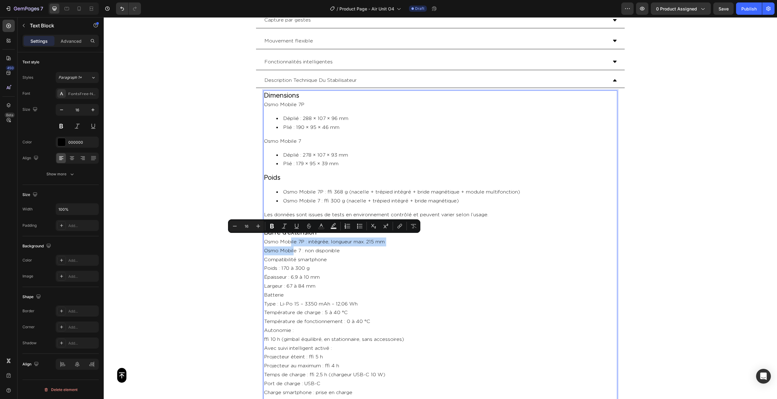
drag, startPoint x: 290, startPoint y: 237, endPoint x: 293, endPoint y: 244, distance: 7.2
click at [293, 244] on div "Dimensions Osmo Mobile 7P Déplié : 288 × 107 × 96 mm Plié : 190 × 95 × 46 mm Os…" at bounding box center [440, 350] width 354 height 520
click at [358, 224] on icon "Editor contextual toolbar" at bounding box center [360, 226] width 6 height 6
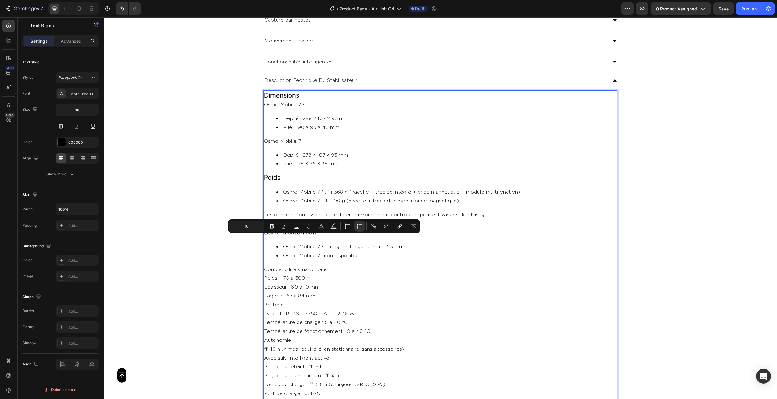
click at [310, 265] on p "Compatibilité smartphone" at bounding box center [440, 269] width 353 height 9
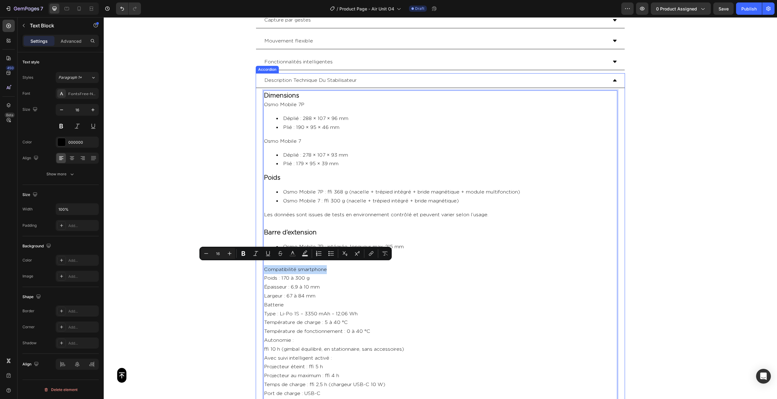
drag, startPoint x: 327, startPoint y: 265, endPoint x: 263, endPoint y: 265, distance: 64.6
click at [263, 265] on div "Dimensions Osmo Mobile 7P Déplié : 288 × 107 × 96 mm Plié : 190 × 95 × 46 mm Os…" at bounding box center [440, 355] width 369 height 535
click at [228, 252] on icon "Editor contextual toolbar" at bounding box center [229, 253] width 6 height 6
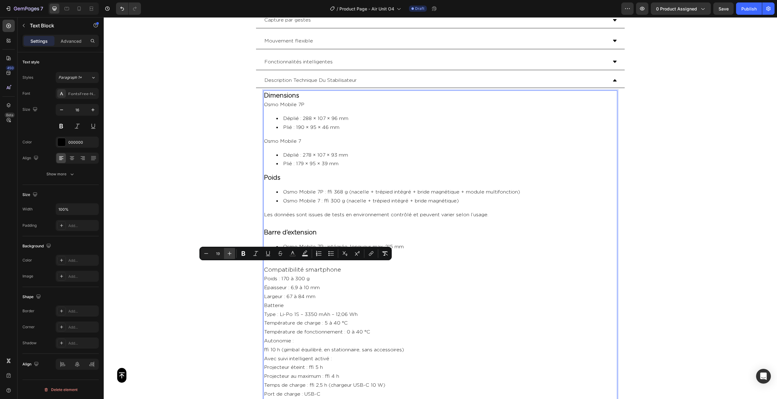
click at [228, 252] on icon "Editor contextual toolbar" at bounding box center [229, 253] width 6 height 6
type input "20"
click at [241, 253] on icon "Editor contextual toolbar" at bounding box center [243, 253] width 6 height 6
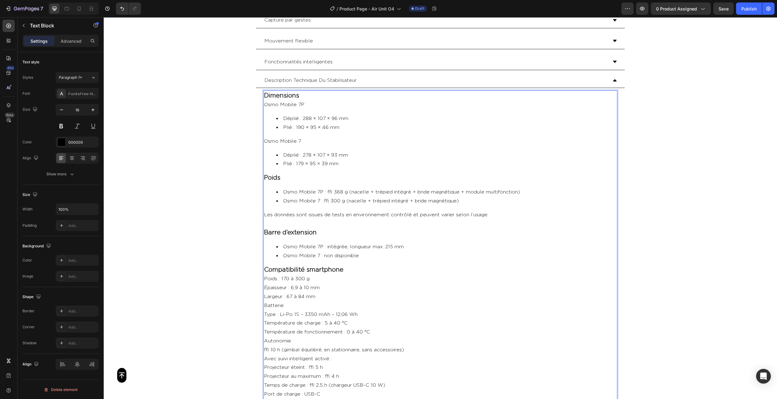
click at [182, 192] on div "Button Sticky Module multifonctionnel Une mise au point constante [GEOGRAPHIC_D…" at bounding box center [440, 103] width 673 height 2648
click at [286, 274] on p "Poids : 170 à 300 g" at bounding box center [440, 278] width 353 height 9
drag, startPoint x: 288, startPoint y: 274, endPoint x: 293, endPoint y: 288, distance: 15.4
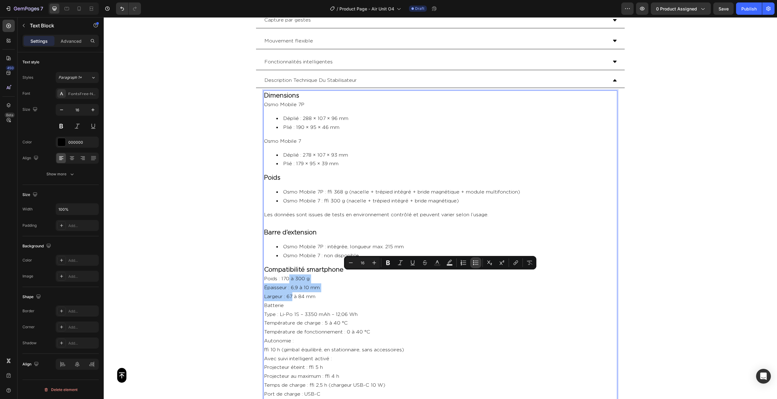
click at [477, 263] on icon "Editor contextual toolbar" at bounding box center [476, 263] width 6 height 6
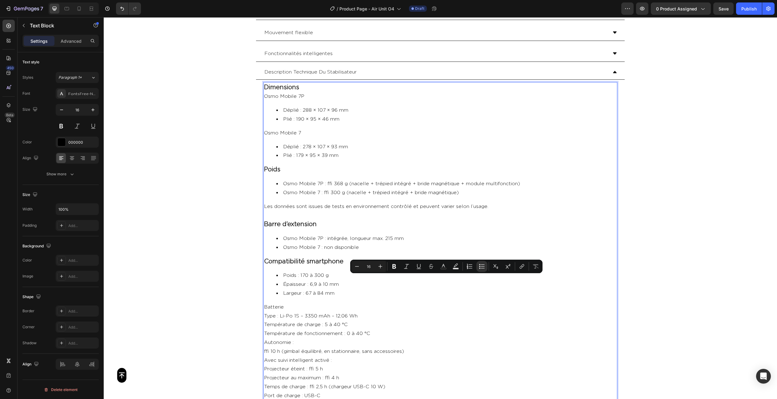
scroll to position [1261, 0]
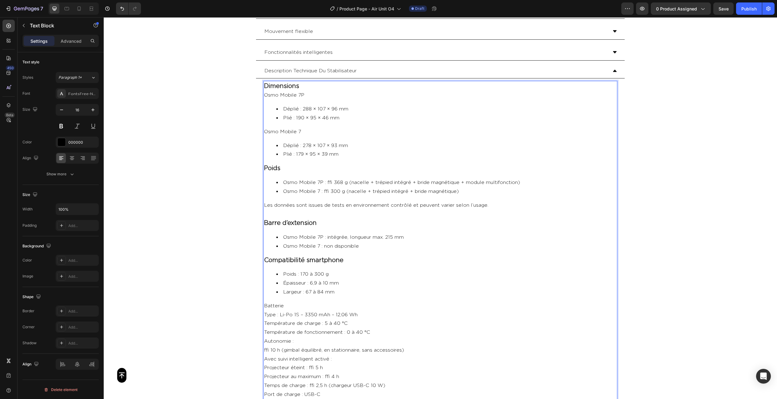
click at [273, 302] on p "Batterie" at bounding box center [440, 306] width 353 height 9
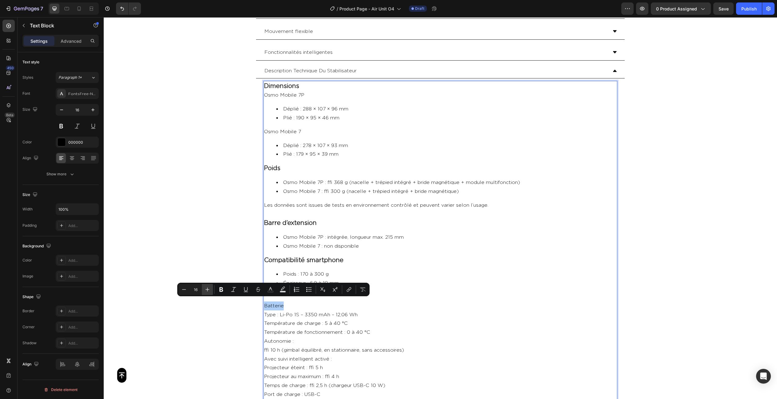
click at [208, 290] on icon "Editor contextual toolbar" at bounding box center [207, 289] width 6 height 6
type input "20"
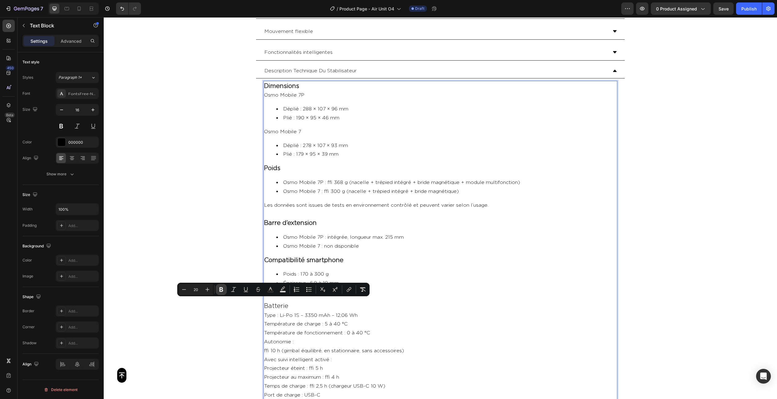
click at [218, 289] on icon "Editor contextual toolbar" at bounding box center [221, 289] width 6 height 6
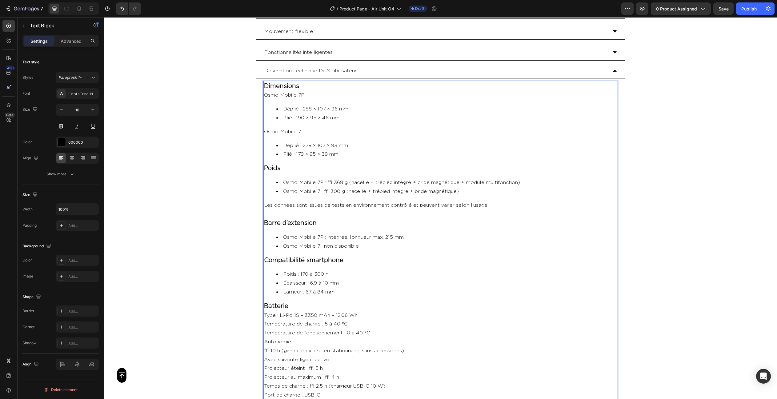
click at [185, 197] on div "Button Sticky Module multifonctionnel Une mise au point constante [GEOGRAPHIC_D…" at bounding box center [440, 98] width 673 height 2658
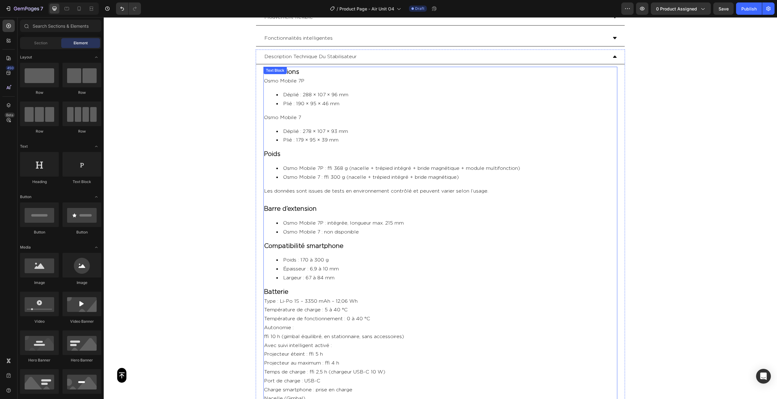
scroll to position [1313, 0]
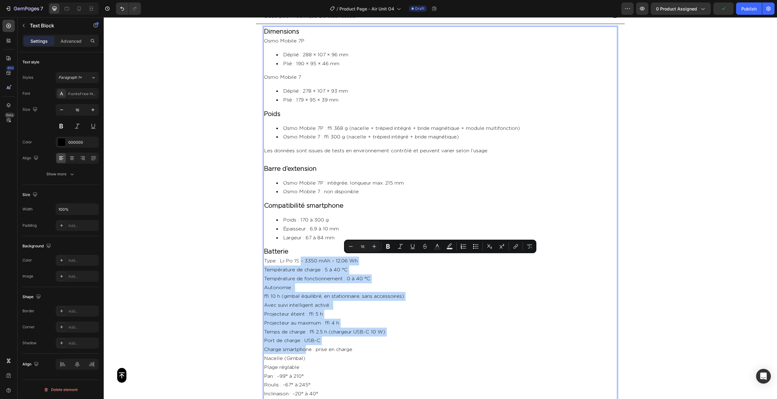
drag, startPoint x: 301, startPoint y: 256, endPoint x: 306, endPoint y: 341, distance: 85.0
click at [306, 341] on div "Dimensions Osmo Mobile 7P Déplié : 288 × 107 × 96 mm Plié : 190 × 95 × 46 mm Os…" at bounding box center [440, 296] width 354 height 541
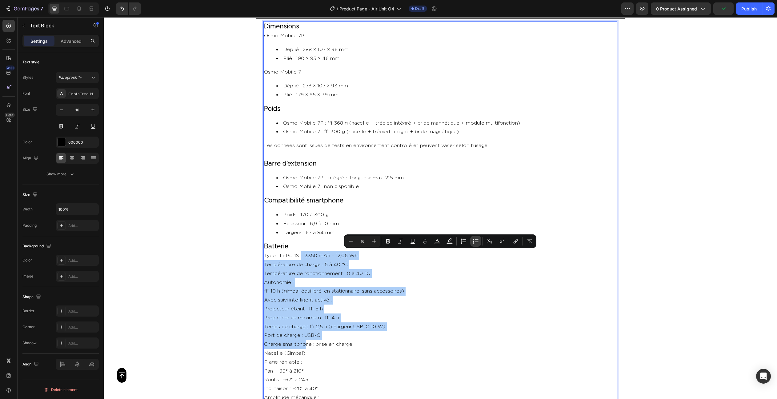
click at [474, 242] on icon "Editor contextual toolbar" at bounding box center [476, 241] width 6 height 6
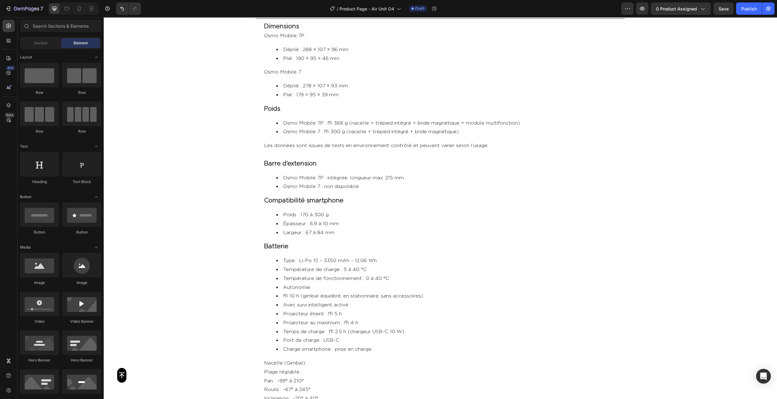
click at [655, 226] on div "Button Sticky Description Technique Du Stabilisateur Dimensions Osmo Mobile 7P …" at bounding box center [440, 45] width 673 height 2666
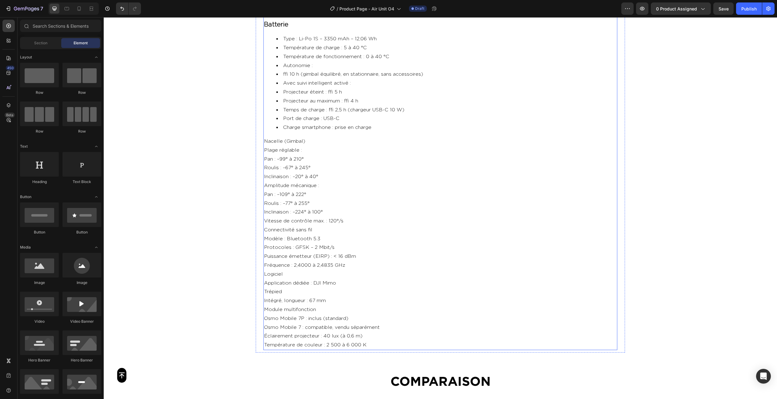
scroll to position [1541, 0]
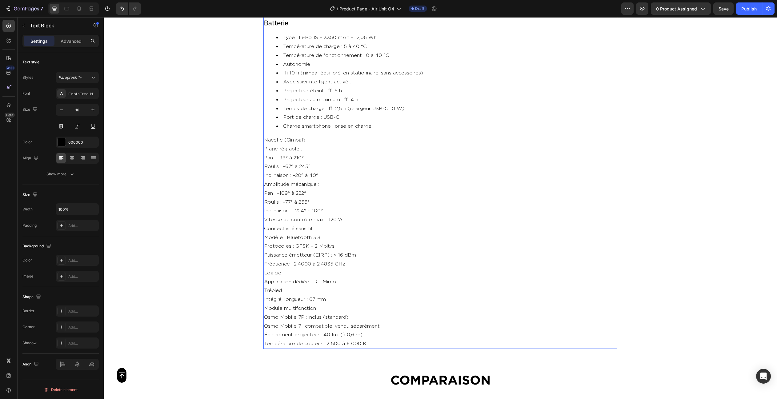
click at [271, 145] on p "Plage réglable :" at bounding box center [440, 149] width 353 height 9
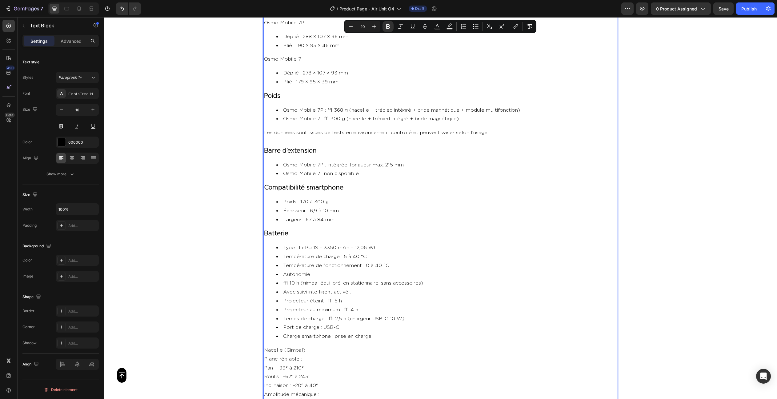
click at [311, 225] on div "Dimensions Osmo Mobile 7P Déplié : 288 × 107 × 96 mm Plié : 190 × 95 × 46 mm Os…" at bounding box center [440, 283] width 354 height 551
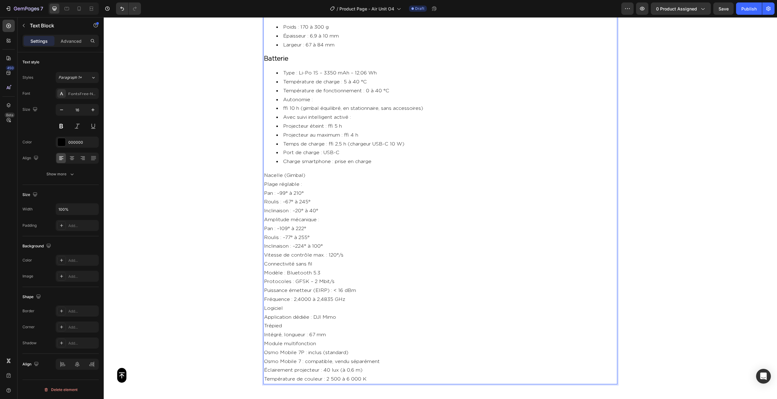
scroll to position [1509, 0]
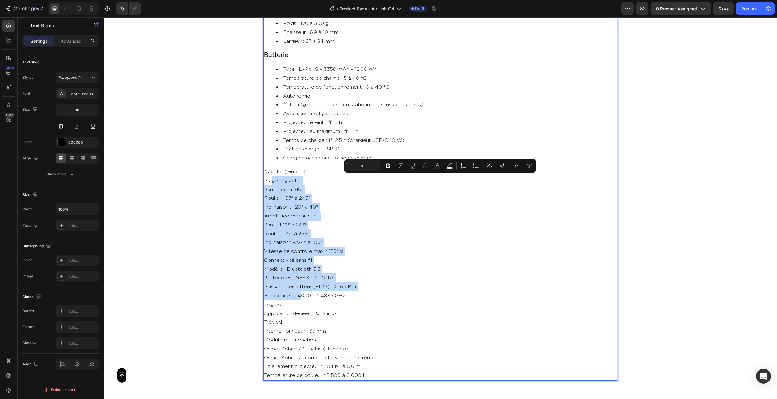
drag, startPoint x: 271, startPoint y: 176, endPoint x: 302, endPoint y: 287, distance: 115.4
click at [302, 287] on div "Dimensions Osmo Mobile 7P Déplié : 288 × 107 × 96 mm Plié : 190 × 95 × 46 mm Os…" at bounding box center [440, 105] width 354 height 551
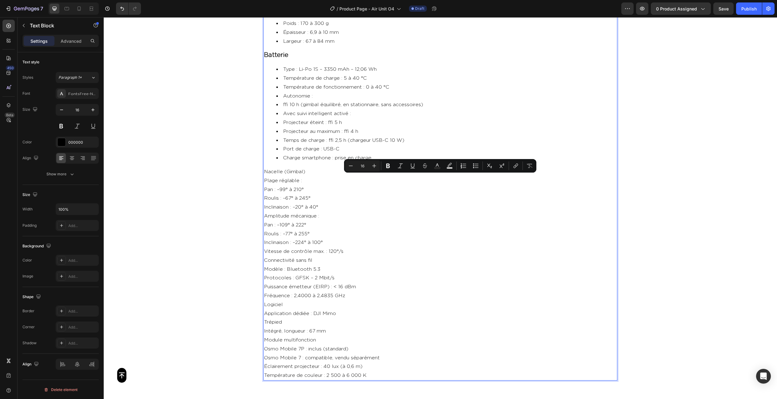
click at [284, 171] on p "Nacelle (Gimbal)" at bounding box center [440, 171] width 353 height 9
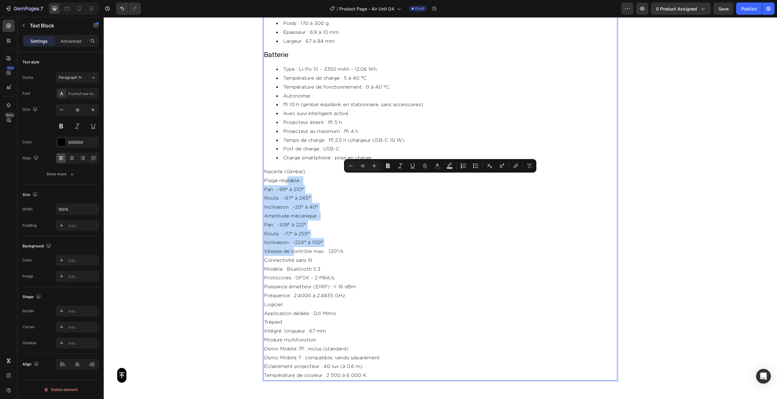
drag, startPoint x: 286, startPoint y: 178, endPoint x: 293, endPoint y: 246, distance: 68.3
click at [293, 246] on div "Dimensions Osmo Mobile 7P Déplié : 288 × 107 × 96 mm Plié : 190 × 95 × 46 mm Os…" at bounding box center [440, 105] width 354 height 551
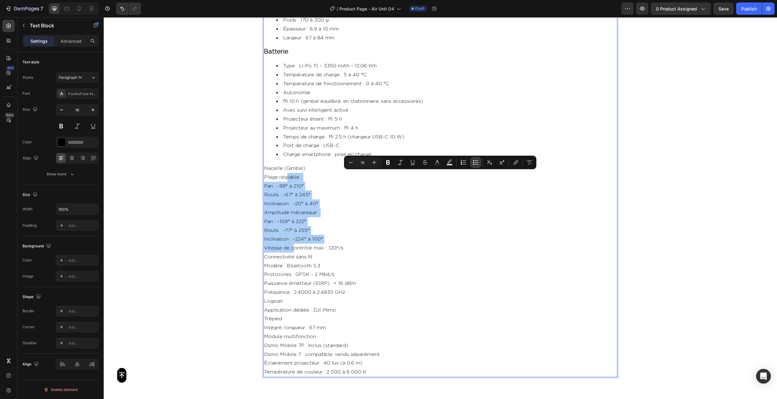
click at [477, 161] on icon "Editor contextual toolbar" at bounding box center [476, 162] width 6 height 6
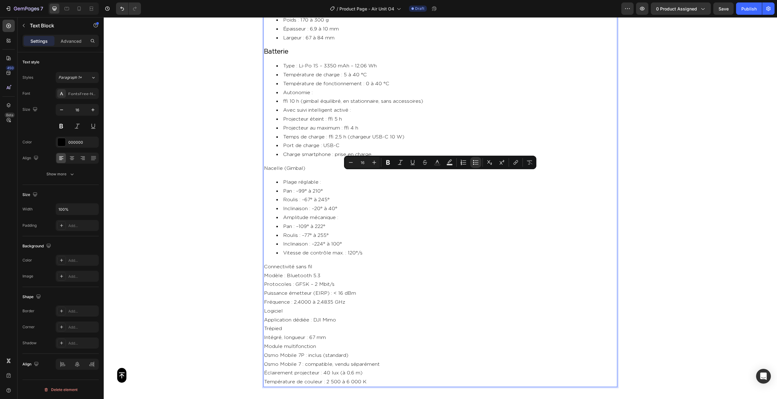
click at [353, 187] on li "Pan : –99° à 210°" at bounding box center [446, 191] width 340 height 9
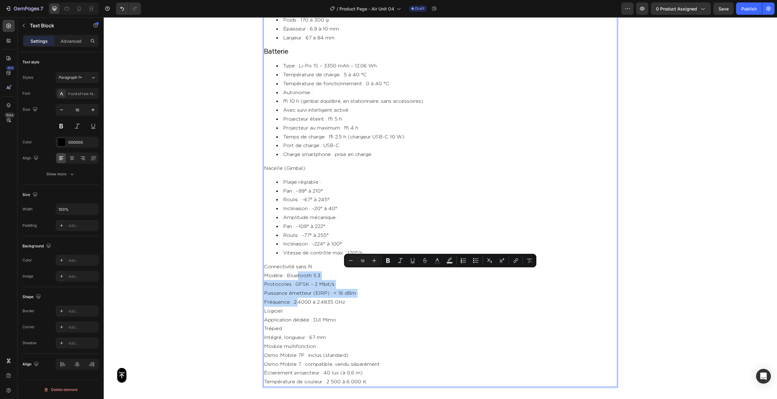
drag, startPoint x: 296, startPoint y: 272, endPoint x: 298, endPoint y: 301, distance: 28.4
click at [298, 301] on div "Dimensions Osmo Mobile 7P Déplié : 288 × 107 × 96 mm Plié : 190 × 95 × 46 mm Os…" at bounding box center [440, 106] width 354 height 561
click at [475, 262] on icon "Editor contextual toolbar" at bounding box center [476, 261] width 6 height 6
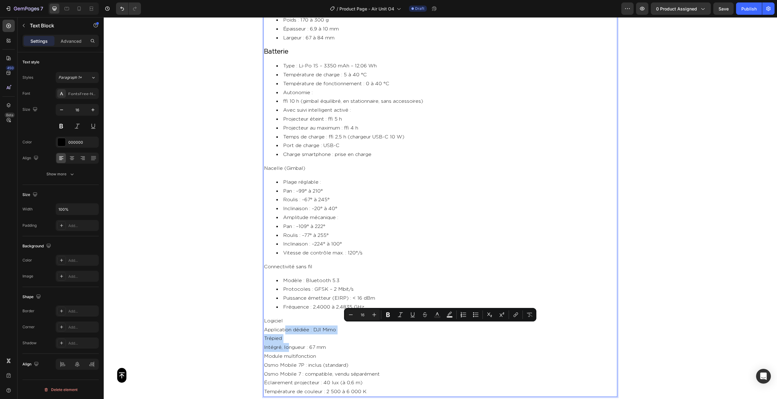
drag, startPoint x: 287, startPoint y: 328, endPoint x: 289, endPoint y: 346, distance: 17.3
click at [289, 346] on div "Dimensions Osmo Mobile 7P Déplié : 288 × 107 × 96 mm Plié : 190 × 95 × 46 mm Os…" at bounding box center [440, 111] width 354 height 570
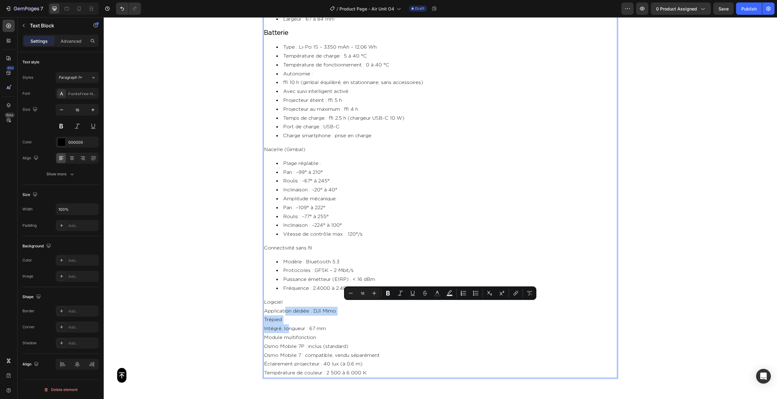
scroll to position [1535, 0]
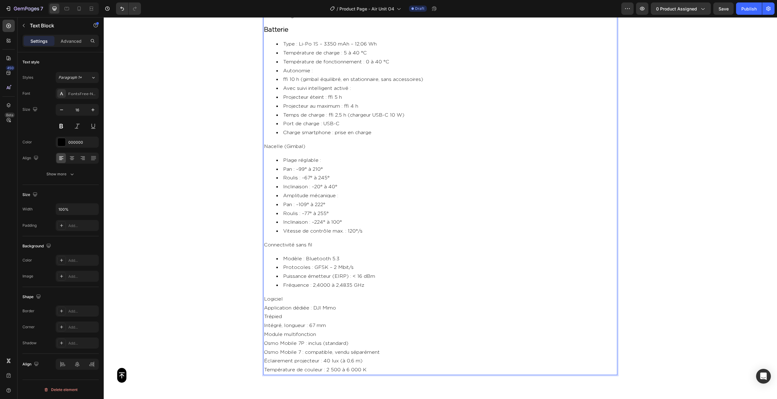
click at [284, 305] on p "Application dédiée : DJI Mimo" at bounding box center [440, 308] width 353 height 9
click at [287, 304] on p "Application dédiée : DJI Mimo" at bounding box center [440, 308] width 353 height 9
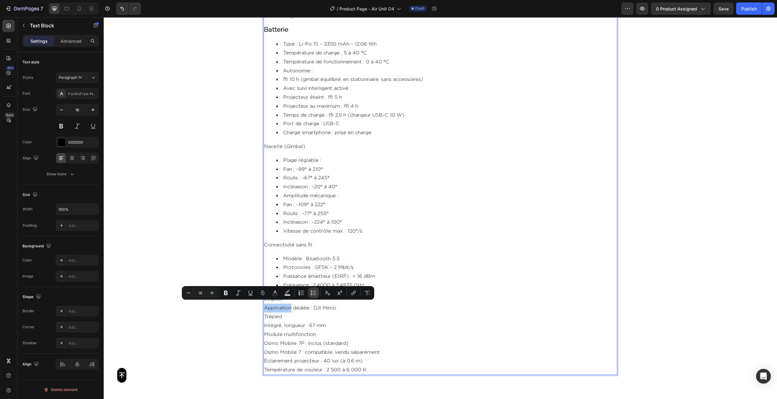
click at [314, 293] on icon "Editor contextual toolbar" at bounding box center [313, 293] width 6 height 6
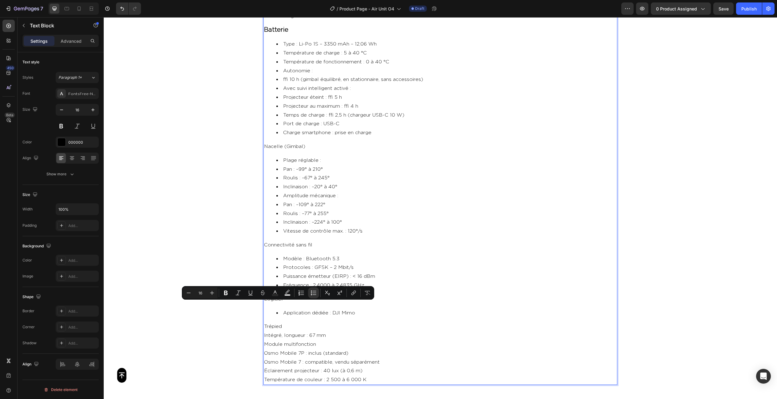
click at [290, 332] on p "Intégré, longueur : 67 mm" at bounding box center [440, 335] width 353 height 9
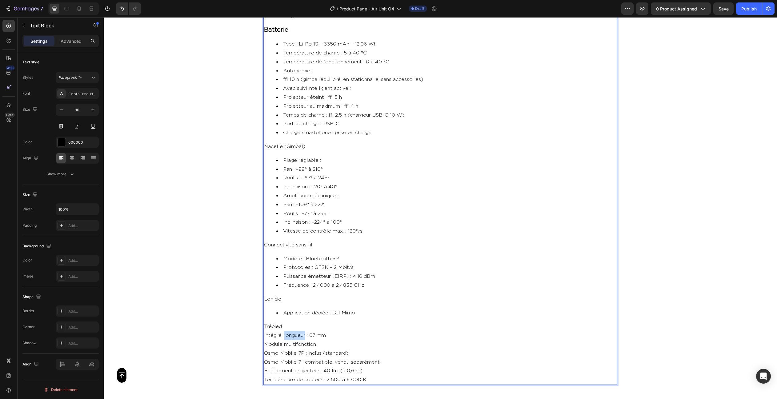
click at [290, 332] on p "Intégré, longueur : 67 mm" at bounding box center [440, 335] width 353 height 9
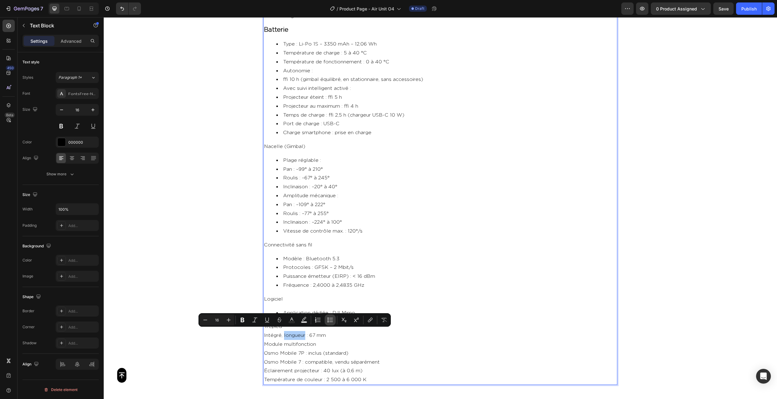
click at [329, 318] on icon "Editor contextual toolbar" at bounding box center [330, 320] width 6 height 6
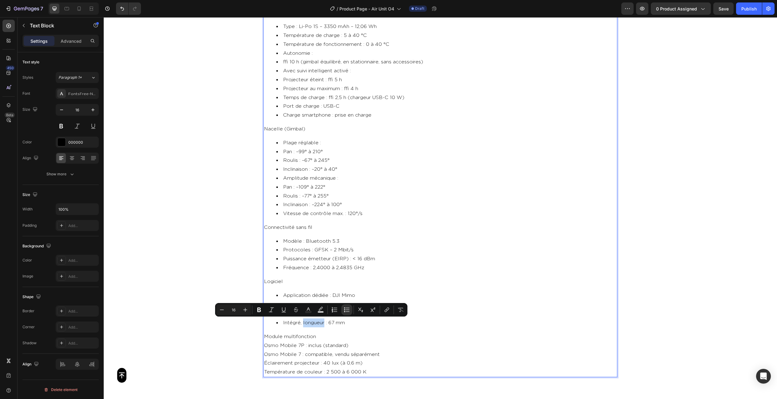
scroll to position [1553, 0]
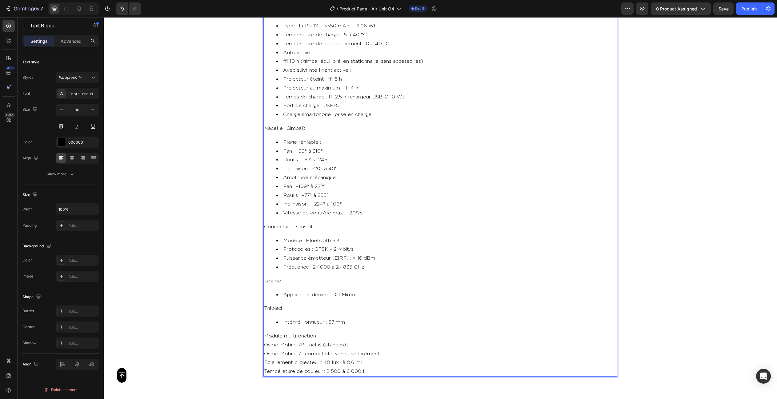
click at [290, 341] on p "Osmo Mobile 7P : inclus (standard)" at bounding box center [440, 345] width 353 height 9
drag, startPoint x: 290, startPoint y: 341, endPoint x: 290, endPoint y: 365, distance: 23.7
click at [290, 365] on div "Dimensions Osmo Mobile 7P Déplié : 288 × 107 × 96 mm Plié : 190 × 95 × 46 mm Os…" at bounding box center [440, 81] width 354 height 590
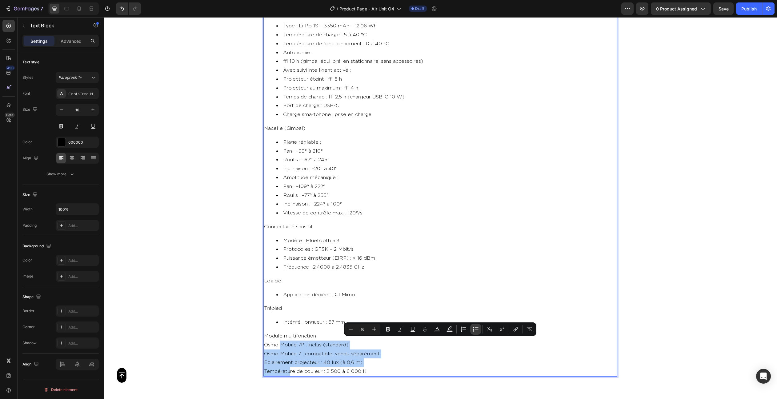
click at [474, 329] on icon "Editor contextual toolbar" at bounding box center [476, 329] width 6 height 6
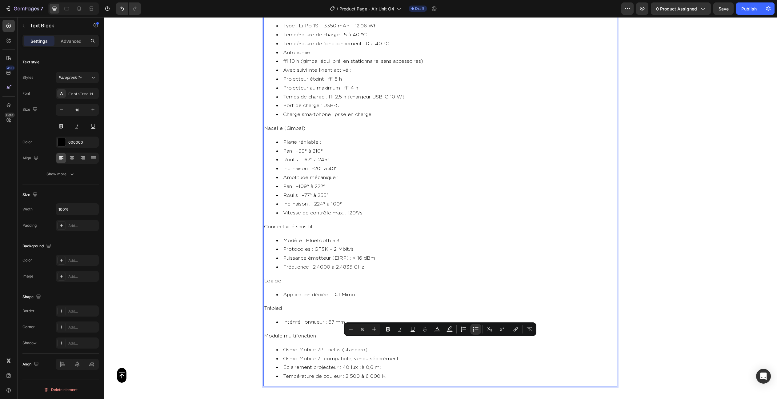
click at [316, 333] on p "Module multifonction" at bounding box center [440, 336] width 353 height 9
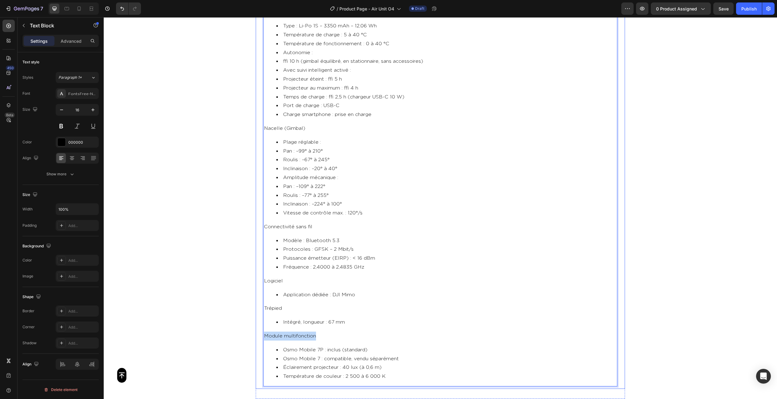
drag, startPoint x: 313, startPoint y: 333, endPoint x: 261, endPoint y: 333, distance: 51.7
click at [261, 333] on div "Dimensions Osmo Mobile 7P Déplié : 288 × 107 × 96 mm Plié : 190 × 95 × 46 mm Os…" at bounding box center [440, 86] width 369 height 605
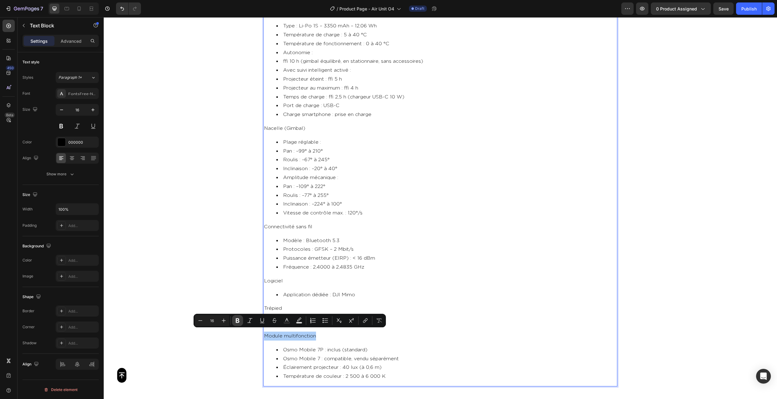
click at [237, 318] on icon "Editor contextual toolbar" at bounding box center [237, 321] width 6 height 6
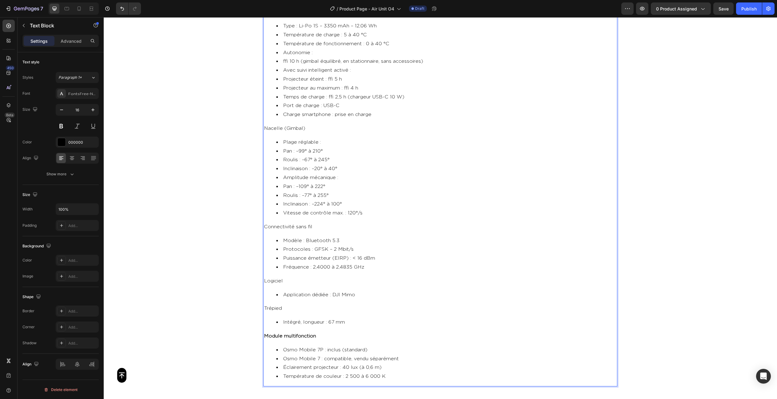
click at [306, 332] on p "Module multifonction" at bounding box center [440, 336] width 353 height 9
drag, startPoint x: 327, startPoint y: 332, endPoint x: 266, endPoint y: 332, distance: 61.5
click at [266, 332] on p "Module multifonction" at bounding box center [440, 336] width 353 height 9
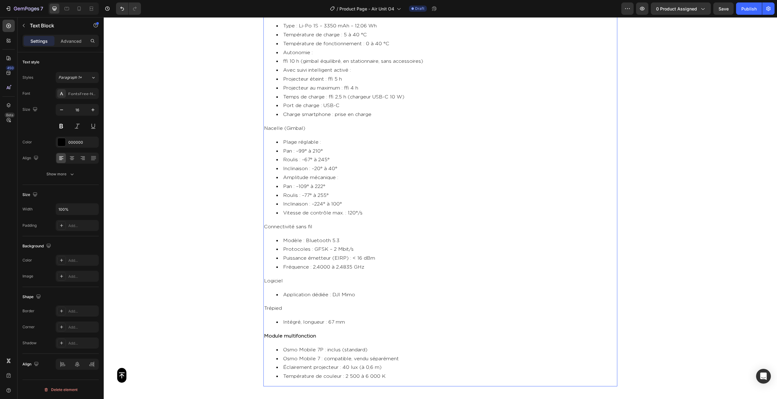
click at [314, 333] on strong "Module multifonction" at bounding box center [290, 335] width 52 height 5
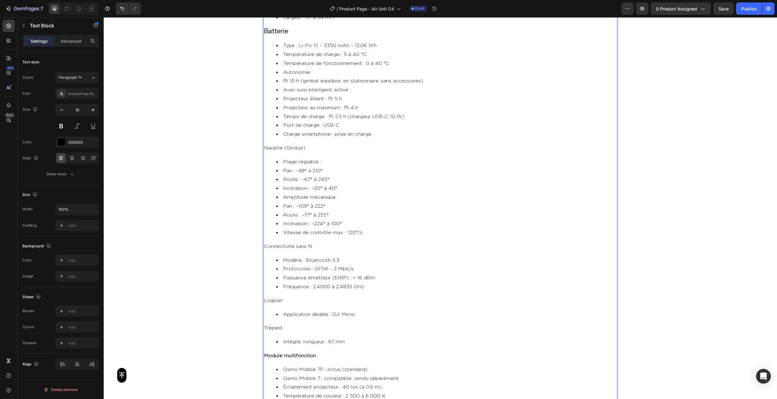
scroll to position [1533, 0]
drag, startPoint x: 319, startPoint y: 352, endPoint x: 259, endPoint y: 352, distance: 59.7
click at [259, 352] on div "Dimensions Osmo Mobile 7P Déplié : 288 × 107 × 96 mm Plié : 190 × 95 × 46 mm Os…" at bounding box center [440, 105] width 369 height 605
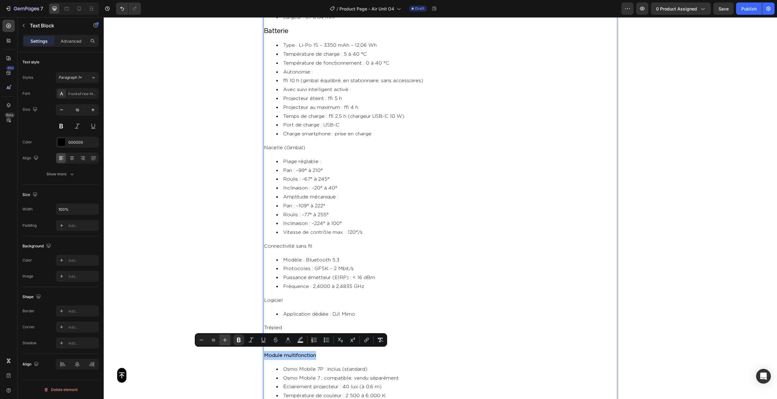
click at [221, 339] on button "Plus" at bounding box center [224, 339] width 11 height 11
type input "16"
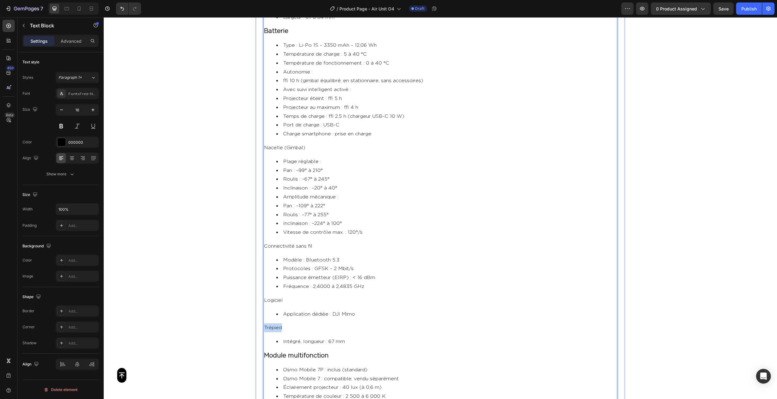
drag, startPoint x: 285, startPoint y: 324, endPoint x: 256, endPoint y: 324, distance: 29.5
click at [256, 324] on div "Description Technique Du Stabilisateur Dimensions Osmo Mobile 7P Déplié : 288 ×…" at bounding box center [440, 99] width 369 height 620
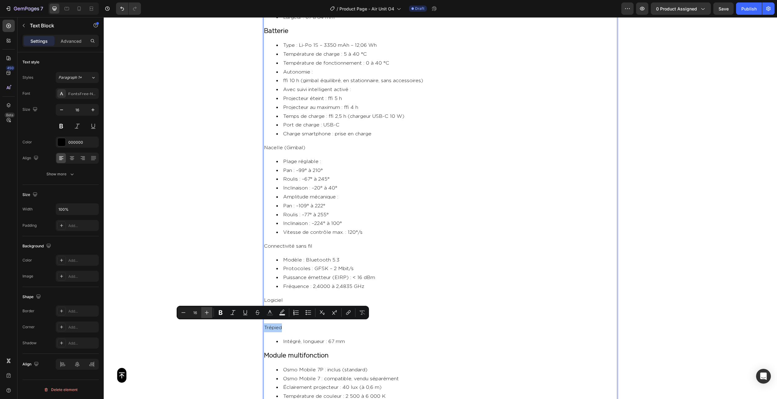
click at [206, 310] on icon "Editor contextual toolbar" at bounding box center [207, 313] width 6 height 6
type input "16"
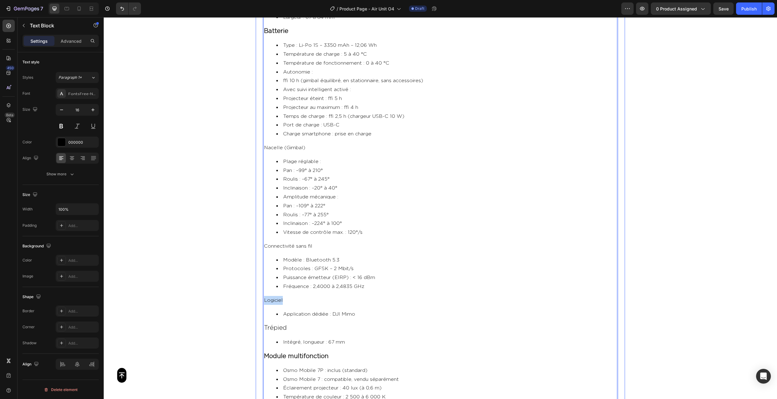
drag, startPoint x: 286, startPoint y: 297, endPoint x: 252, endPoint y: 295, distance: 33.9
click at [252, 295] on section "Description Technique Du Stabilisateur Dimensions Osmo Mobile 7P Déplié : 288 ×…" at bounding box center [440, 104] width 379 height 631
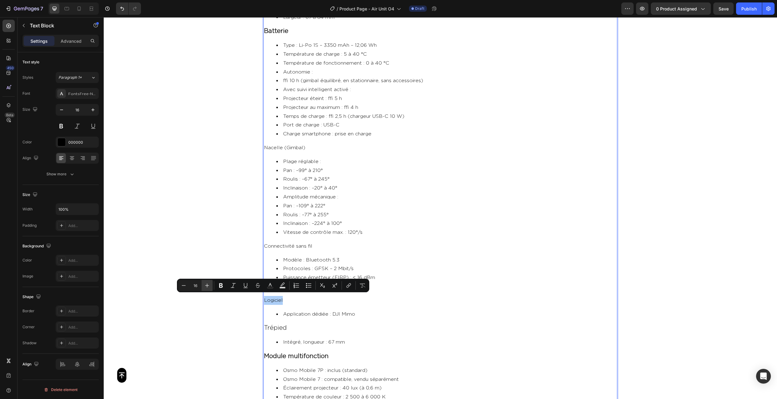
click at [206, 286] on icon "Editor contextual toolbar" at bounding box center [207, 285] width 6 height 6
type input "16"
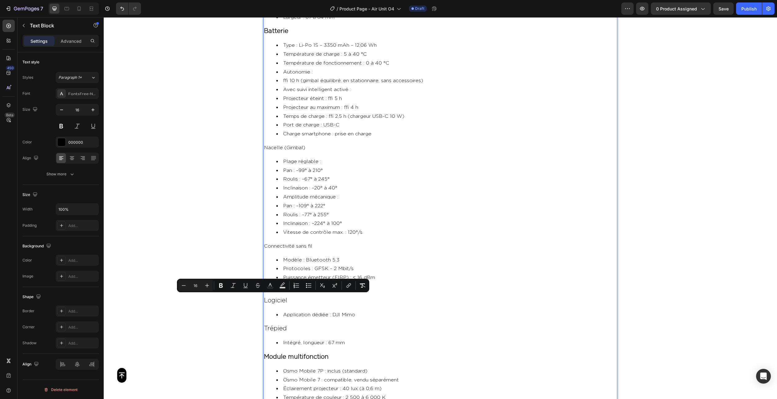
click at [309, 244] on p "Connectivité sans fil" at bounding box center [440, 246] width 353 height 9
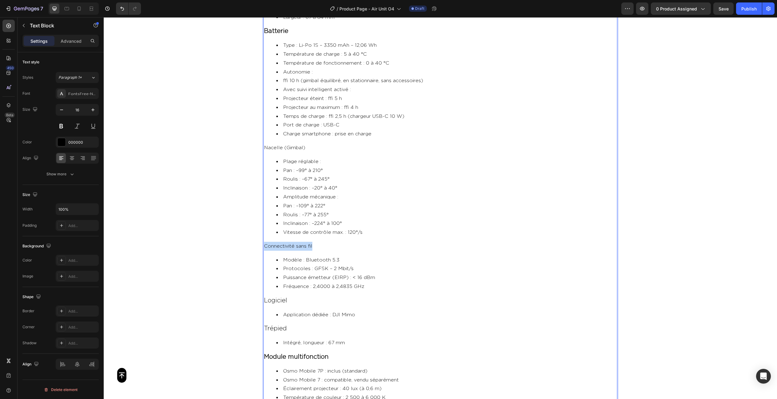
drag, startPoint x: 313, startPoint y: 243, endPoint x: 263, endPoint y: 243, distance: 50.5
click at [263, 243] on div "Dimensions Osmo Mobile 7P Déplié : 288 × 107 × 96 mm Plié : 190 × 95 × 46 mm Os…" at bounding box center [440, 106] width 369 height 607
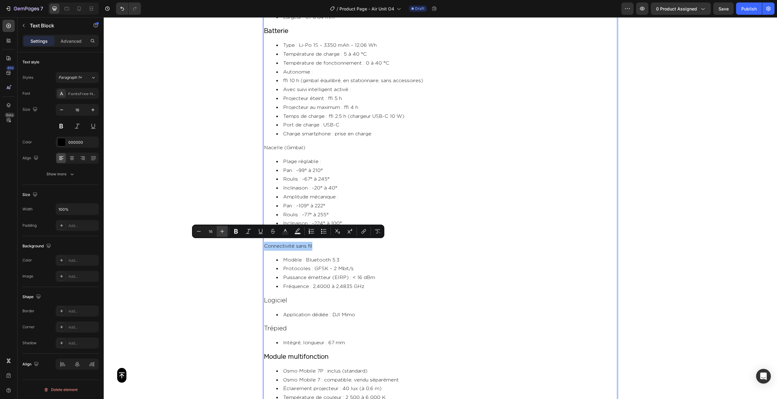
click at [226, 229] on button "Plus" at bounding box center [222, 231] width 11 height 11
type input "16"
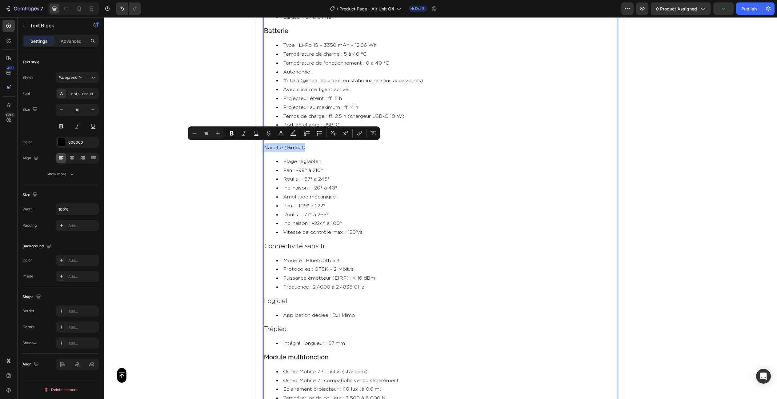
drag, startPoint x: 304, startPoint y: 144, endPoint x: 257, endPoint y: 144, distance: 47.1
click at [258, 145] on div "Dimensions Osmo Mobile 7P Déplié : 288 × 107 × 96 mm Plié : 190 × 95 × 46 mm Os…" at bounding box center [440, 106] width 369 height 607
click at [221, 133] on button "Plus" at bounding box center [217, 133] width 11 height 11
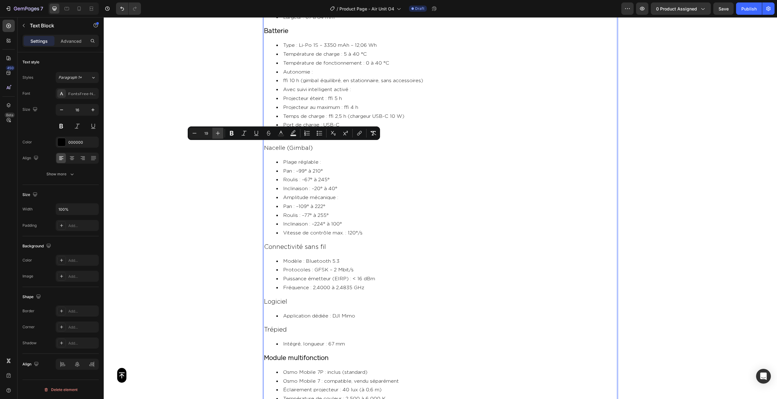
click at [221, 133] on button "Plus" at bounding box center [217, 133] width 11 height 11
type input "20"
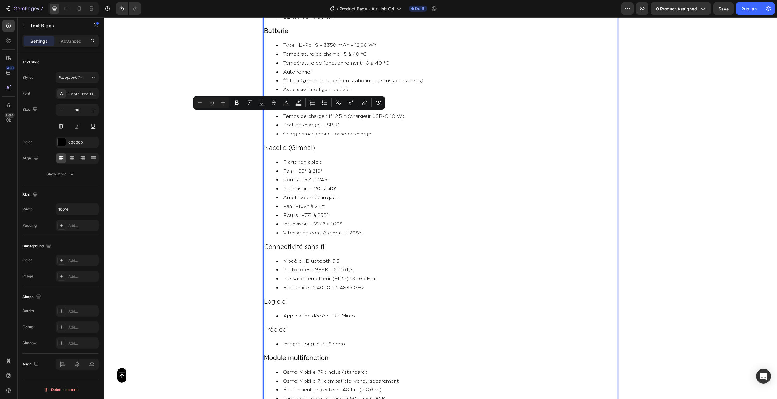
scroll to position [1617, 0]
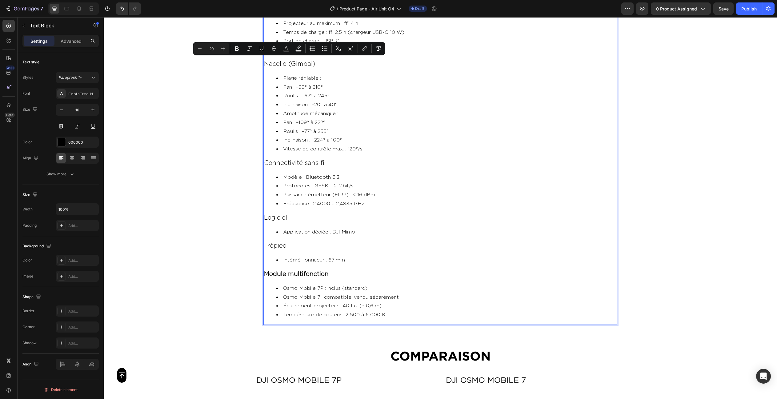
click at [280, 242] on span "Trépied" at bounding box center [275, 245] width 23 height 6
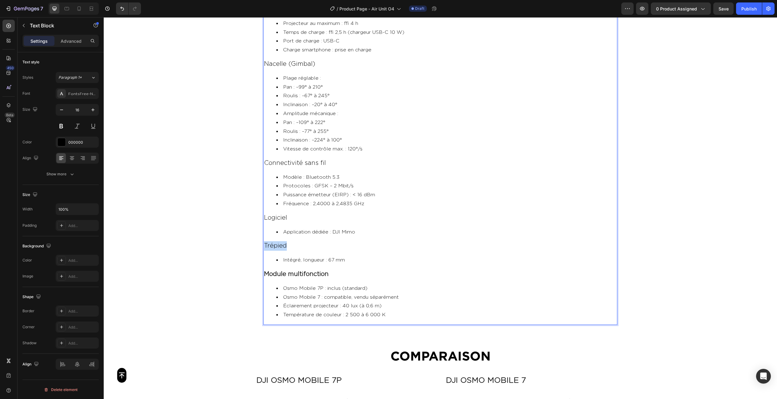
click at [280, 242] on span "Trépied" at bounding box center [275, 245] width 23 height 6
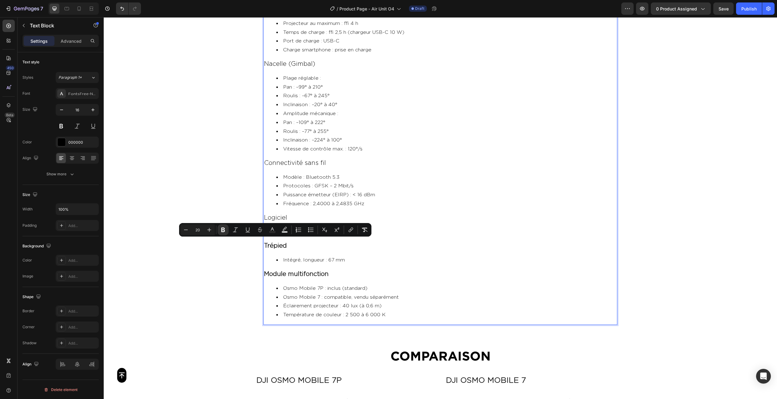
click at [275, 215] on span "Logiciel" at bounding box center [275, 217] width 23 height 6
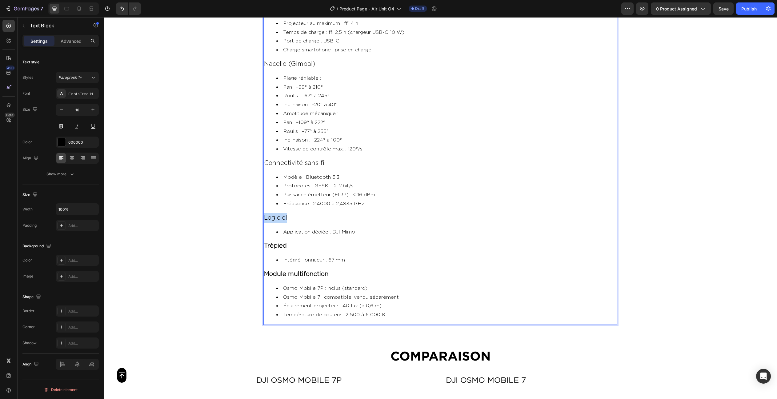
click at [275, 215] on span "Logiciel" at bounding box center [275, 217] width 23 height 6
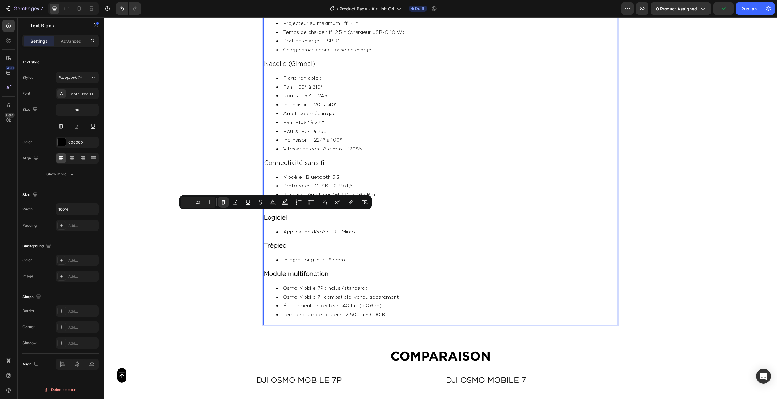
click at [275, 162] on span "Connectivité sans fil" at bounding box center [295, 162] width 62 height 6
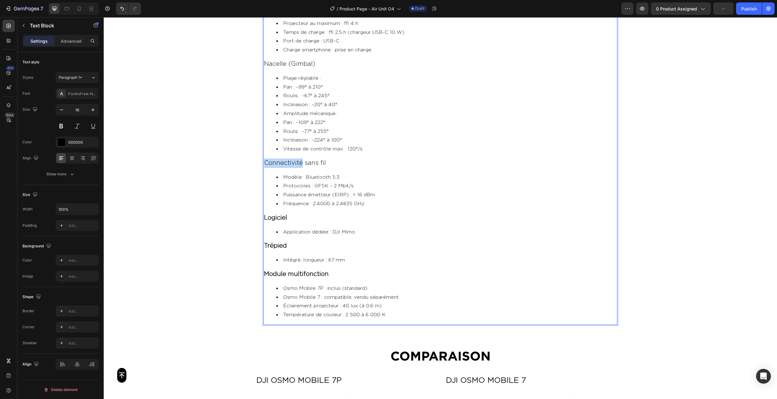
click at [275, 162] on span "Connectivité sans fil" at bounding box center [295, 162] width 62 height 6
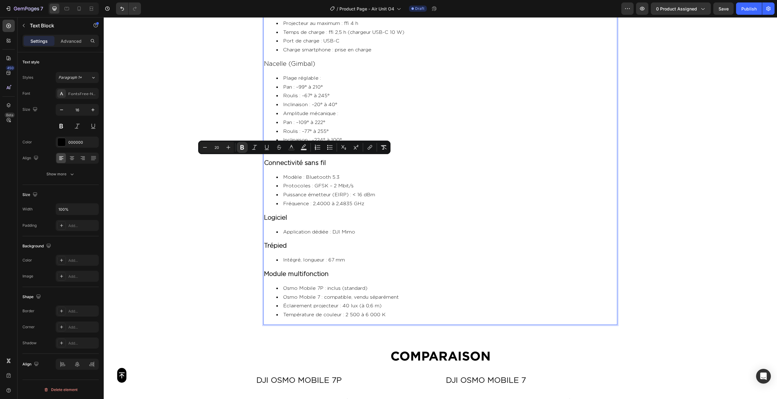
click at [278, 62] on span "Nacelle (Gimbal)" at bounding box center [289, 63] width 51 height 6
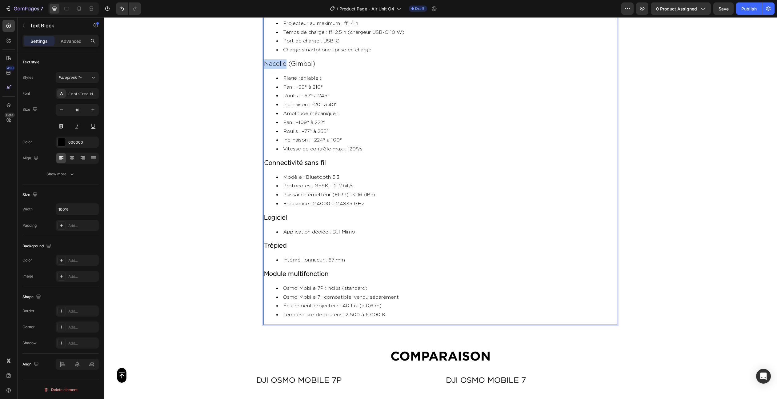
click at [278, 62] on span "Nacelle (Gimbal)" at bounding box center [289, 63] width 51 height 6
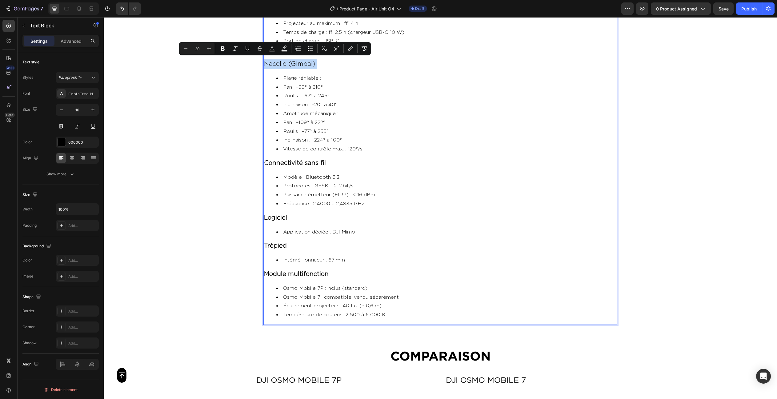
click at [278, 62] on span "Nacelle (Gimbal)" at bounding box center [289, 63] width 51 height 6
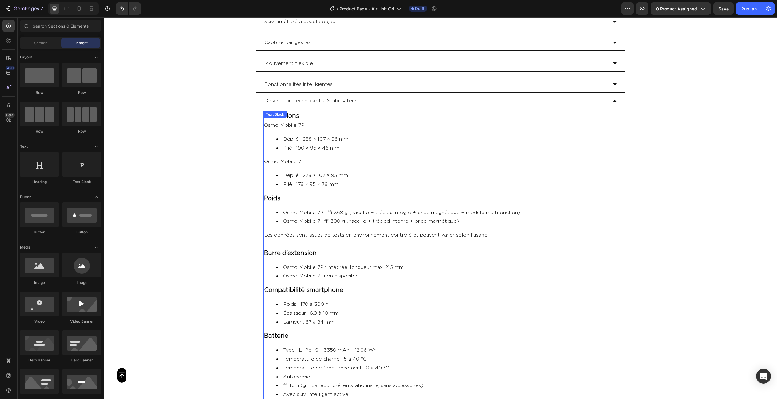
scroll to position [1223, 0]
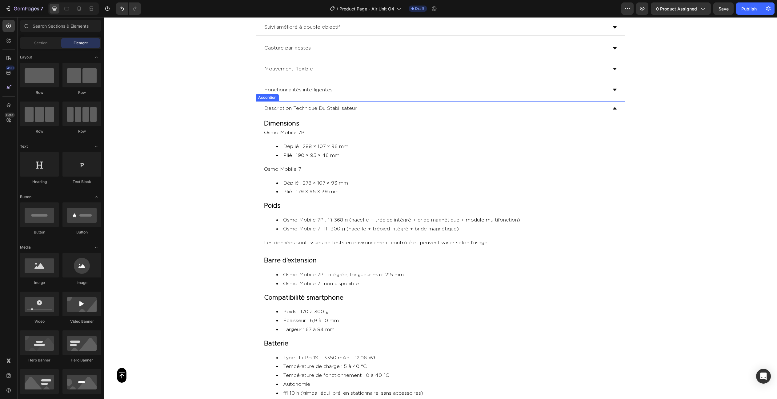
click at [399, 108] on div "Description Technique Du Stabilisateur" at bounding box center [435, 108] width 344 height 11
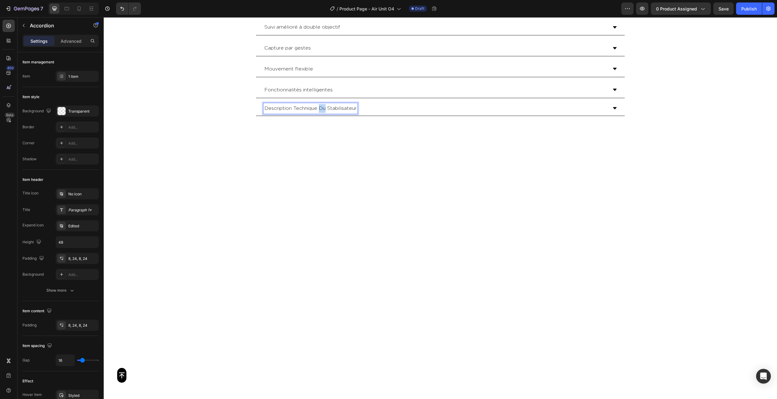
click at [325, 106] on p "Description Technique Du Stabilisateur" at bounding box center [310, 108] width 92 height 9
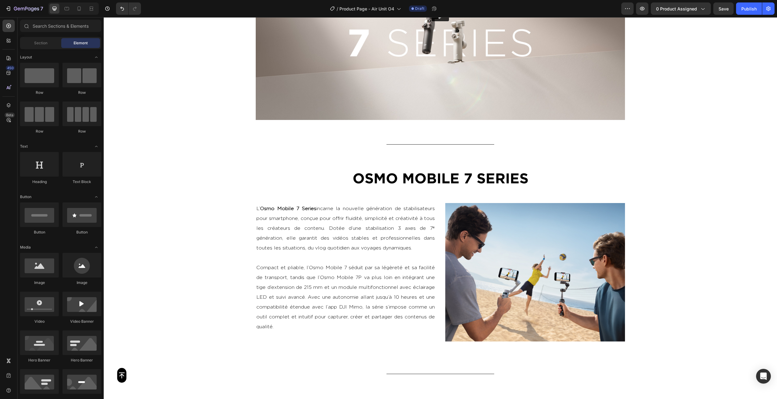
scroll to position [877, 0]
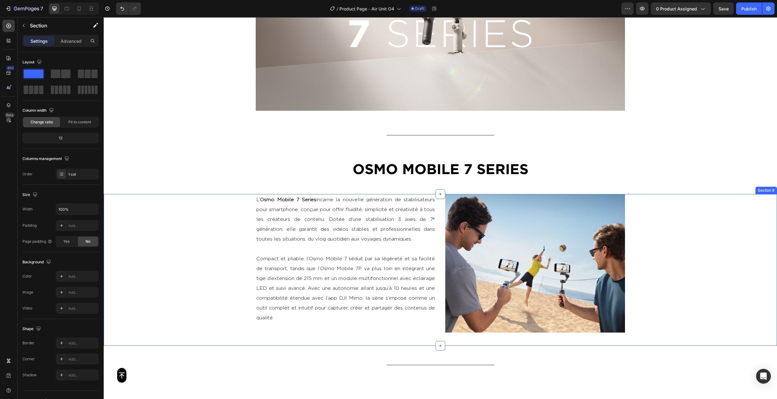
click at [718, 210] on div "L’ Osmo Mobile 7 Series incarne la nouvelle génération de stabilisateurs pour s…" at bounding box center [440, 270] width 673 height 152
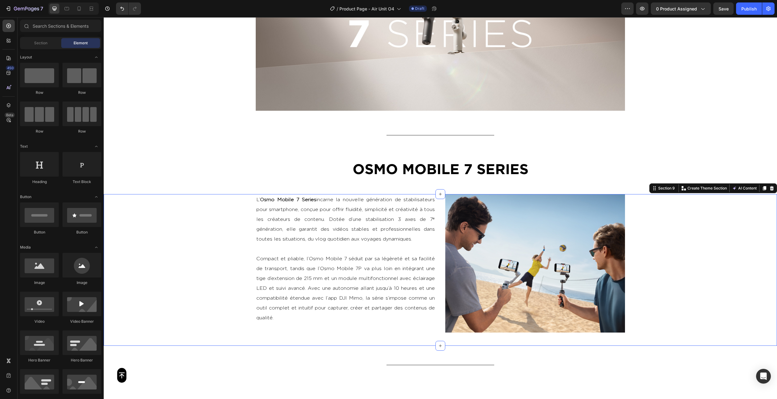
click at [673, 134] on div "Button Sticky Video Section 7 Title Line OSMO MOBILE 7 SERIES Heading Section 8…" at bounding box center [440, 282] width 673 height 2258
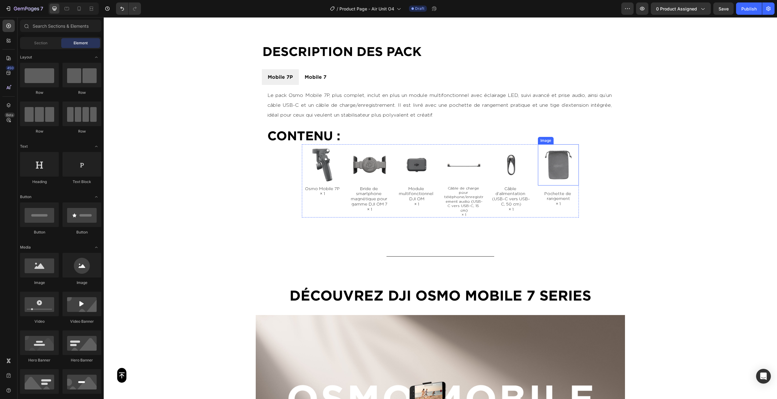
scroll to position [343, 0]
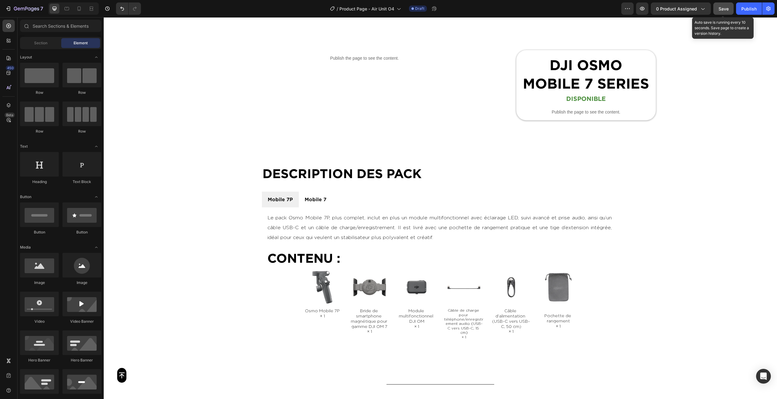
click at [718, 8] on button "Save" at bounding box center [723, 8] width 20 height 12
click at [320, 57] on p "Publish the page to see the content." at bounding box center [364, 58] width 279 height 6
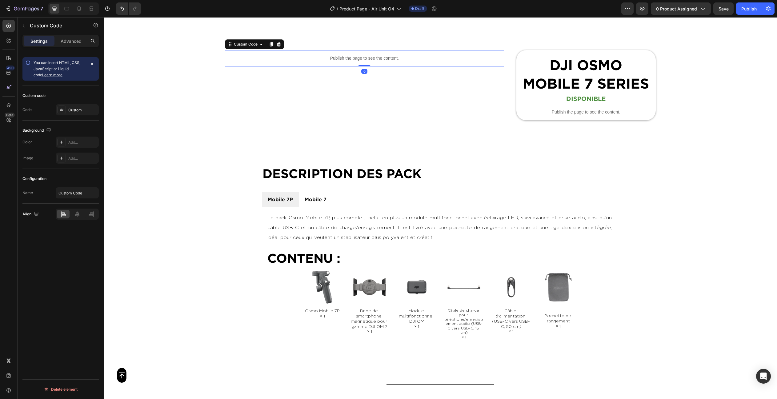
click at [320, 57] on p "Publish the page to see the content." at bounding box center [364, 58] width 279 height 6
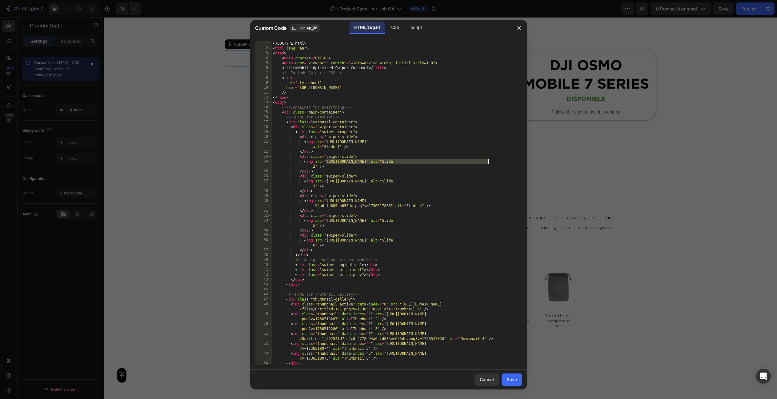
drag, startPoint x: 326, startPoint y: 161, endPoint x: 488, endPoint y: 161, distance: 161.8
click at [488, 161] on div "<! DOCTYPE html > < html lang = "en" > < head > < meta charset = "UTF-8" > < me…" at bounding box center [397, 208] width 250 height 334
drag, startPoint x: 489, startPoint y: 160, endPoint x: 326, endPoint y: 161, distance: 163.7
click at [326, 161] on div "<! DOCTYPE html > < html lang = "en" > < head > < meta charset = "UTF-8" > < me…" at bounding box center [397, 208] width 250 height 334
click at [510, 47] on span "All" at bounding box center [508, 46] width 11 height 8
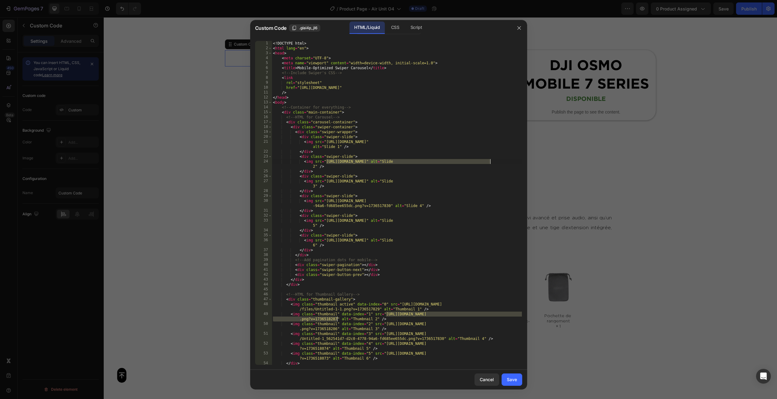
paste textarea "147071f9c381374260927d858f67e3e8_origin_adf604f1-f913-4830-a57f-31dd155b6bde.jp…"
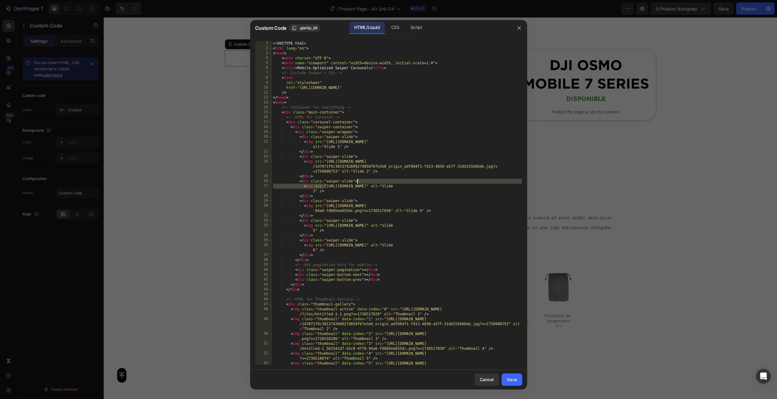
type textarea "<img src="[URL][DOMAIN_NAME]" alt="Slide 3" />"
drag, startPoint x: 326, startPoint y: 186, endPoint x: 489, endPoint y: 184, distance: 163.1
click at [489, 184] on div "<! DOCTYPE html > < html lang = "en" > < head > < meta charset = "UTF-8" > < me…" at bounding box center [397, 210] width 250 height 339
type input "[URL][DOMAIN_NAME]"
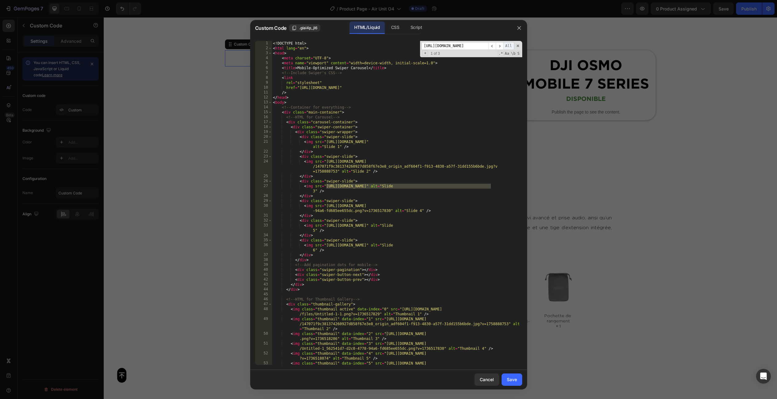
click at [511, 45] on span "All" at bounding box center [508, 46] width 11 height 8
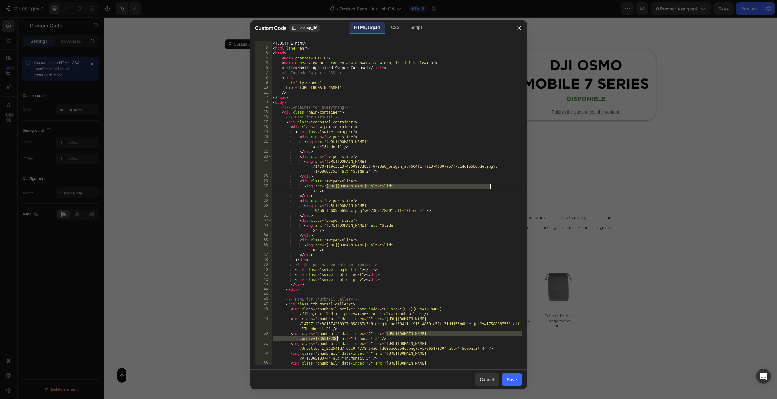
paste textarea "6503c7ddbf6041cb0043f1f7b7d71a99_origin_ed69335d-8497-4c07-be16-8066ee681385.jp…"
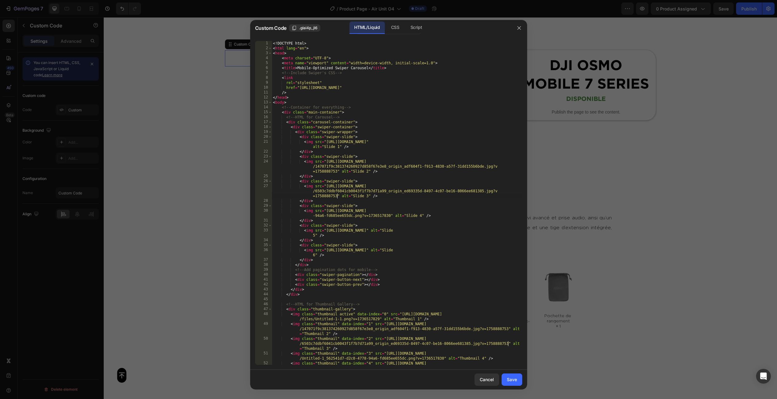
type textarea "<img src="[URL][DOMAIN_NAME]" alt="Slide 4" />"
drag, startPoint x: 327, startPoint y: 210, endPoint x: 391, endPoint y: 215, distance: 64.2
click at [391, 215] on div "<! DOCTYPE html > < html lang = "en" > < head > < meta charset = "UTF-8" > < me…" at bounding box center [397, 210] width 250 height 339
type input "[URL][DOMAIN_NAME]"
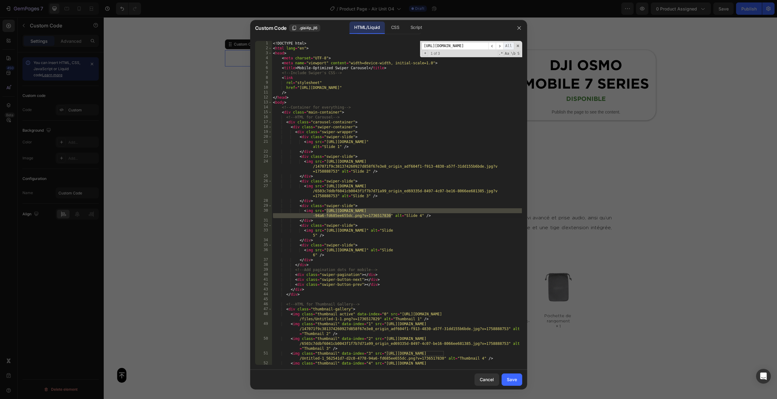
click at [510, 46] on span "All" at bounding box center [508, 46] width 11 height 8
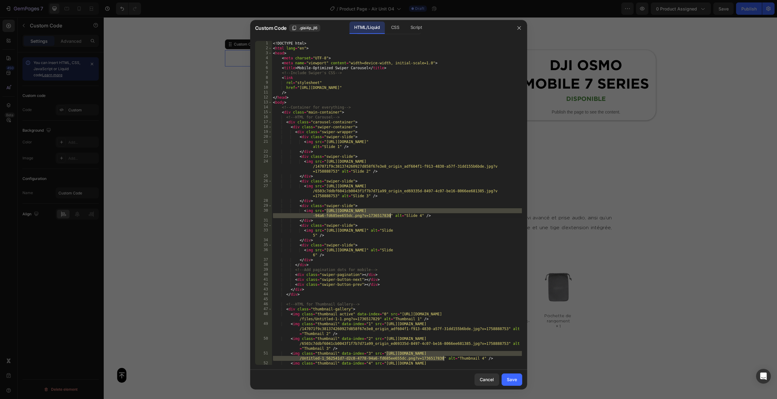
paste textarea "e61865282b773e6df6778c5b28b29854_origin.jpg?v=1758888752"
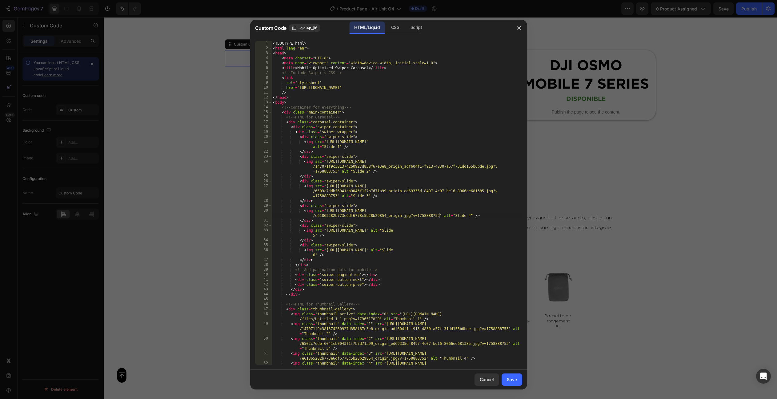
type textarea "<img src="[URL][DOMAIN_NAME]" alt="Slide 5" />"
drag, startPoint x: 327, startPoint y: 230, endPoint x: 487, endPoint y: 228, distance: 160.3
click at [487, 228] on div "<! DOCTYPE html > < html lang = "en" > < head > < meta charset = "UTF-8" > < me…" at bounding box center [397, 210] width 250 height 339
type input "[URL][DOMAIN_NAME]"
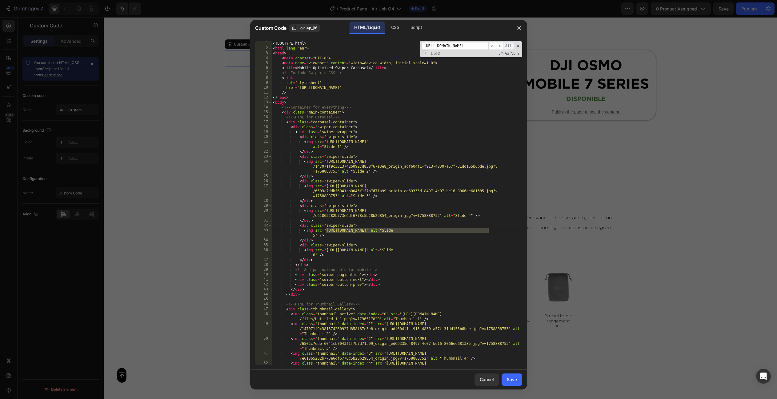
click at [508, 44] on span "All" at bounding box center [508, 46] width 11 height 8
paste textarea "9a23a6735bc46dbedcdd63224f53c4df_origin.jpg?v=1758888752"
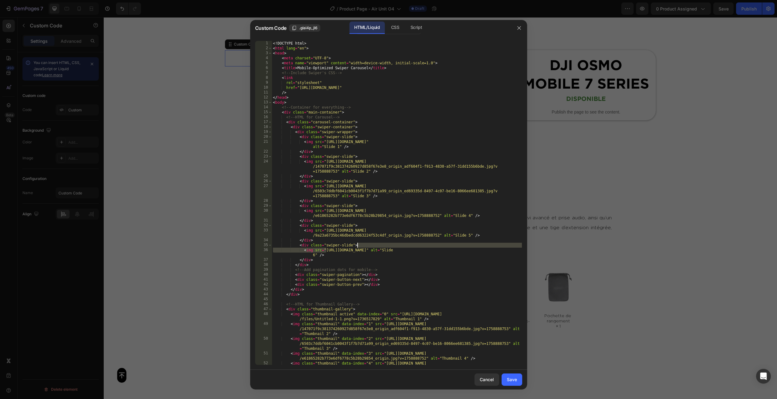
type textarea "<img src="[URL][DOMAIN_NAME]" alt="Slide 6" />"
drag, startPoint x: 326, startPoint y: 250, endPoint x: 487, endPoint y: 249, distance: 160.9
click at [487, 249] on div "<! DOCTYPE html > < html lang = "en" > < head > < meta charset = "UTF-8" > < me…" at bounding box center [397, 210] width 250 height 339
type input "[URL][DOMAIN_NAME]"
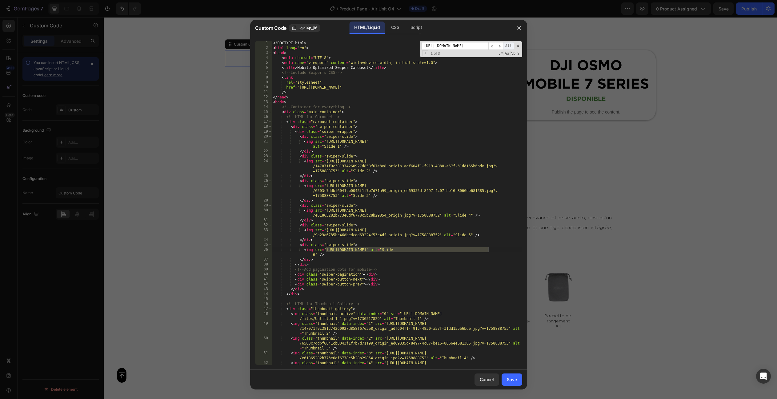
click at [510, 45] on span "All" at bounding box center [508, 46] width 11 height 8
paste textarea "pack_osmo_mobile_series.jpg?v=[PHONE_NUMBER]"
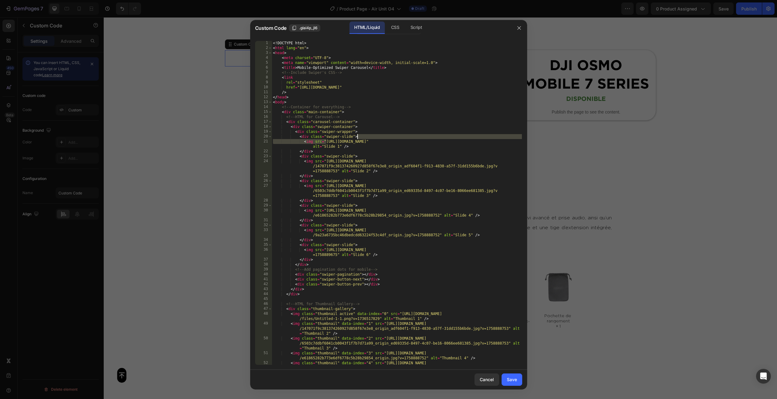
type textarea "<img src="[URL][DOMAIN_NAME]" alt="Slide 1" />"
drag, startPoint x: 326, startPoint y: 141, endPoint x: 512, endPoint y: 142, distance: 186.1
click at [512, 142] on div "<! DOCTYPE html > < html lang = "en" > < head > < meta charset = "UTF-8" > < me…" at bounding box center [397, 210] width 250 height 339
type input "[URL][DOMAIN_NAME]"
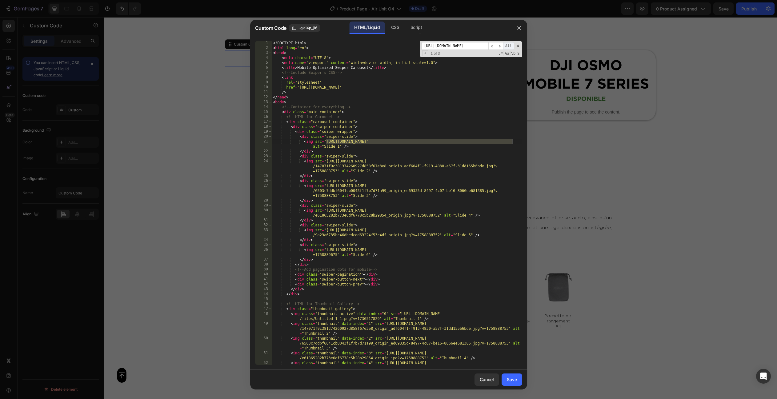
click at [508, 44] on span "All" at bounding box center [508, 46] width 11 height 8
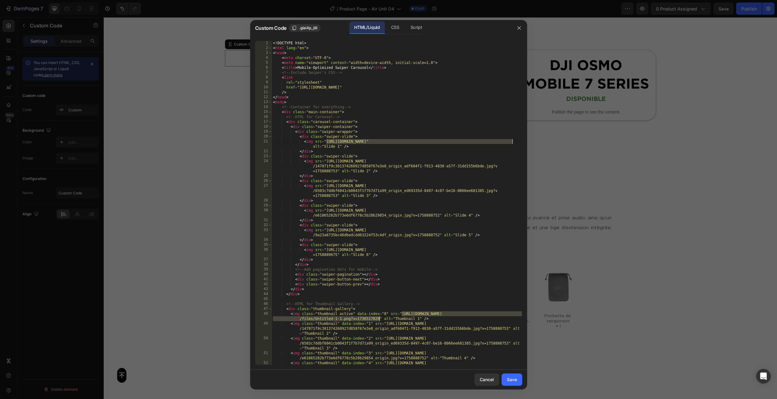
paste textarea "gempages_531193062508987489-af945159-b6ed-4466-9f1c-9054dc481955.jpg?v=17588811…"
type textarea "<img src="[URL][DOMAIN_NAME]" alt="Slide 1" />"
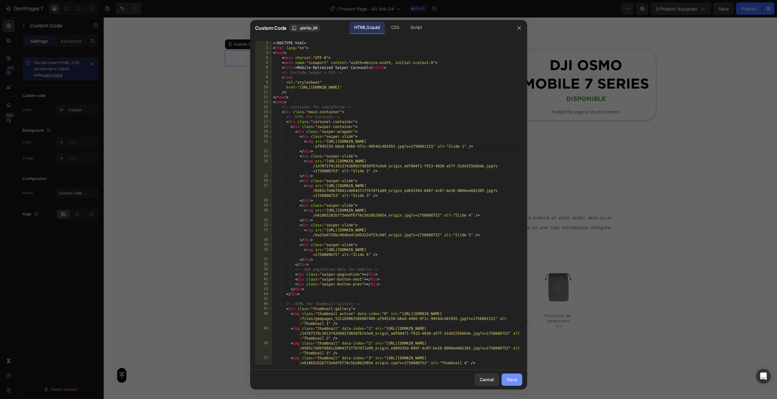
click at [511, 379] on div "Save" at bounding box center [512, 379] width 10 height 6
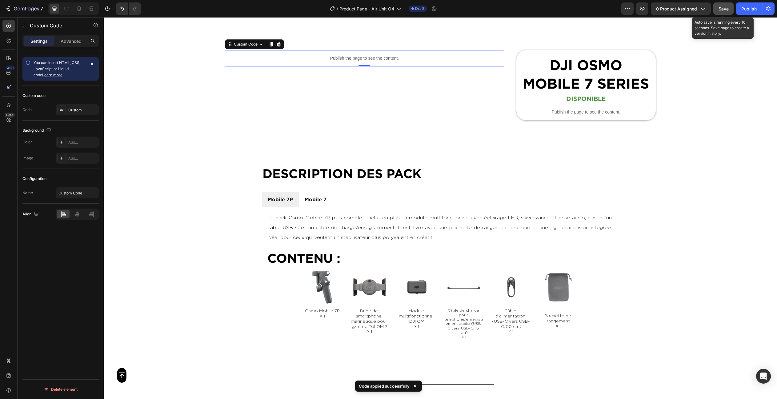
click at [718, 10] on button "Save" at bounding box center [723, 8] width 20 height 12
click at [644, 10] on icon "button" at bounding box center [642, 9] width 5 height 4
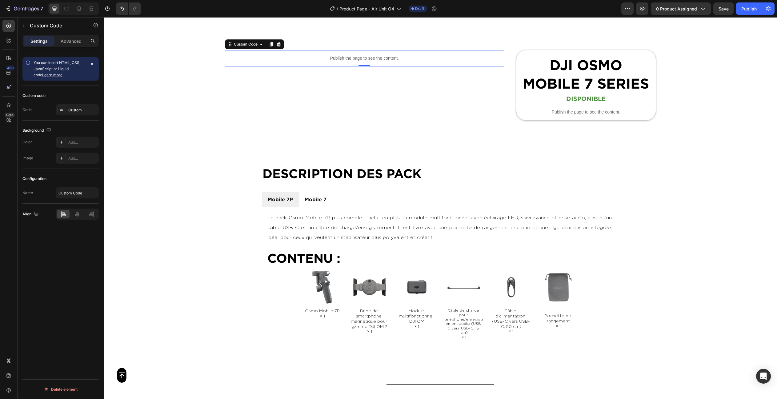
click at [335, 62] on div "Publish the page to see the content." at bounding box center [364, 58] width 279 height 16
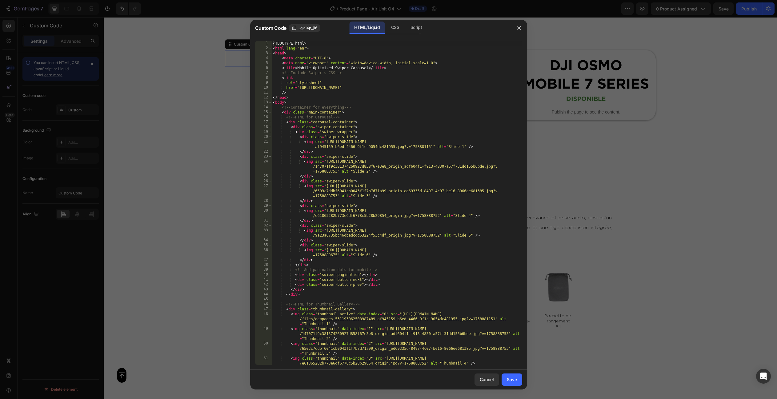
type textarea "</head>"
click at [374, 96] on div "<! DOCTYPE html > < html lang = "en" > < head > < meta charset = "UTF-8" > < me…" at bounding box center [397, 210] width 250 height 339
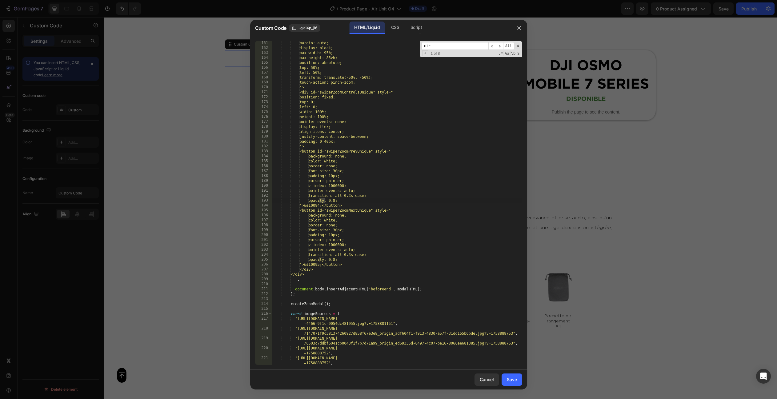
scroll to position [872, 0]
type input "c"
type input "round"
click at [510, 48] on span "All" at bounding box center [508, 46] width 11 height 8
click at [501, 44] on span "​" at bounding box center [499, 46] width 7 height 8
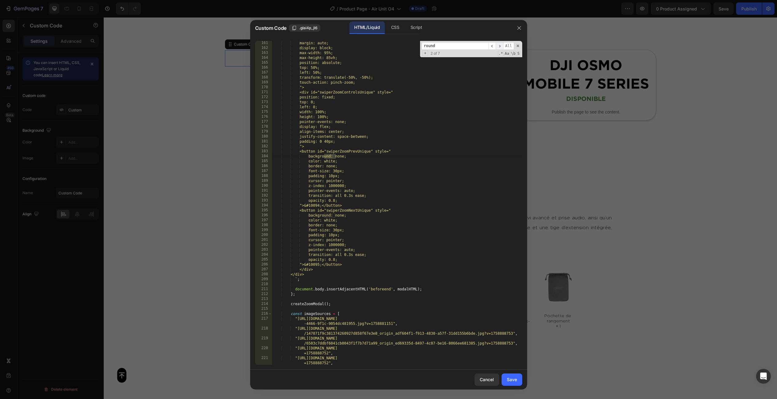
click at [501, 44] on span "​" at bounding box center [499, 46] width 7 height 8
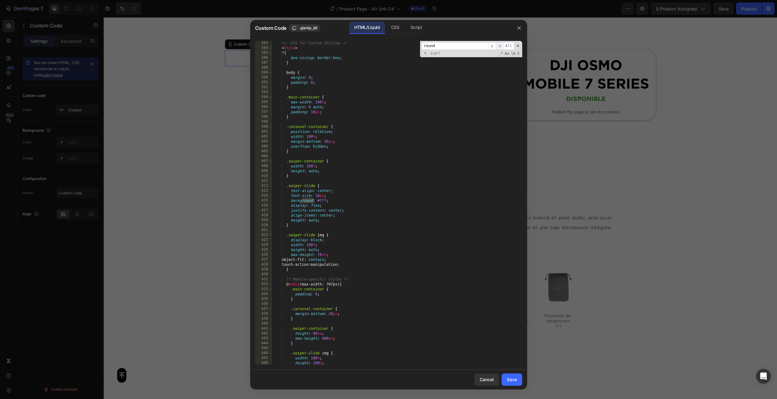
scroll to position [1989, 0]
click at [501, 44] on span "​" at bounding box center [499, 46] width 7 height 8
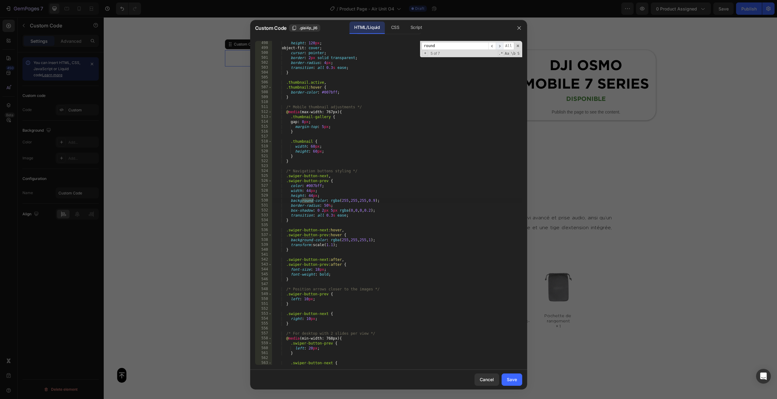
scroll to position [2555, 0]
drag, startPoint x: 309, startPoint y: 185, endPoint x: 321, endPoint y: 184, distance: 12.3
click at [321, 184] on div "height : 120 px ; object-fit : cover ; cursor : pointer ; border : 2 px solid t…" at bounding box center [397, 208] width 250 height 334
drag, startPoint x: 310, startPoint y: 191, endPoint x: 305, endPoint y: 191, distance: 5.3
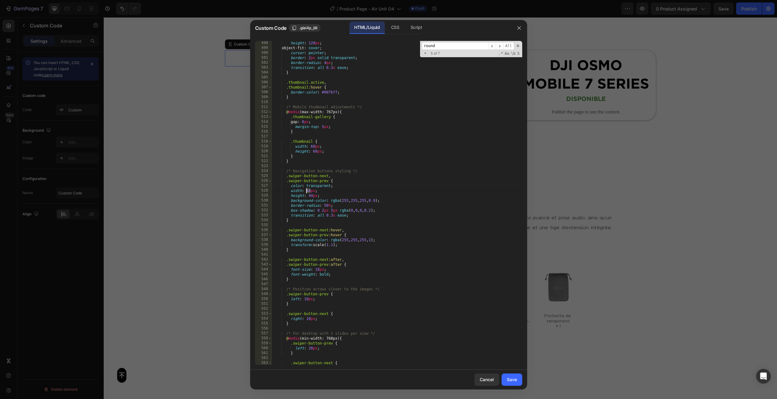
click at [305, 191] on div "height : 120 px ; object-fit : cover ; cursor : pointer ; border : 2 px solid t…" at bounding box center [397, 208] width 250 height 334
click at [338, 184] on div "height : 120 px ; object-fit : cover ; cursor : pointer ; border : 2 px solid t…" at bounding box center [397, 208] width 250 height 334
click at [311, 195] on div "height : 120 px ; object-fit : cover ; cursor : pointer ; border : 2 px solid t…" at bounding box center [397, 208] width 250 height 334
type textarea "height: 44px;"
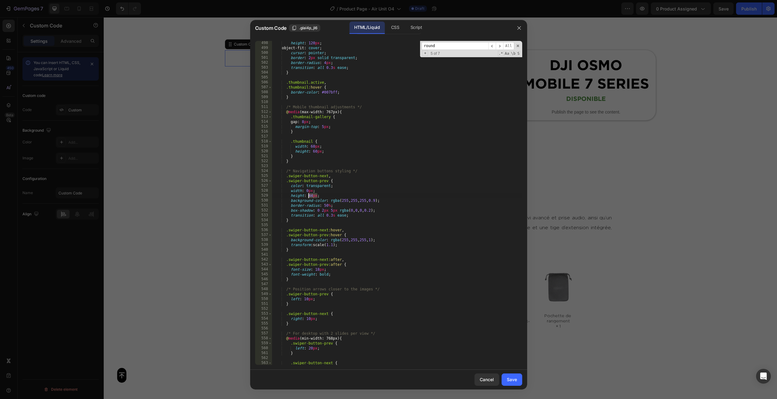
click at [311, 195] on div "height : 120 px ; object-fit : cover ; cursor : pointer ; border : 2 px solid t…" at bounding box center [397, 208] width 250 height 334
click at [379, 179] on div "height : 120 px ; object-fit : cover ; cursor : pointer ; border : 2 px solid t…" at bounding box center [397, 208] width 250 height 334
type textarea ".swiper-button-prev {"
click at [499, 46] on span "​" at bounding box center [499, 46] width 7 height 8
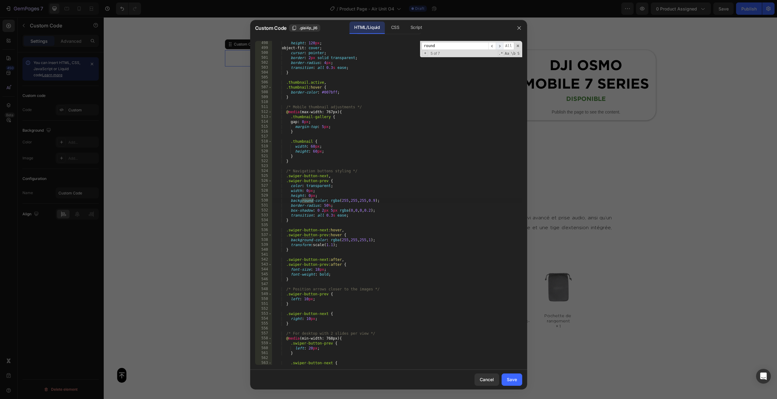
click at [499, 46] on span "​" at bounding box center [499, 46] width 7 height 8
click at [509, 374] on button "Save" at bounding box center [512, 380] width 21 height 12
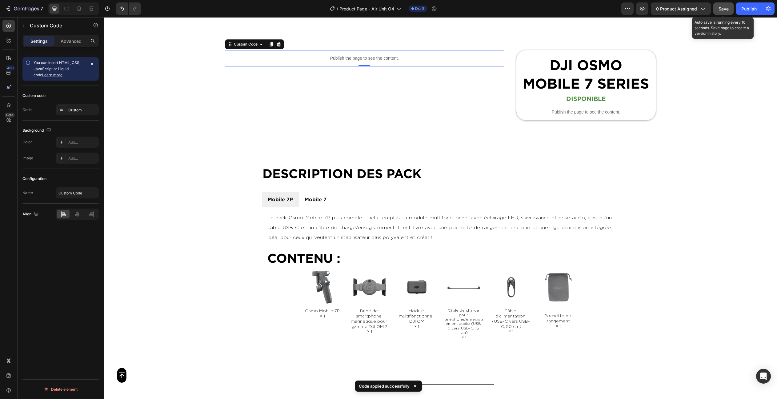
click at [722, 10] on span "Save" at bounding box center [723, 8] width 10 height 5
click at [644, 10] on icon "button" at bounding box center [642, 9] width 5 height 4
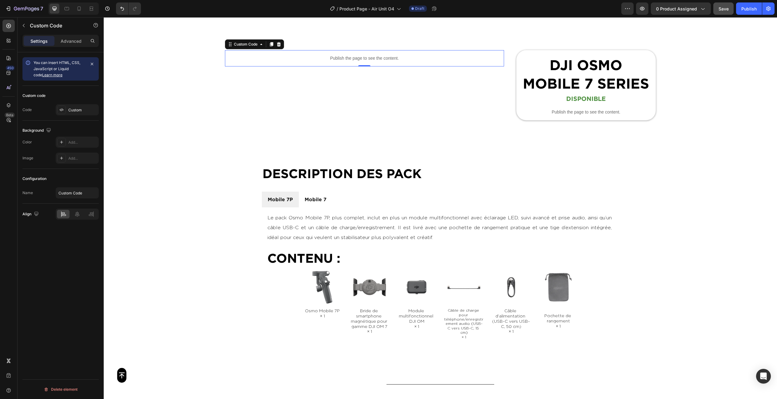
click at [383, 55] on p "Publish the page to see the content." at bounding box center [364, 58] width 279 height 6
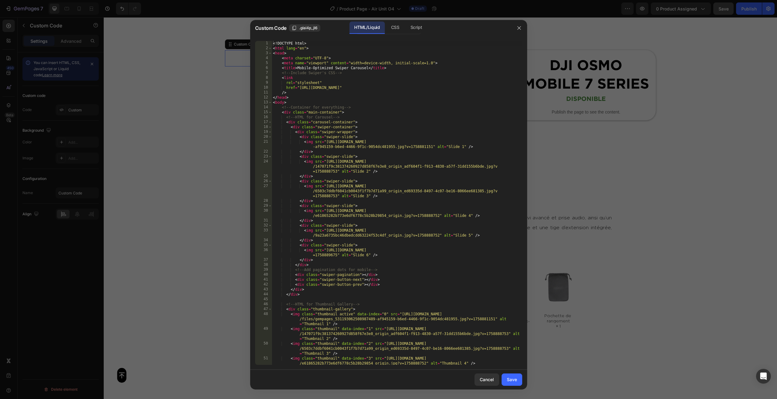
click at [386, 143] on div "<! DOCTYPE html > < html lang = "en" > < head > < meta charset = "UTF-8" > < me…" at bounding box center [397, 210] width 250 height 339
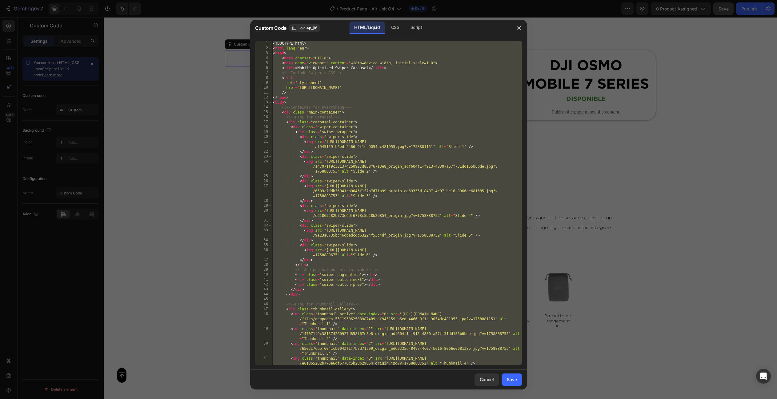
paste textarea
type textarea "</html>"
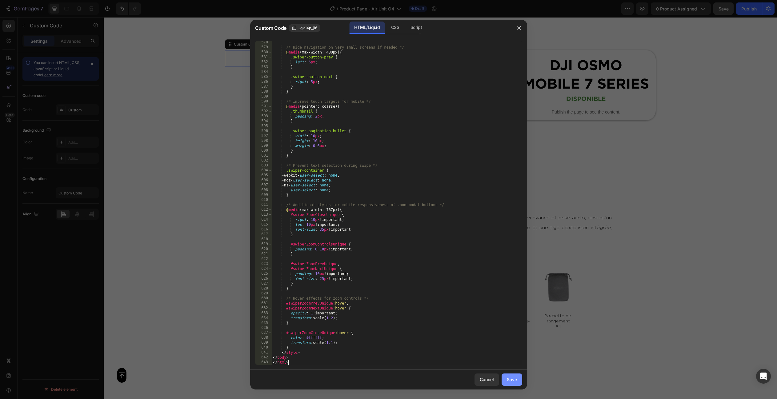
click at [516, 378] on div "Save" at bounding box center [512, 379] width 10 height 6
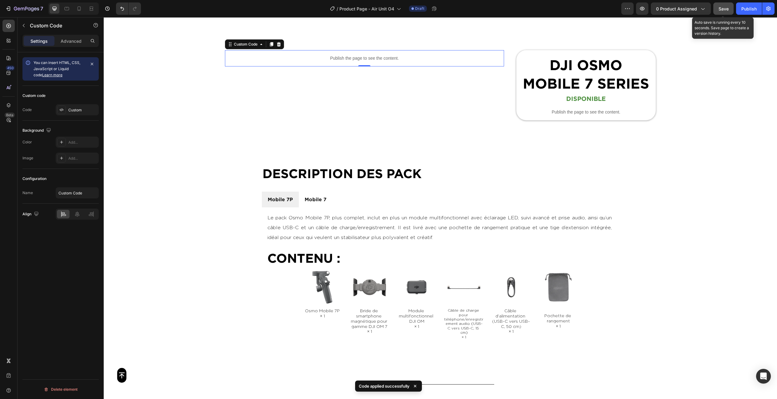
click at [721, 6] on span "Save" at bounding box center [723, 8] width 10 height 5
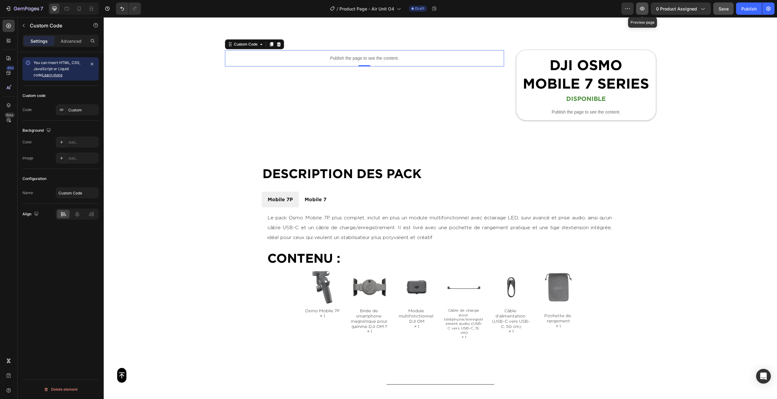
click at [638, 7] on button "button" at bounding box center [642, 8] width 12 height 12
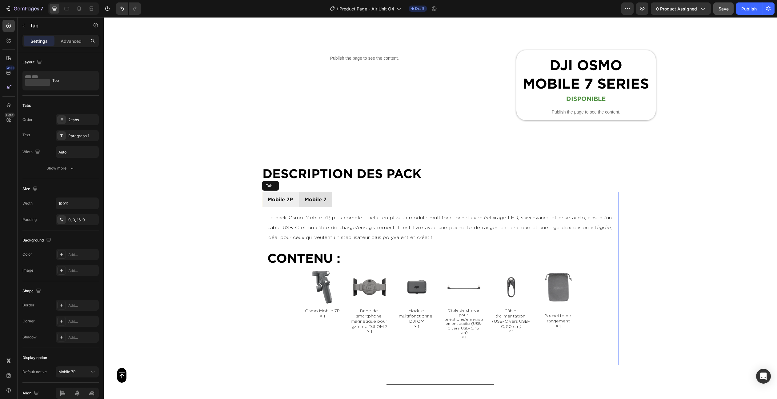
click at [308, 204] on li "Mobile 7" at bounding box center [316, 200] width 34 height 16
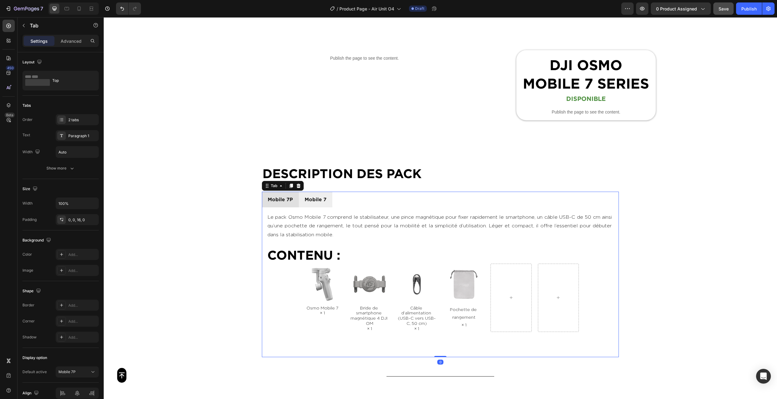
click at [296, 202] on li "Mobile 7P" at bounding box center [280, 200] width 37 height 16
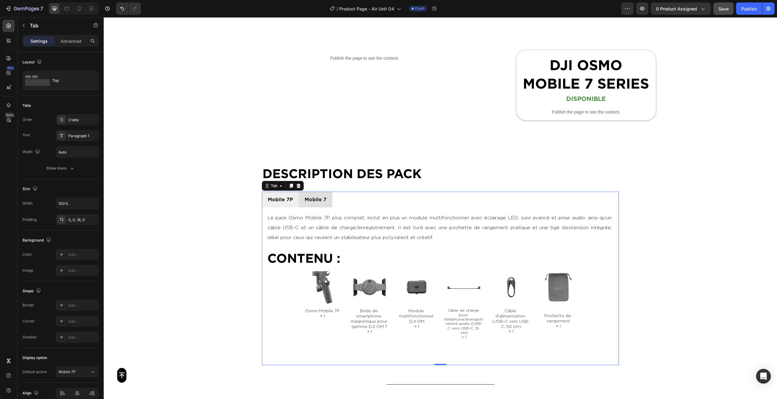
click at [306, 202] on p "Mobile 7" at bounding box center [316, 199] width 22 height 9
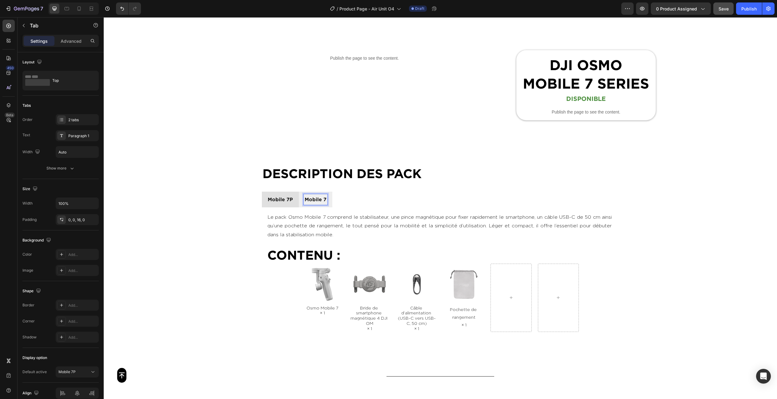
click at [290, 201] on p "Mobile 7P" at bounding box center [280, 199] width 25 height 9
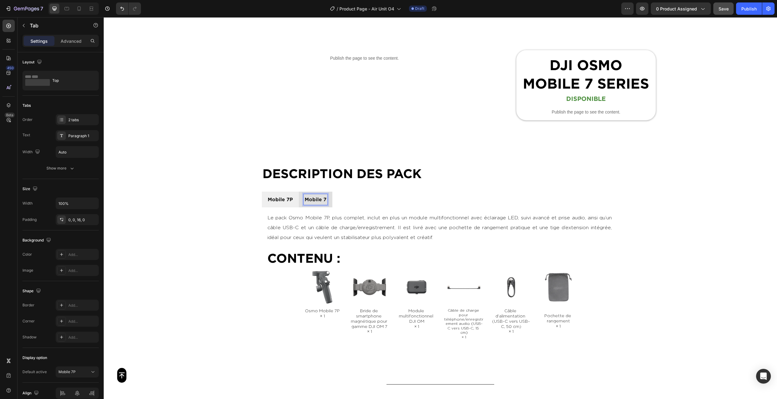
click at [307, 202] on p "Mobile 7" at bounding box center [316, 199] width 22 height 9
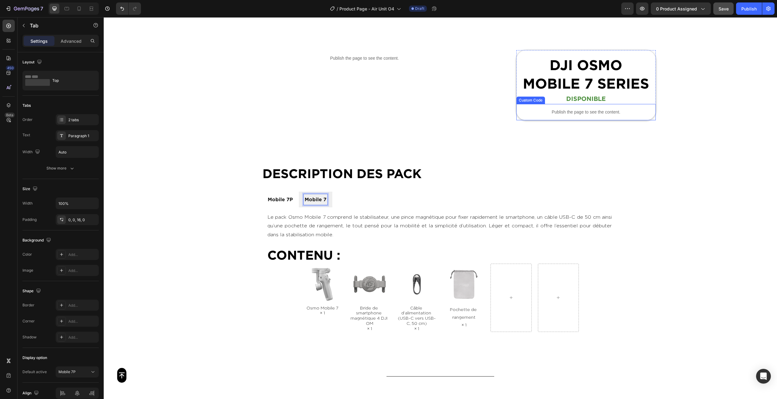
click at [578, 110] on p "Publish the page to see the content." at bounding box center [585, 112] width 139 height 6
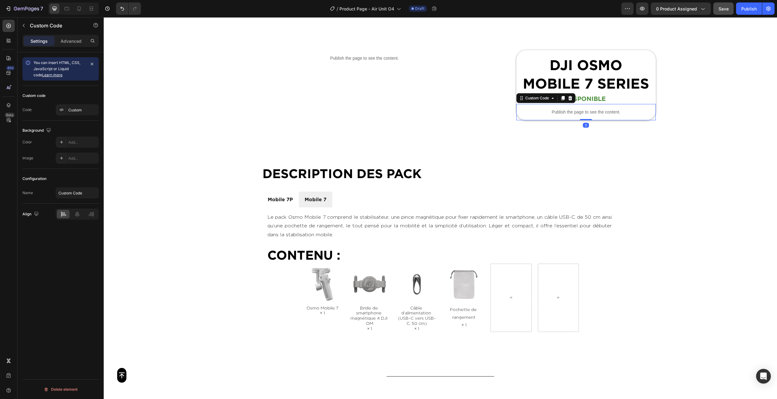
click at [578, 110] on p "Publish the page to see the content." at bounding box center [585, 112] width 139 height 6
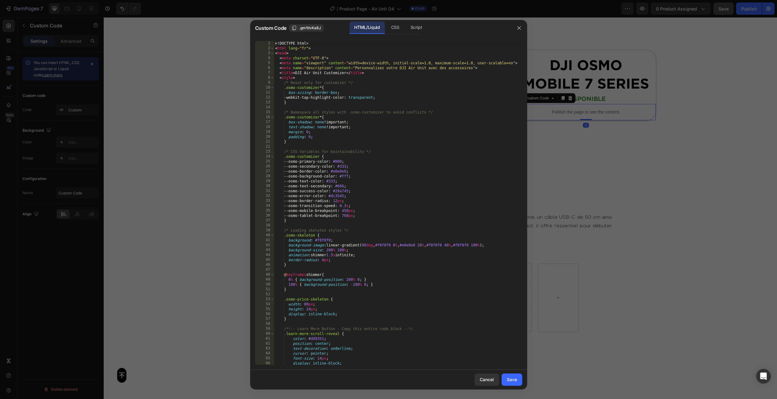
click at [387, 123] on div "<! DOCTYPE html > < html lang = "fr" > < head > < meta charset = "UTF-8" > < me…" at bounding box center [398, 208] width 248 height 334
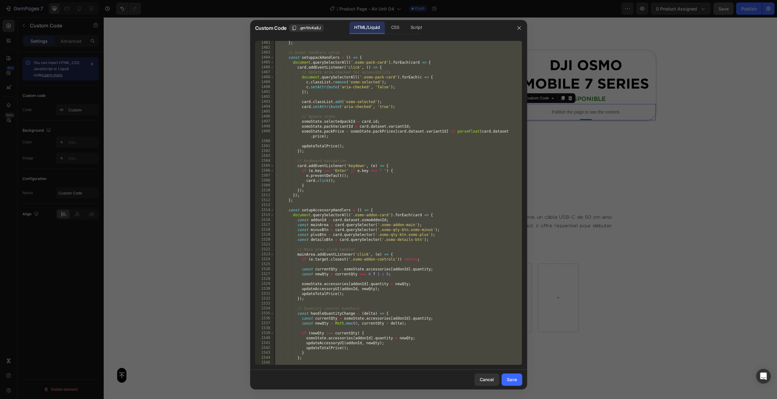
scroll to position [8119, 0]
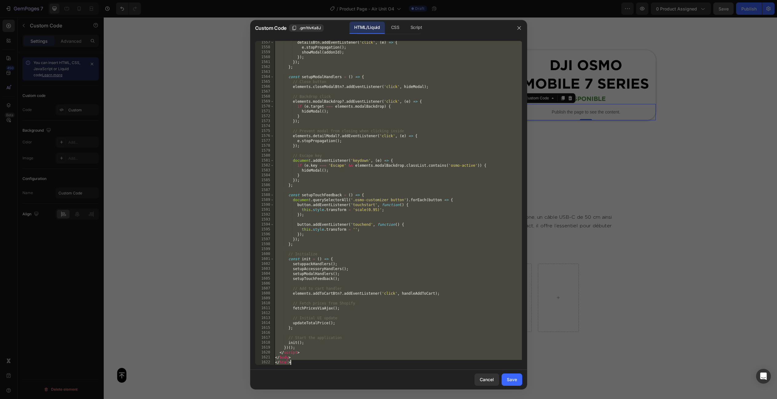
paste textarea
type textarea "</html>"
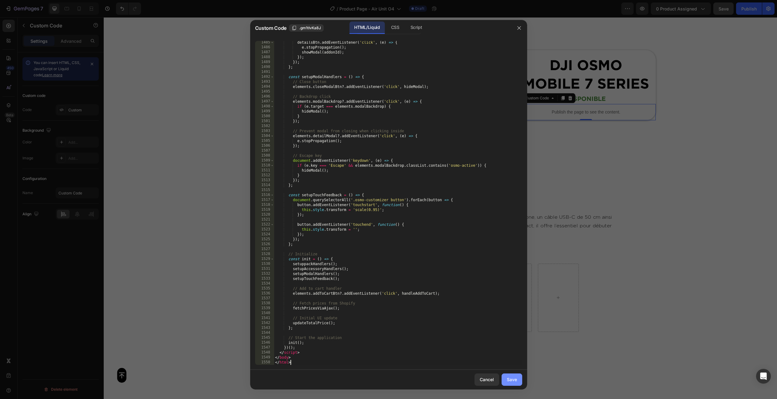
click at [514, 383] on div "Save" at bounding box center [512, 379] width 10 height 6
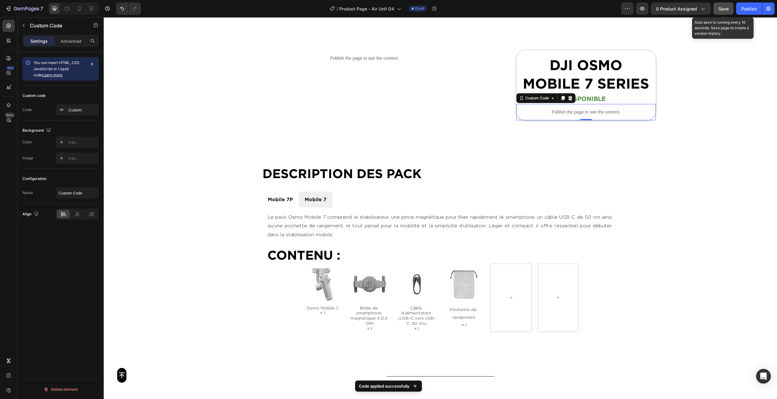
click at [726, 9] on span "Save" at bounding box center [723, 8] width 10 height 5
click at [671, 7] on span "0 product assigned" at bounding box center [676, 9] width 41 height 6
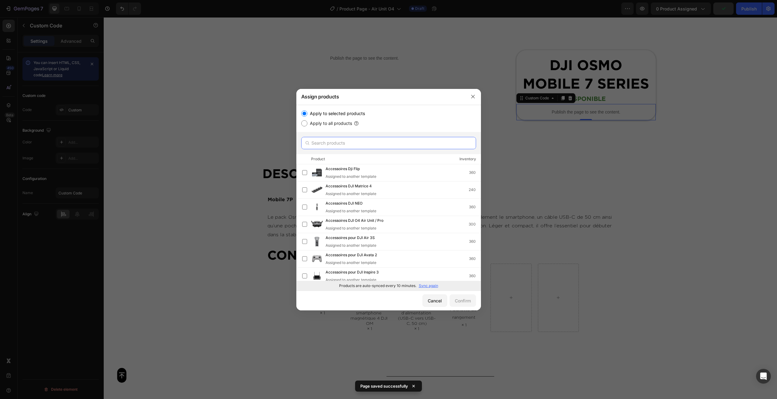
click at [334, 147] on input "text" at bounding box center [388, 143] width 175 height 12
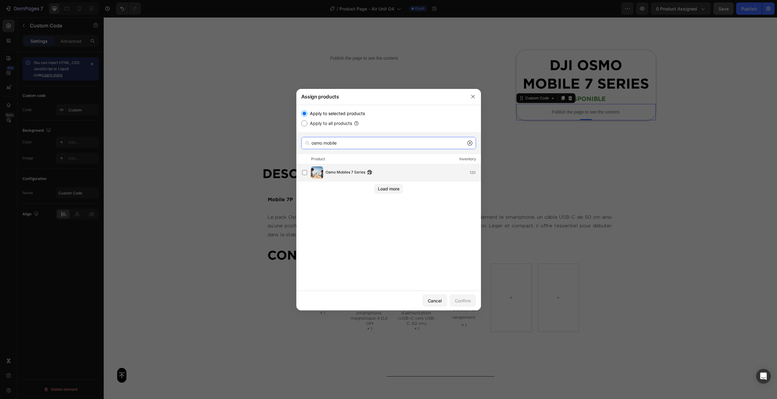
type input "osmo mobile"
click at [384, 177] on div "Osmo Mobiles 7 Series 120" at bounding box center [391, 172] width 178 height 12
click at [466, 299] on div "Confirm" at bounding box center [463, 301] width 16 height 6
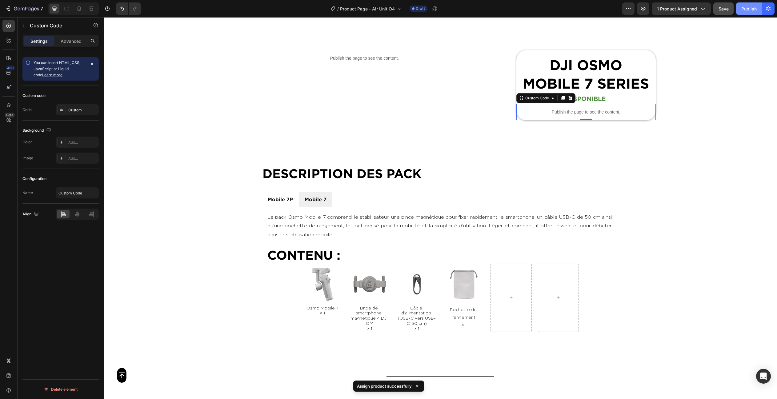
click at [747, 13] on button "Publish" at bounding box center [749, 8] width 26 height 12
click at [439, 9] on icon "button" at bounding box center [438, 9] width 6 height 6
